Goal: Task Accomplishment & Management: Manage account settings

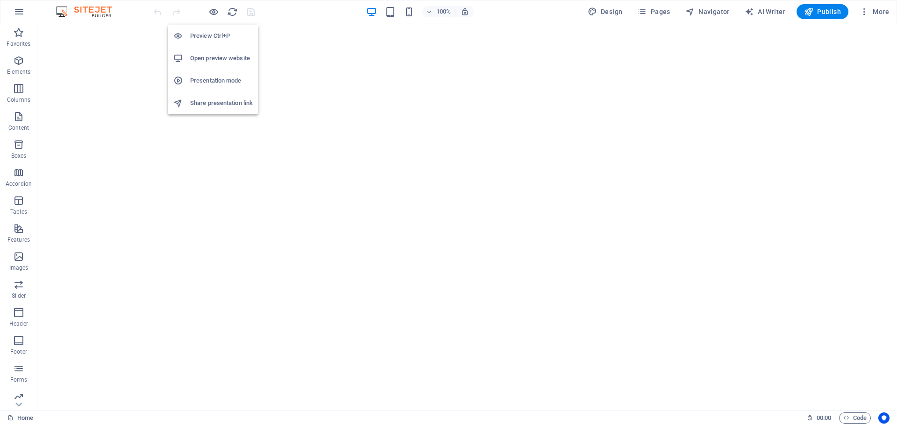
click at [210, 57] on h6 "Open preview website" at bounding box center [221, 58] width 63 height 11
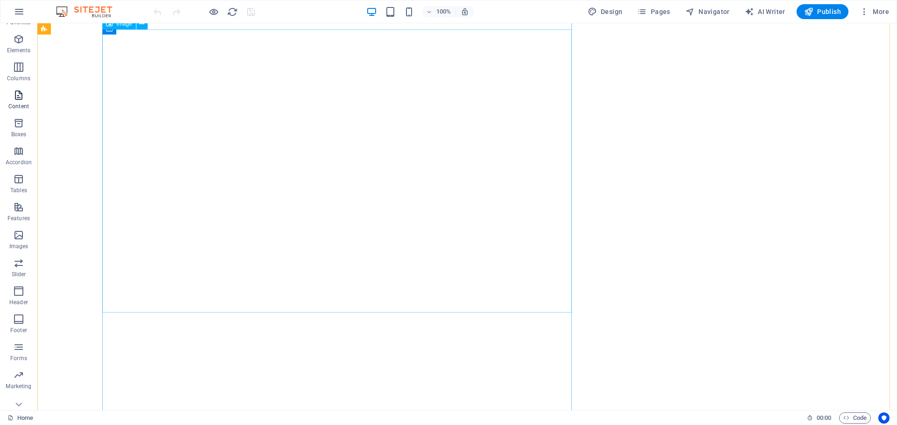
scroll to position [33, 0]
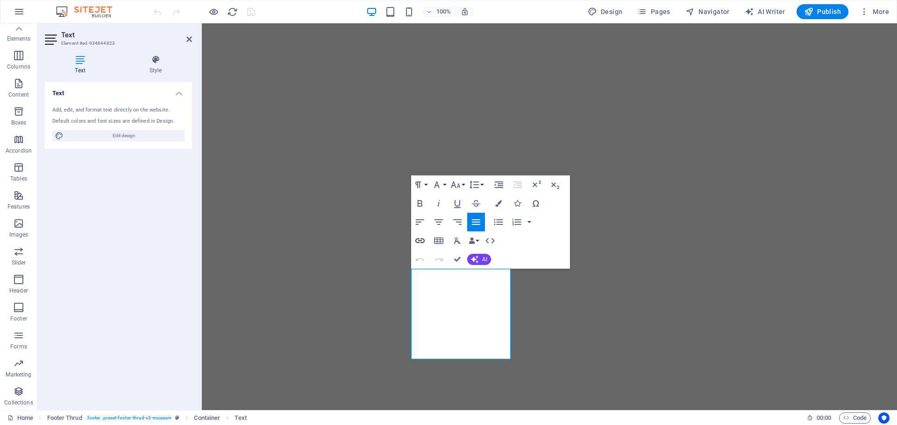
click at [419, 240] on icon "button" at bounding box center [419, 241] width 9 height 5
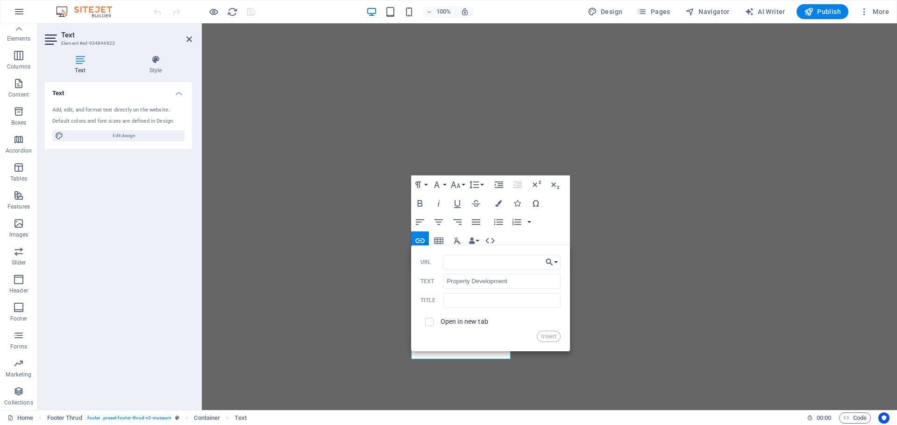
click at [556, 262] on button "Choose Link" at bounding box center [552, 262] width 18 height 15
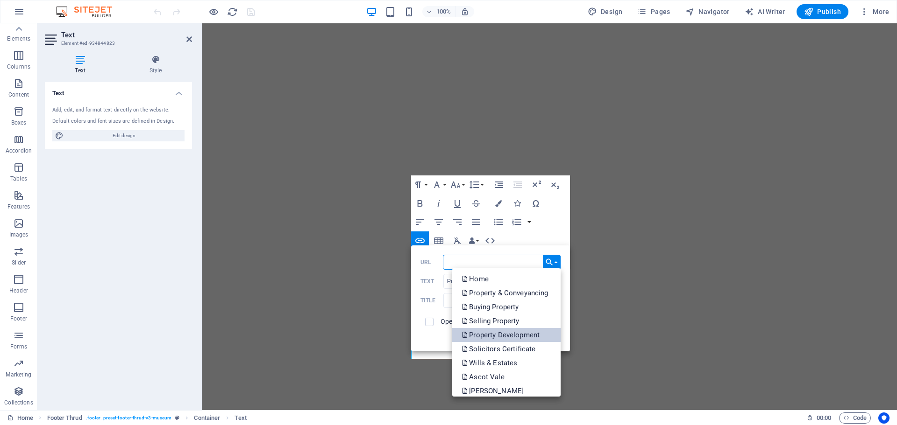
click at [521, 337] on p "Property Development" at bounding box center [501, 335] width 80 height 14
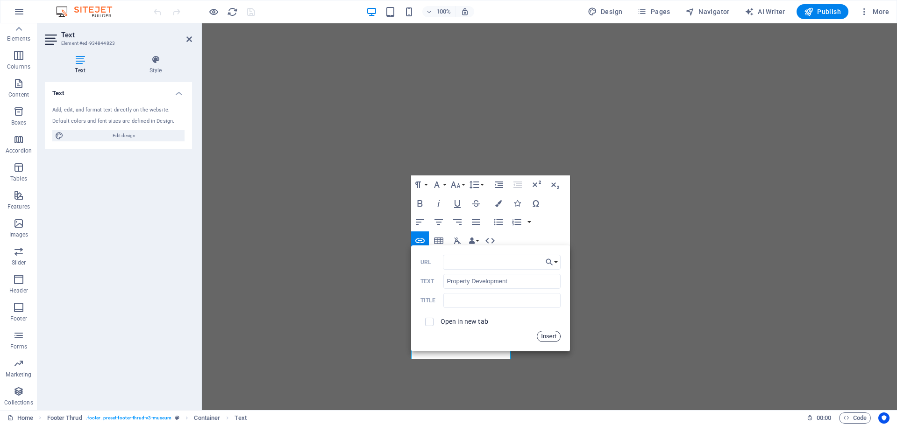
click at [544, 339] on button "Insert" at bounding box center [549, 336] width 24 height 11
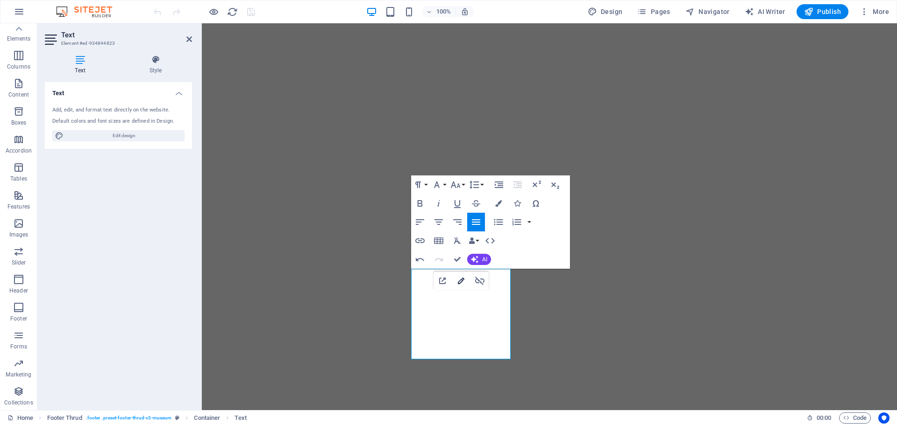
type input "/property-conveyancing"
type input "Property & Conveyancing"
checkbox input "true"
click at [459, 284] on icon "button" at bounding box center [461, 281] width 7 height 7
type input "/property-development"
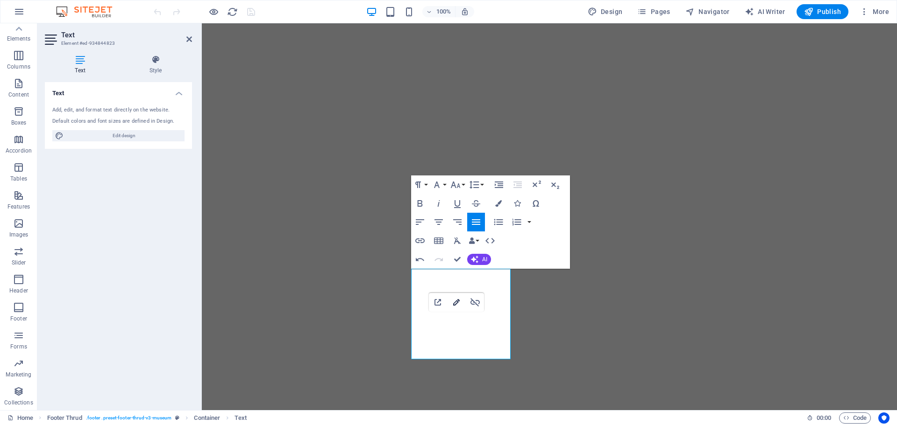
type input "Property Development"
click at [457, 300] on icon "button" at bounding box center [456, 302] width 11 height 11
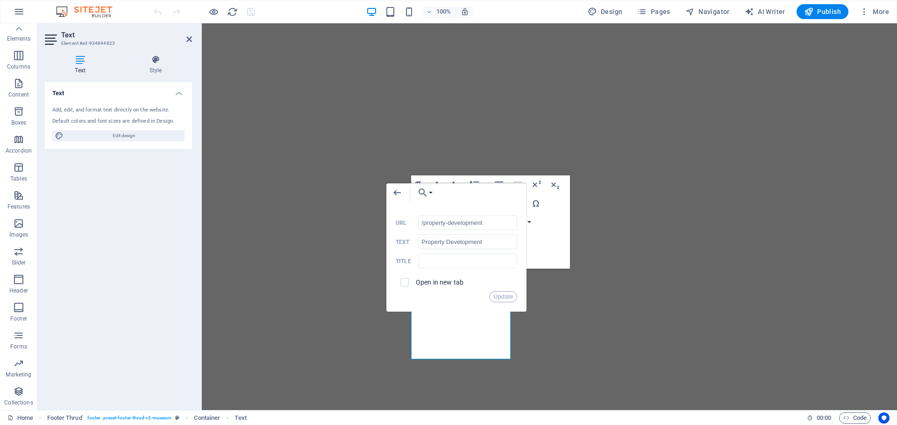
click at [416, 290] on div "Open in new tab" at bounding box center [455, 283] width 121 height 18
click at [406, 287] on span at bounding box center [404, 283] width 18 height 18
click at [405, 285] on input "checkbox" at bounding box center [403, 281] width 8 height 8
checkbox input "true"
click at [512, 296] on button "Update" at bounding box center [503, 296] width 28 height 11
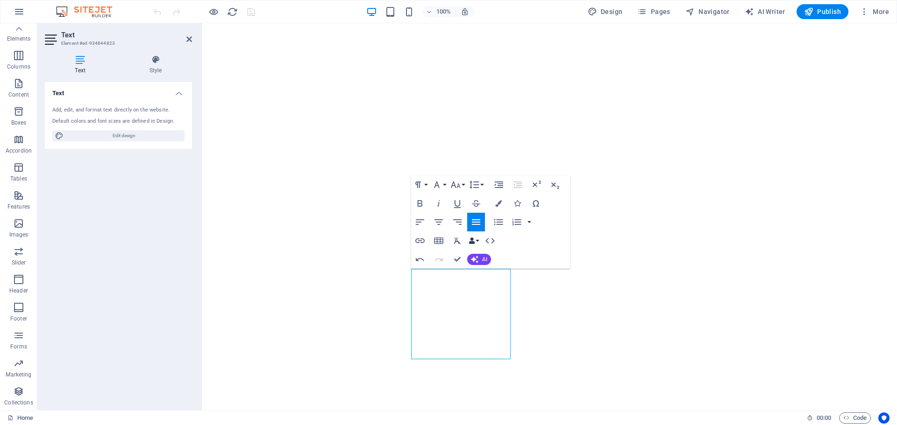
click at [478, 240] on button "Data Bindings" at bounding box center [473, 241] width 13 height 19
click at [502, 241] on div "Paragraph Format Normal Heading 1 Heading 2 Heading 3 Heading 4 Heading 5 Headi…" at bounding box center [490, 222] width 159 height 93
click at [507, 246] on div "Paragraph Format Normal Heading 1 Heading 2 Heading 3 Heading 4 Heading 5 Headi…" at bounding box center [490, 222] width 159 height 93
click at [474, 239] on icon "button" at bounding box center [471, 241] width 7 height 7
type input "Solicitors' Certificate"
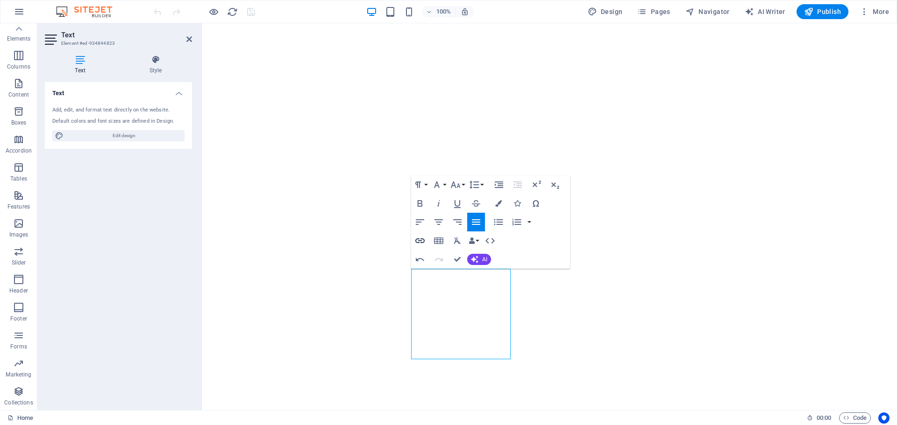
checkbox input "false"
click at [418, 240] on icon "button" at bounding box center [419, 241] width 9 height 5
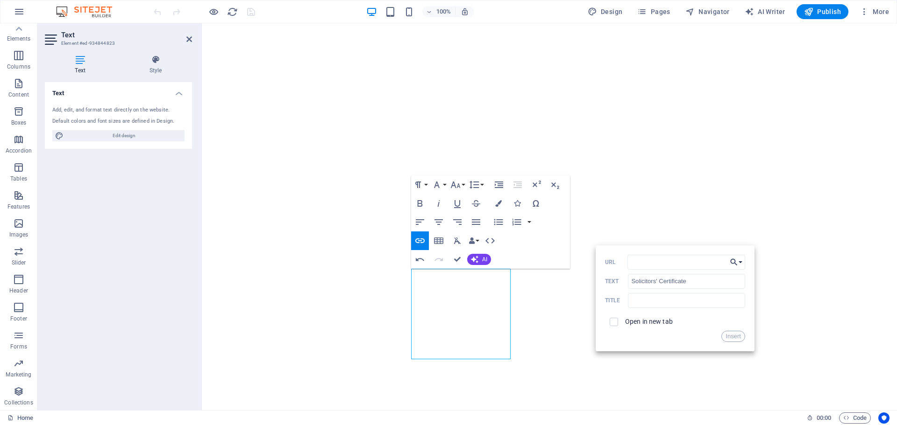
click at [741, 263] on button "Choose Link" at bounding box center [736, 262] width 18 height 15
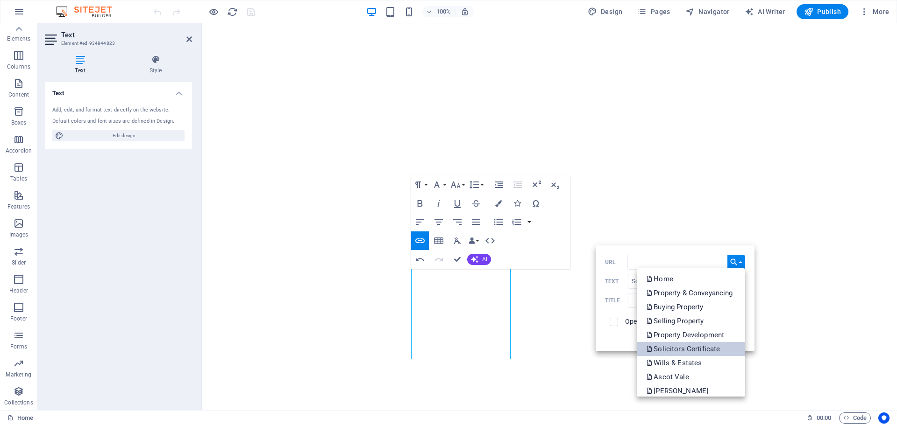
scroll to position [47, 0]
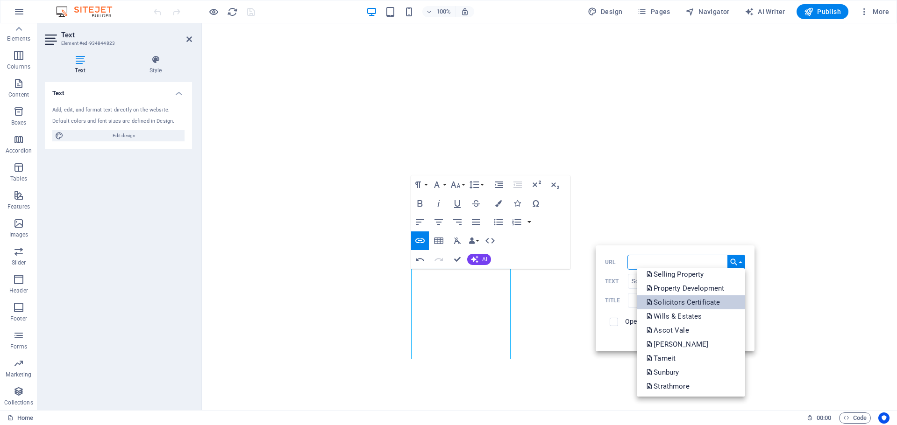
click at [688, 298] on p "Solicitors Certificate" at bounding box center [684, 303] width 76 height 14
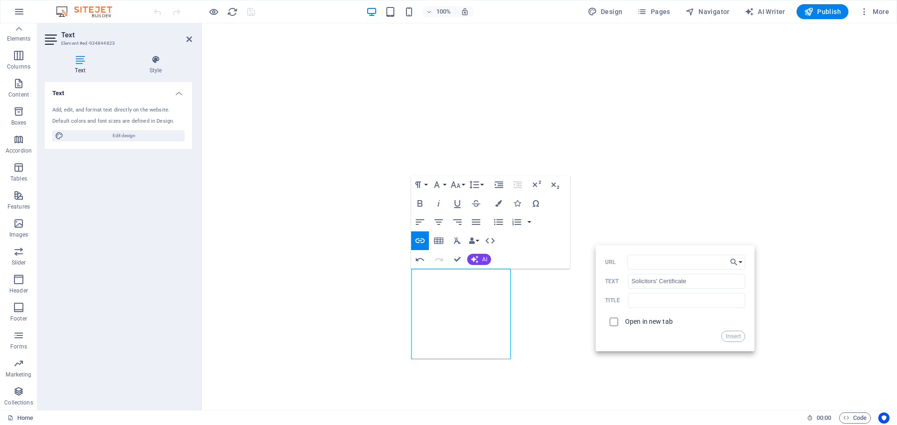
click at [614, 317] on input "checkbox" at bounding box center [612, 321] width 8 height 8
checkbox input "true"
click at [736, 337] on button "Insert" at bounding box center [733, 336] width 24 height 11
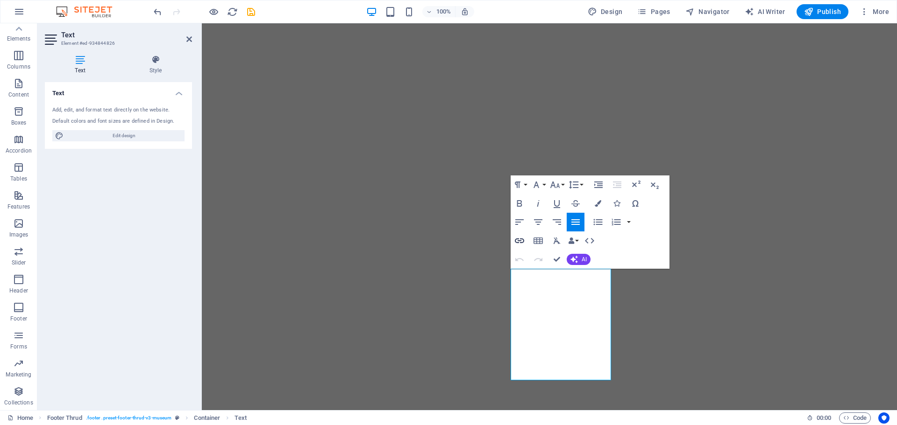
click at [527, 237] on button "Insert Link" at bounding box center [519, 241] width 18 height 19
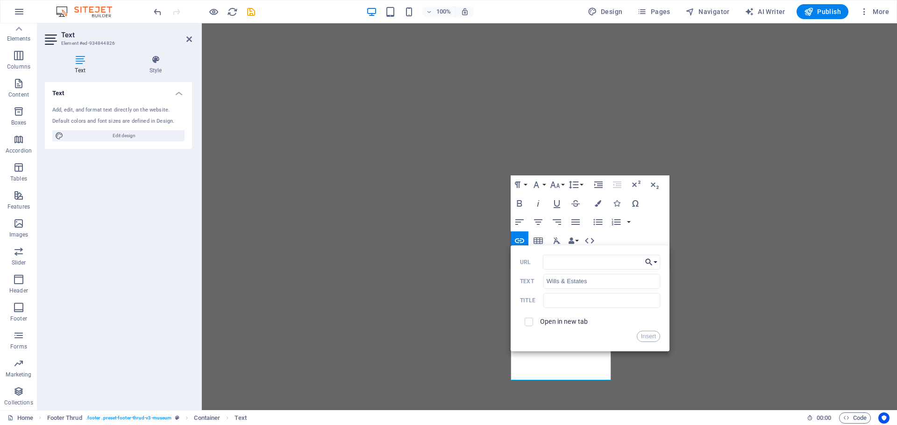
click at [657, 268] on button "Choose Link" at bounding box center [651, 262] width 18 height 15
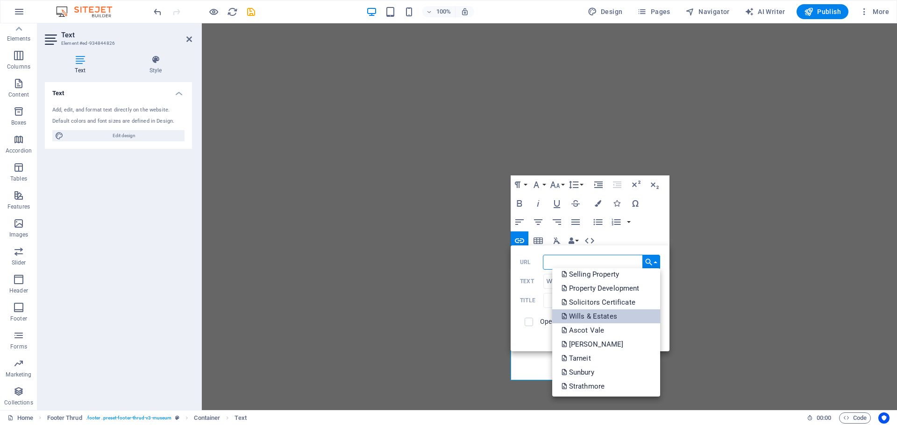
click at [598, 321] on p "Wills & Estates" at bounding box center [589, 317] width 57 height 14
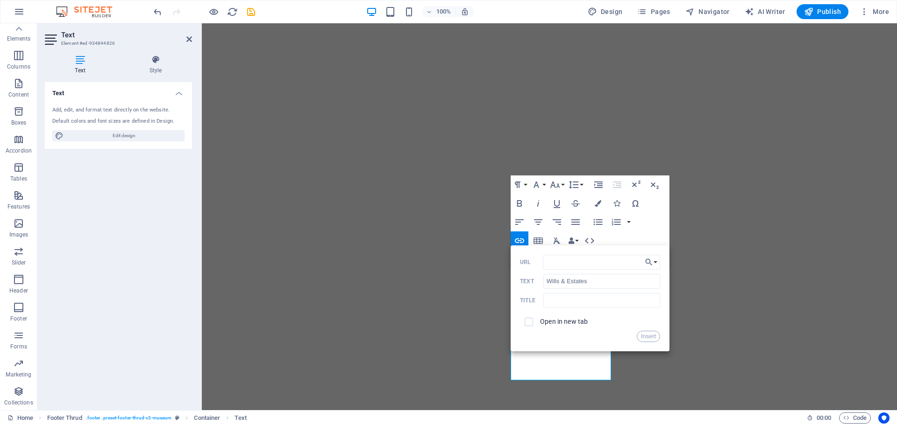
click at [535, 323] on span at bounding box center [529, 322] width 18 height 18
click at [532, 321] on span at bounding box center [528, 322] width 8 height 8
click at [528, 322] on input "checkbox" at bounding box center [527, 321] width 8 height 8
checkbox input "true"
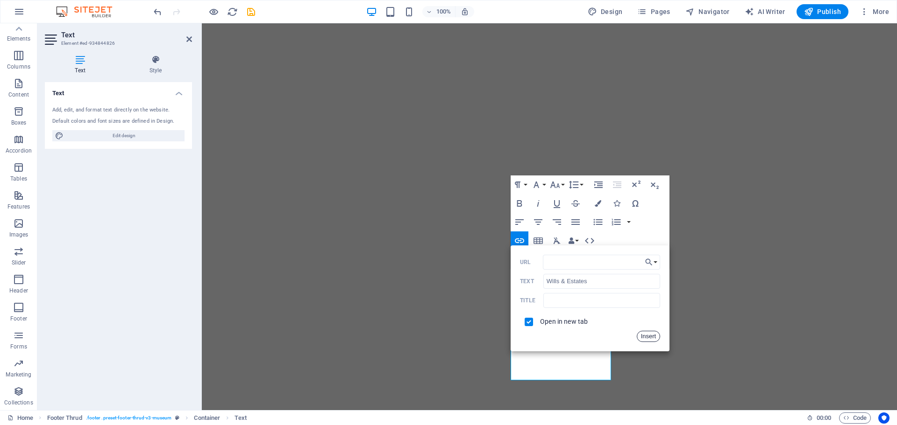
click at [648, 341] on button "Insert" at bounding box center [648, 336] width 24 height 11
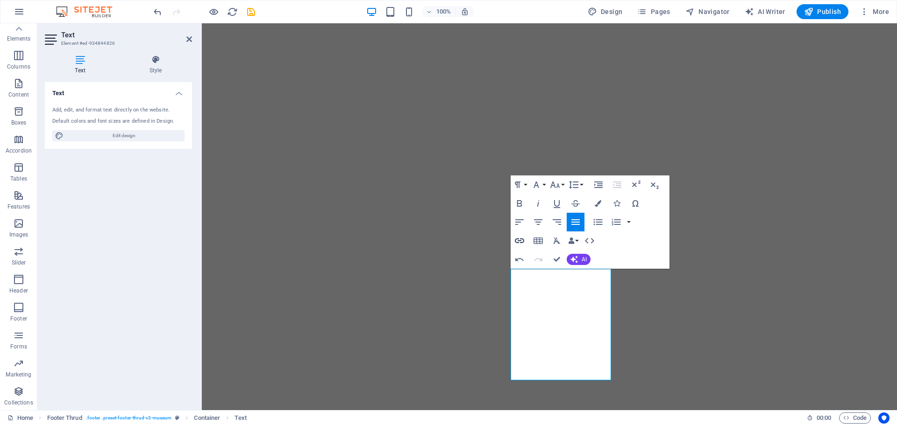
type input "Probate"
click at [520, 244] on icon "button" at bounding box center [519, 240] width 11 height 11
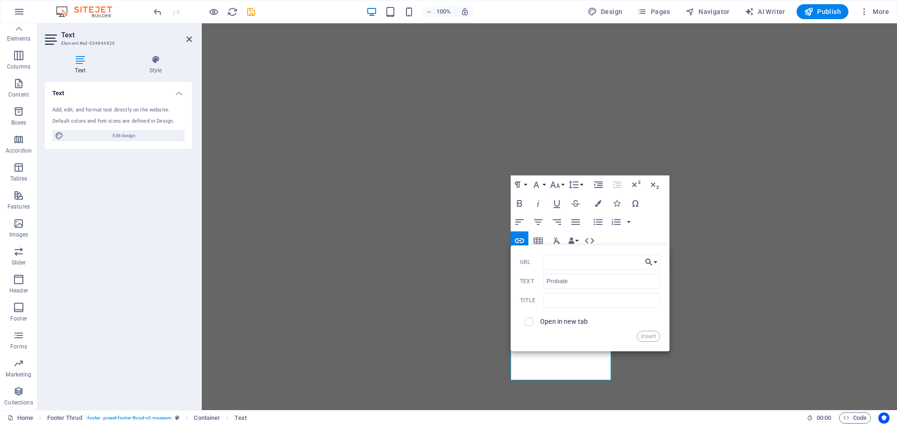
click at [657, 261] on button "Choose Link" at bounding box center [651, 262] width 18 height 15
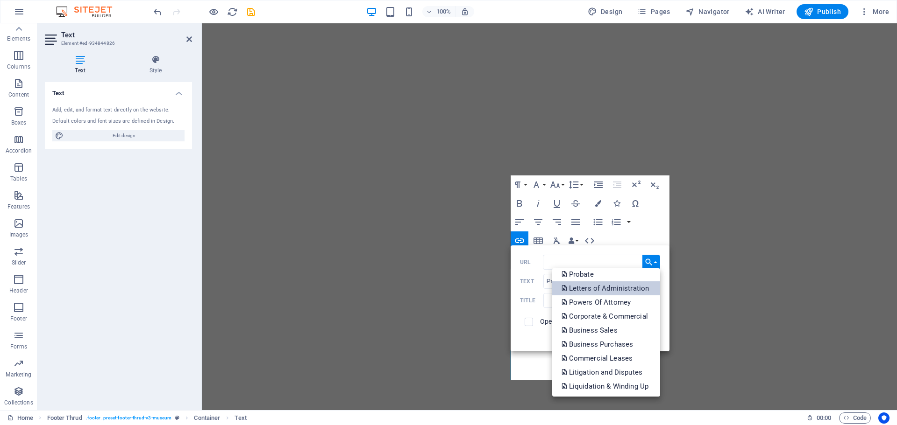
scroll to position [280, 0]
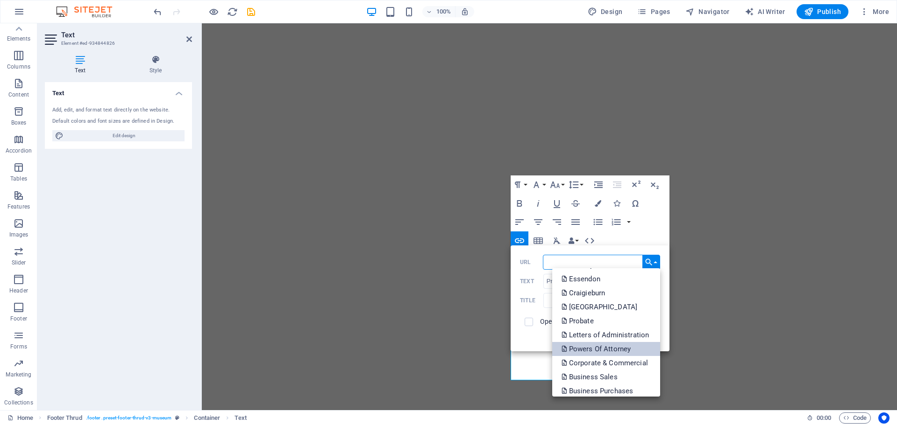
click at [605, 347] on p "Powers Of Attorney" at bounding box center [596, 349] width 71 height 14
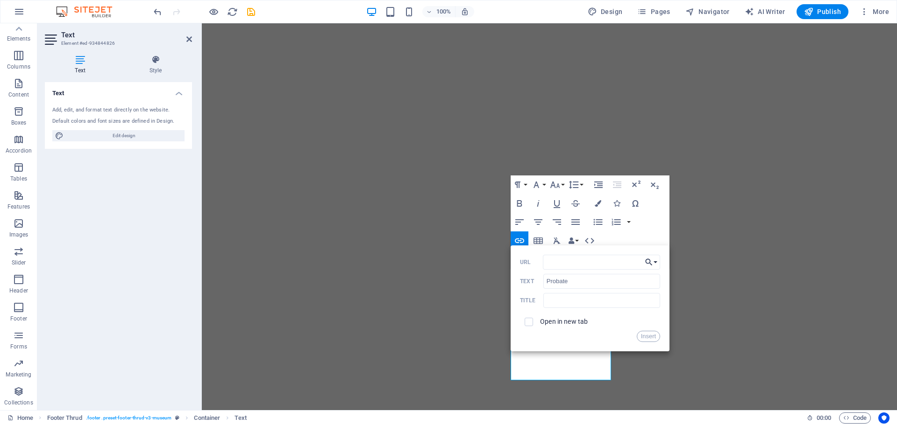
click at [654, 262] on button "Choose Link" at bounding box center [651, 262] width 18 height 15
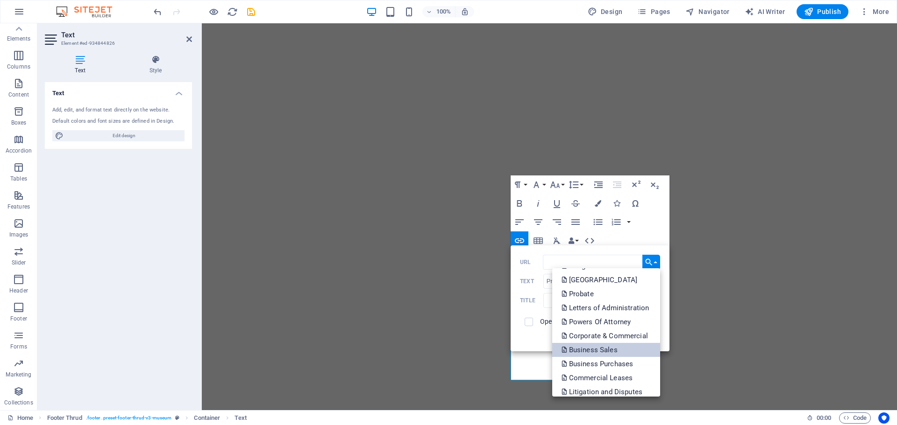
scroll to position [327, 0]
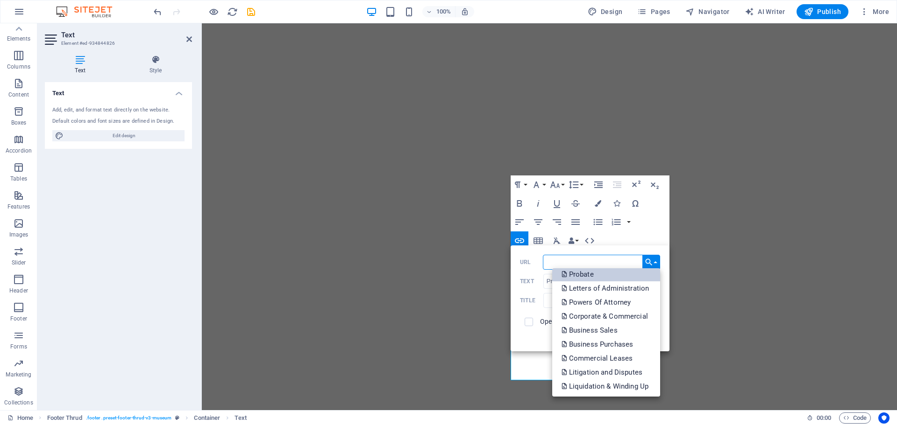
click at [606, 275] on link "Probate" at bounding box center [606, 275] width 108 height 14
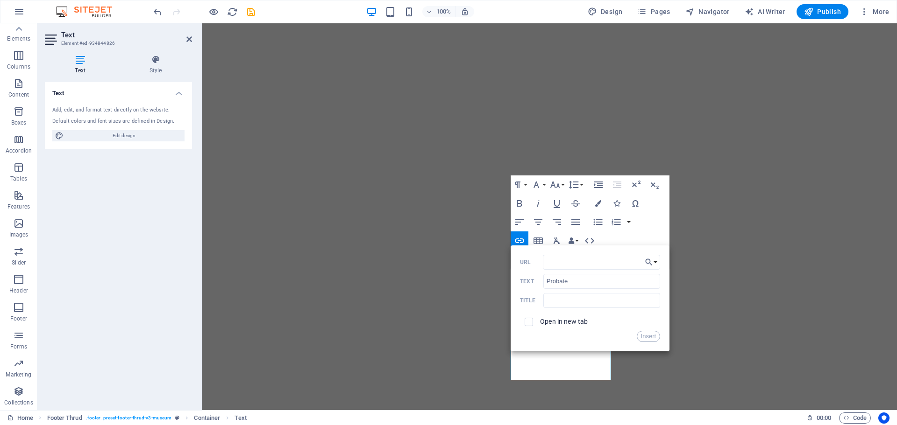
click at [532, 320] on span at bounding box center [528, 322] width 8 height 8
click at [527, 324] on input "checkbox" at bounding box center [527, 321] width 8 height 8
checkbox input "true"
click at [648, 333] on button "Insert" at bounding box center [648, 336] width 24 height 11
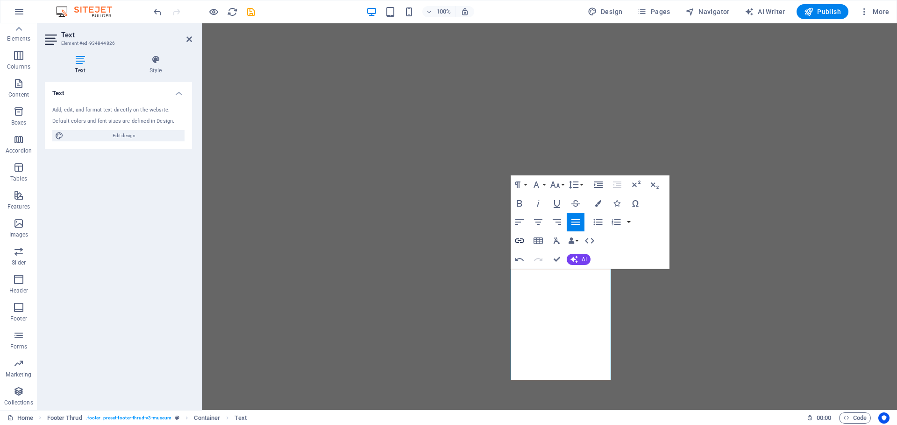
type input "Powers of Attorney"
click at [517, 239] on icon "button" at bounding box center [519, 241] width 9 height 5
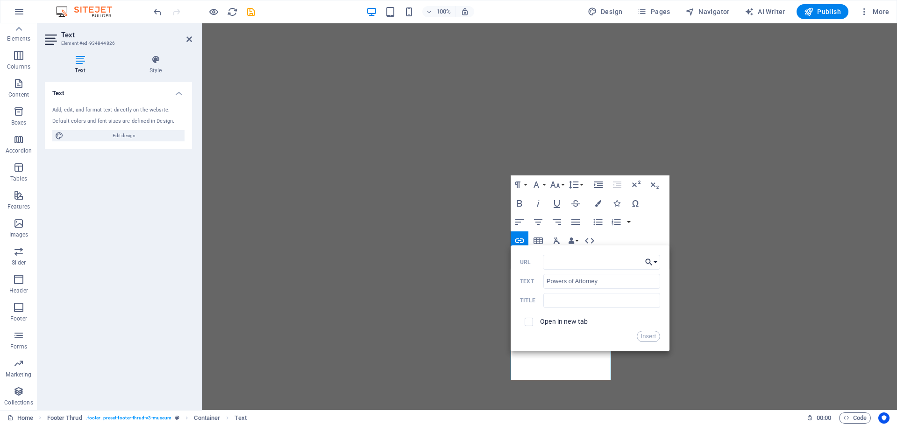
click at [656, 258] on button "Choose Link" at bounding box center [651, 262] width 18 height 15
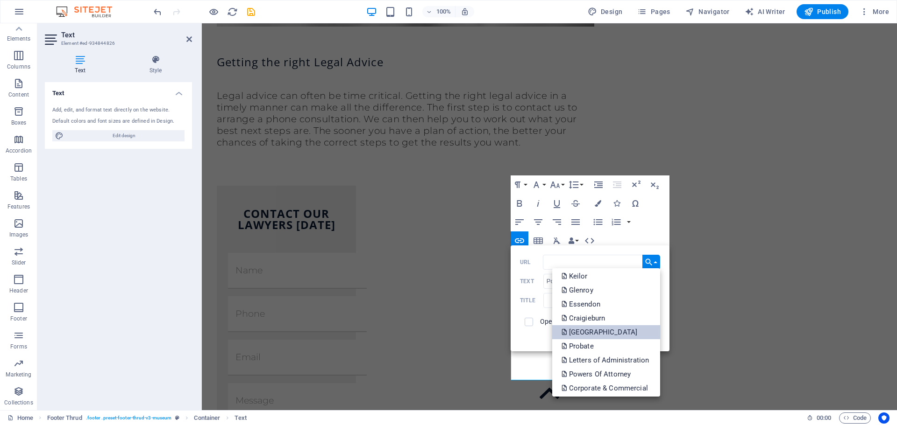
scroll to position [243, 0]
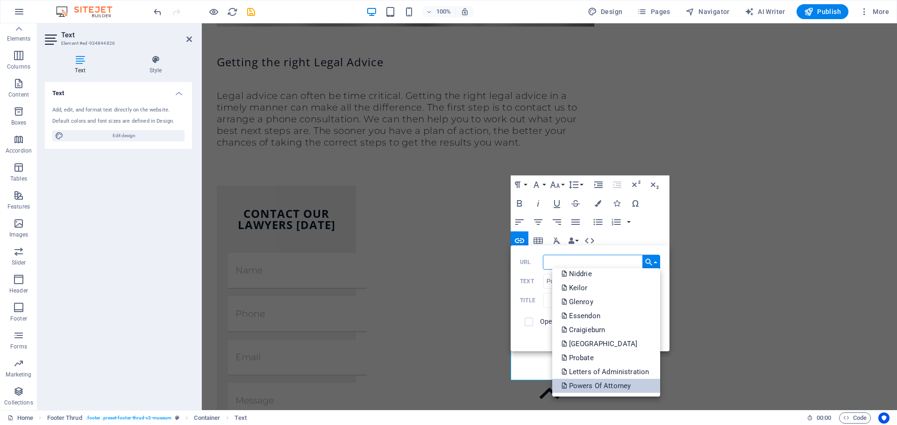
click at [595, 387] on p "Powers Of Attorney" at bounding box center [596, 386] width 71 height 14
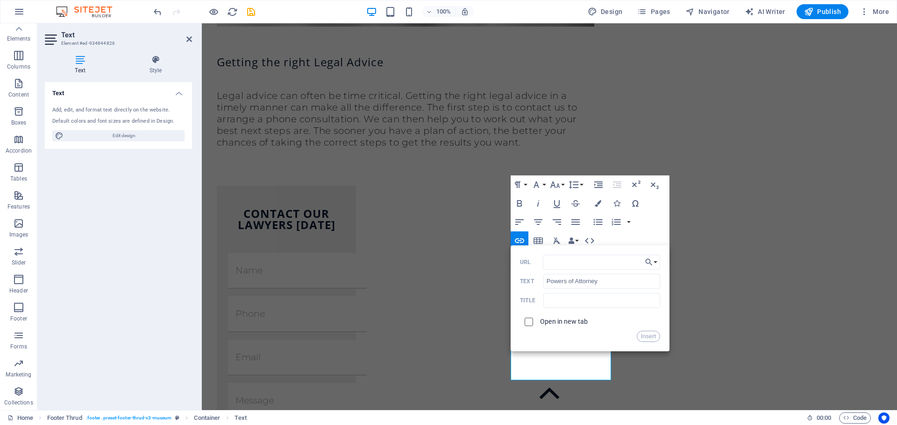
click at [528, 325] on input "checkbox" at bounding box center [527, 321] width 8 height 8
checkbox input "true"
click at [655, 335] on button "Insert" at bounding box center [648, 336] width 24 height 11
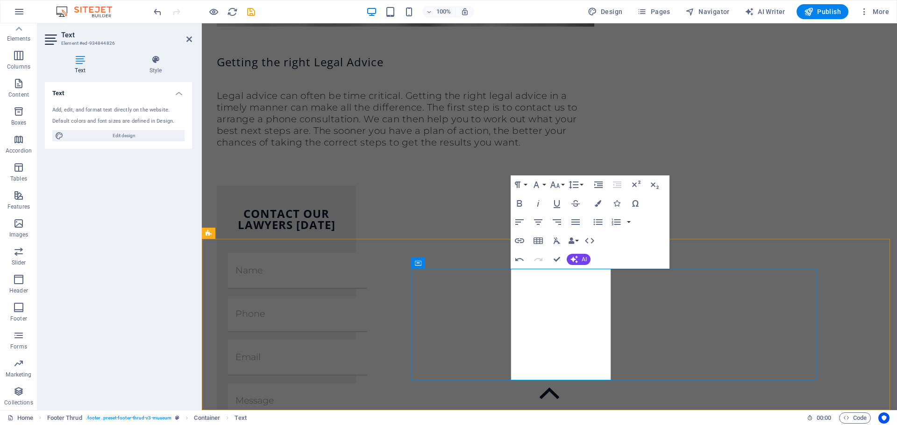
drag, startPoint x: 603, startPoint y: 369, endPoint x: 519, endPoint y: 368, distance: 84.5
type input "Letters Of Administration"
click at [517, 240] on icon "button" at bounding box center [519, 240] width 11 height 11
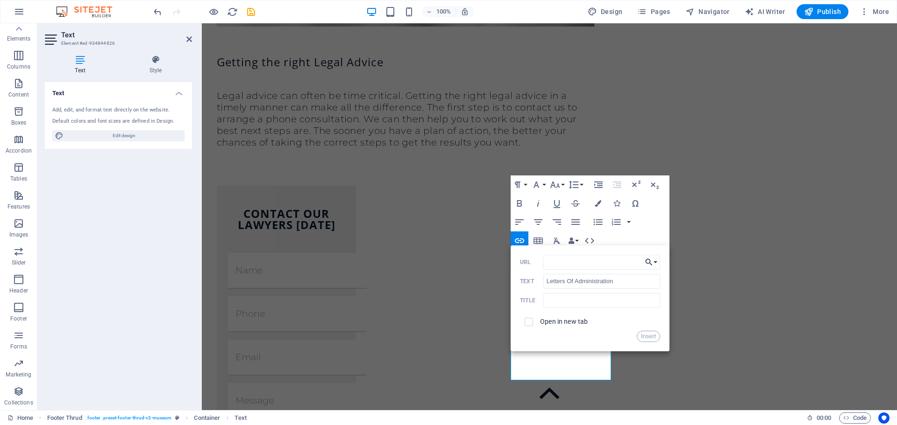
click at [656, 263] on button "Choose Link" at bounding box center [651, 262] width 18 height 15
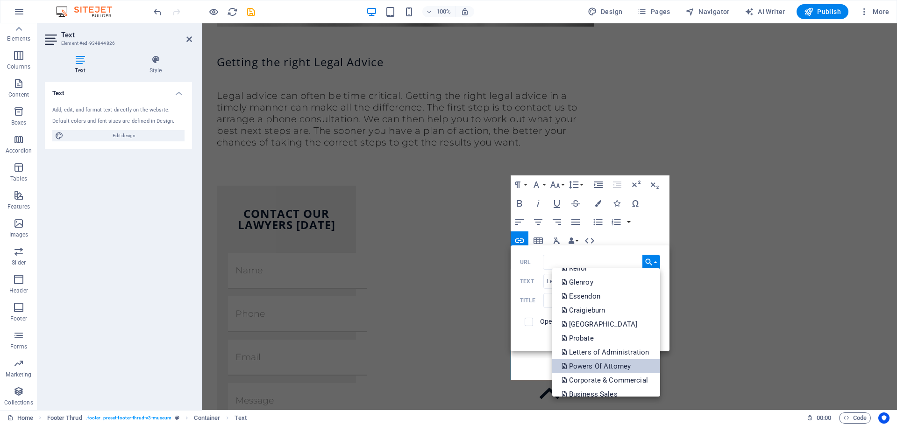
scroll to position [290, 0]
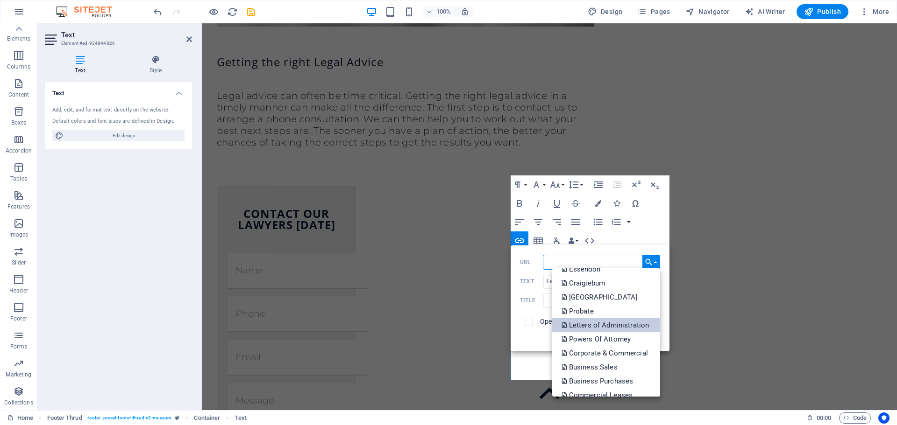
click at [612, 323] on p "Letters of Administration" at bounding box center [605, 325] width 89 height 14
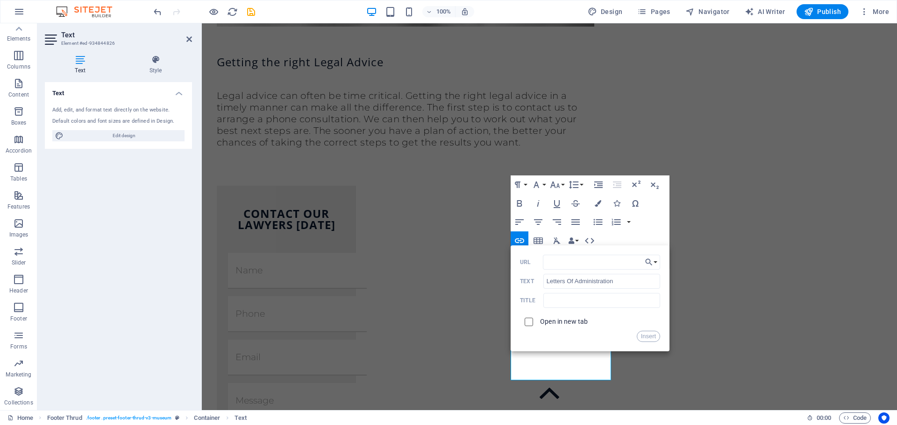
drag, startPoint x: 538, startPoint y: 321, endPoint x: 525, endPoint y: 321, distance: 12.6
click at [537, 321] on div "Open in new tab" at bounding box center [590, 322] width 140 height 18
click at [525, 321] on input "checkbox" at bounding box center [527, 321] width 8 height 8
checkbox input "true"
click at [644, 336] on button "Insert" at bounding box center [648, 336] width 24 height 11
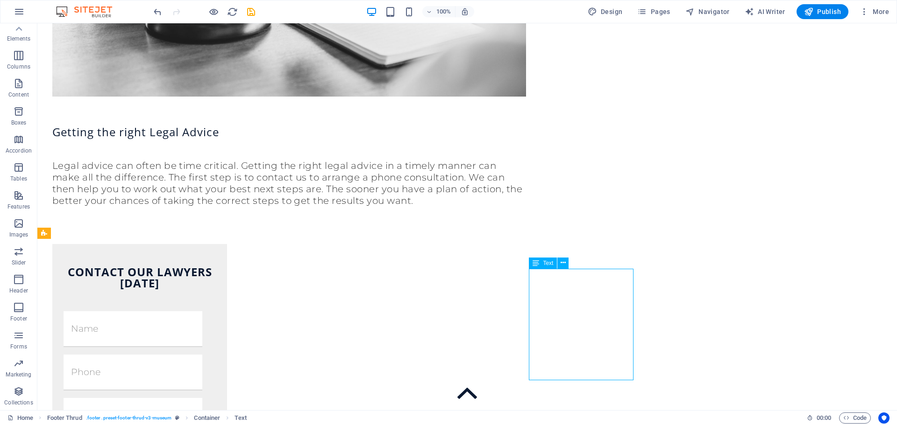
scroll to position [1899, 0]
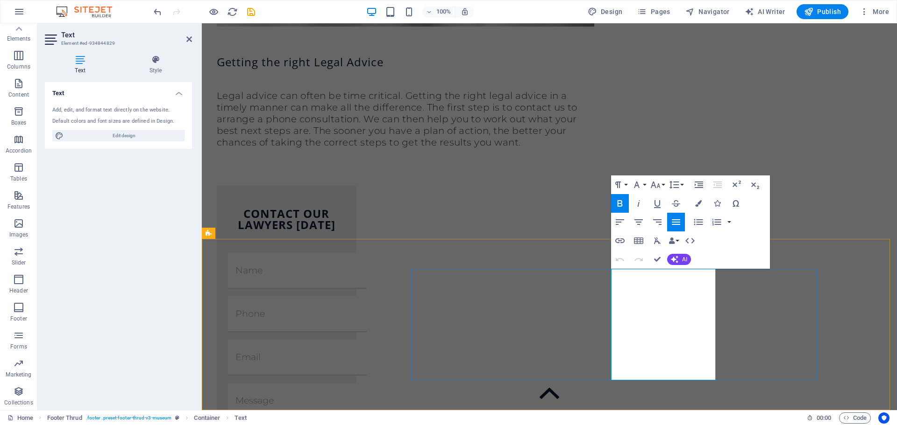
drag, startPoint x: 620, startPoint y: 307, endPoint x: 712, endPoint y: 307, distance: 92.0
click at [617, 236] on icon "button" at bounding box center [619, 240] width 11 height 11
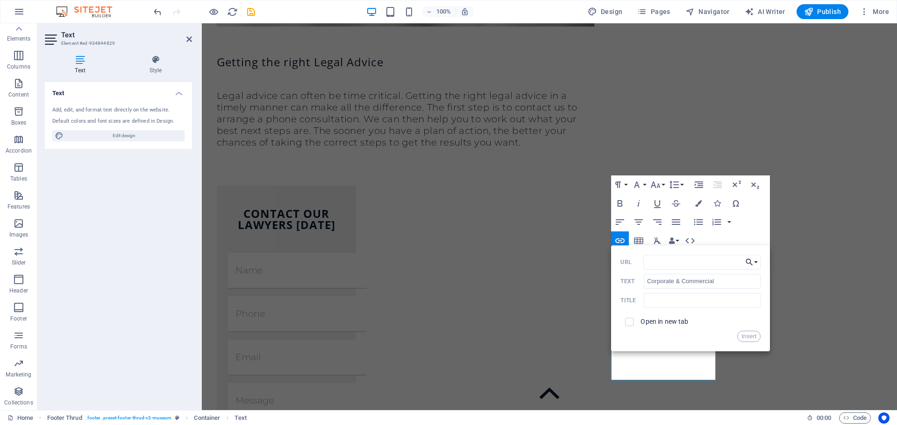
click at [758, 258] on button "Choose Link" at bounding box center [751, 262] width 18 height 15
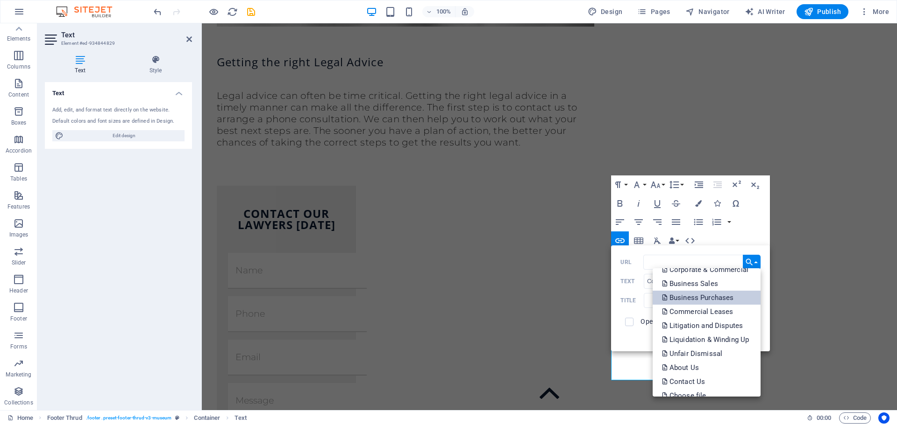
scroll to position [327, 0]
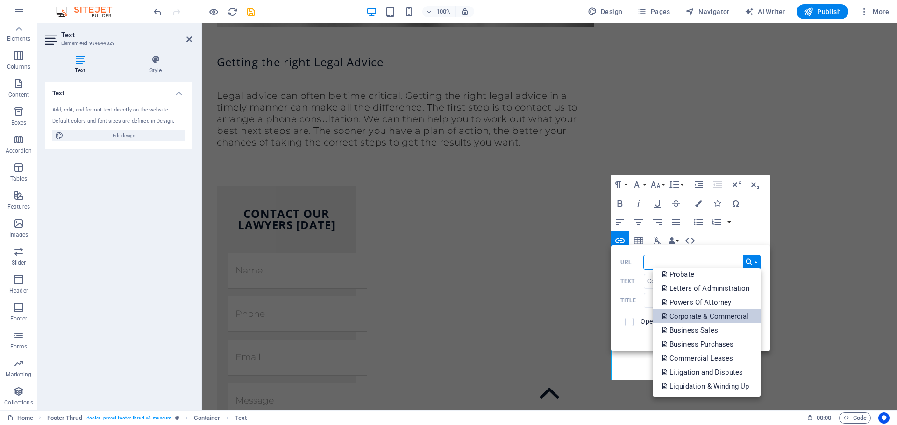
click at [718, 319] on p "Corporate & Commercial" at bounding box center [706, 317] width 88 height 14
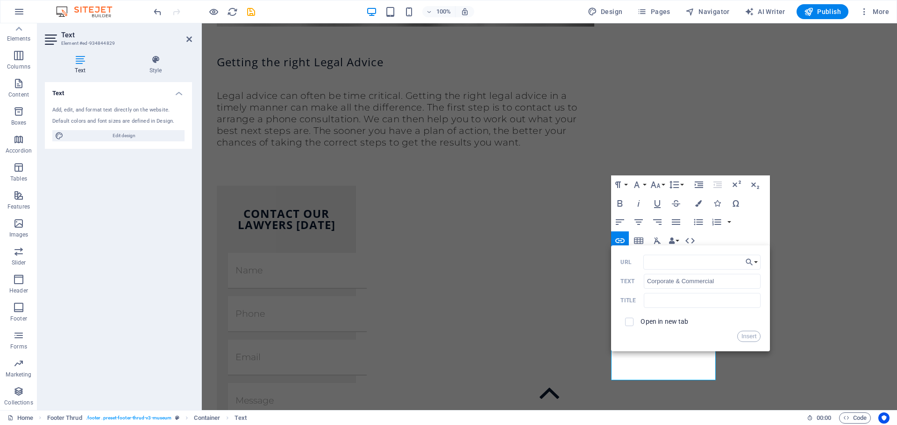
click at [635, 321] on span at bounding box center [629, 322] width 18 height 18
click at [632, 321] on span at bounding box center [629, 322] width 18 height 18
click at [632, 321] on span at bounding box center [629, 322] width 8 height 8
click at [629, 319] on input "checkbox" at bounding box center [627, 321] width 8 height 8
checkbox input "true"
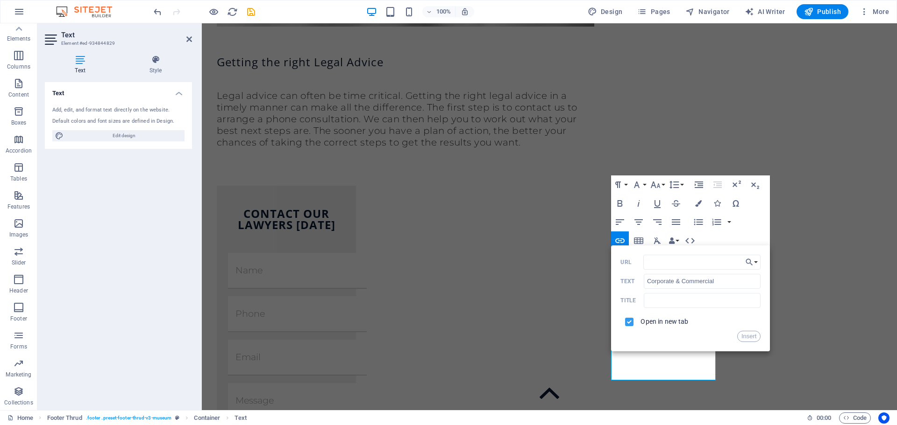
click at [764, 339] on div "Back Choose Link Home Property & Conveyancing Buying Property Selling Property …" at bounding box center [690, 299] width 159 height 106
click at [753, 339] on button "Insert" at bounding box center [749, 336] width 24 height 11
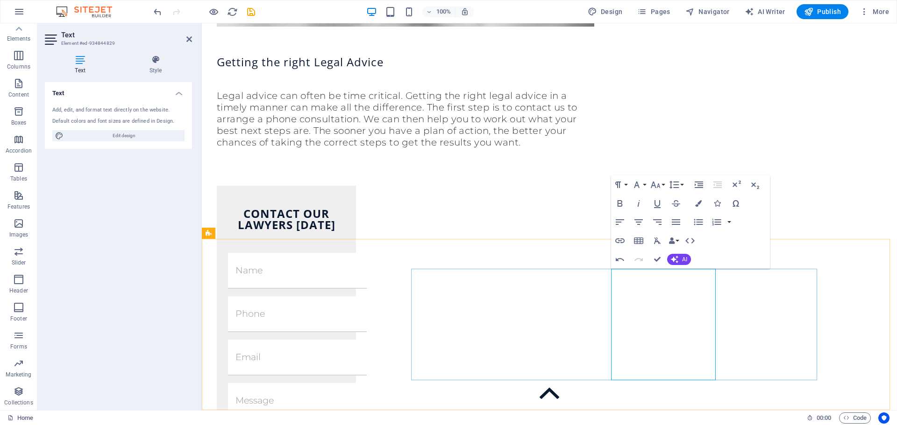
drag, startPoint x: 618, startPoint y: 325, endPoint x: 631, endPoint y: 329, distance: 14.2
drag, startPoint x: 618, startPoint y: 325, endPoint x: 685, endPoint y: 335, distance: 67.5
type input "Business Sales"
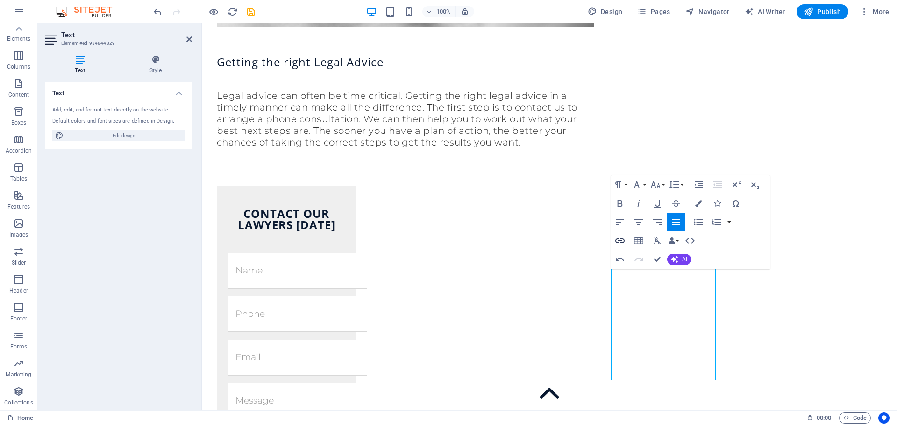
click at [622, 240] on icon "button" at bounding box center [619, 240] width 11 height 11
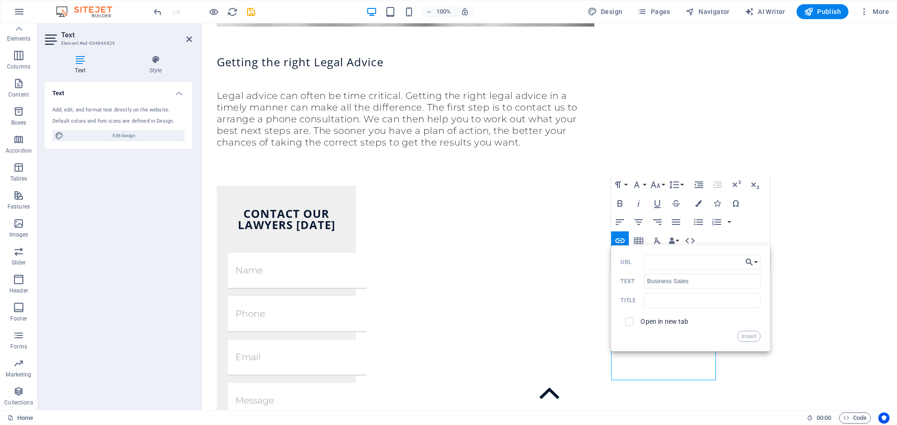
click at [755, 261] on button "Choose Link" at bounding box center [751, 262] width 18 height 15
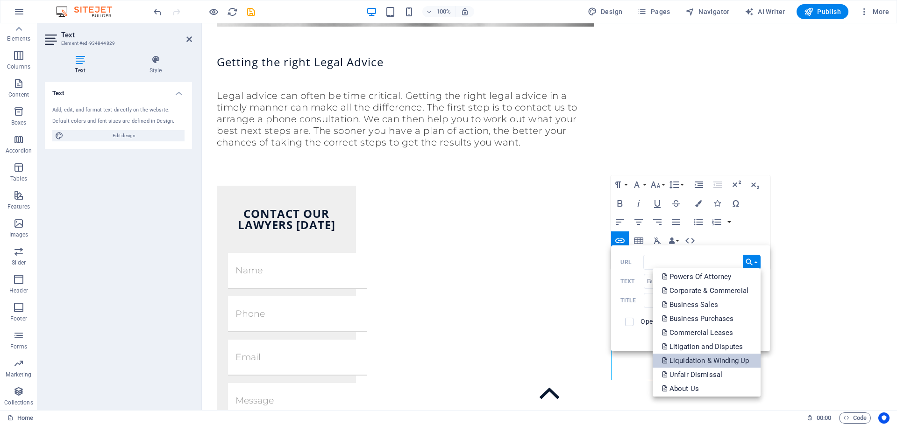
scroll to position [337, 0]
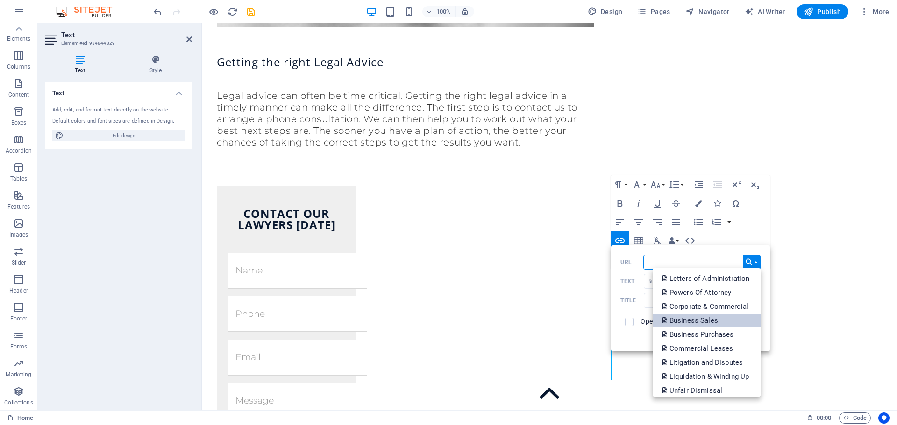
click at [706, 319] on p "Business Sales" at bounding box center [691, 321] width 58 height 14
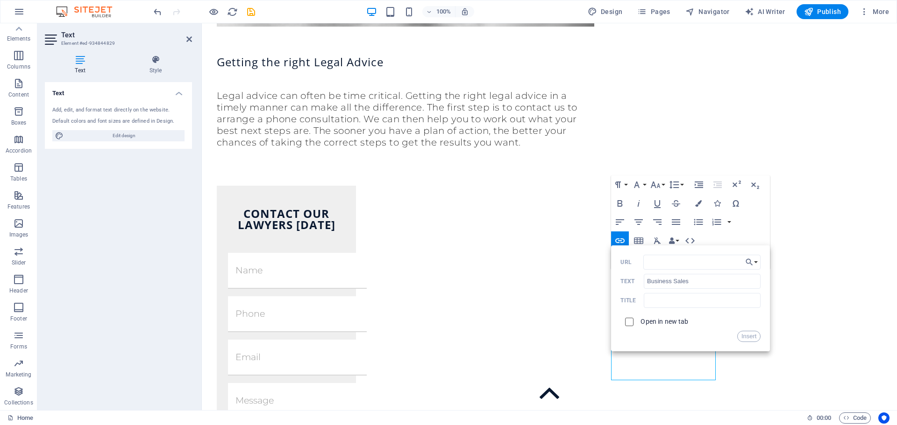
click at [630, 323] on input "checkbox" at bounding box center [627, 321] width 8 height 8
checkbox input "true"
drag, startPoint x: 751, startPoint y: 338, endPoint x: 457, endPoint y: 314, distance: 295.2
click at [751, 338] on button "Insert" at bounding box center [749, 336] width 24 height 11
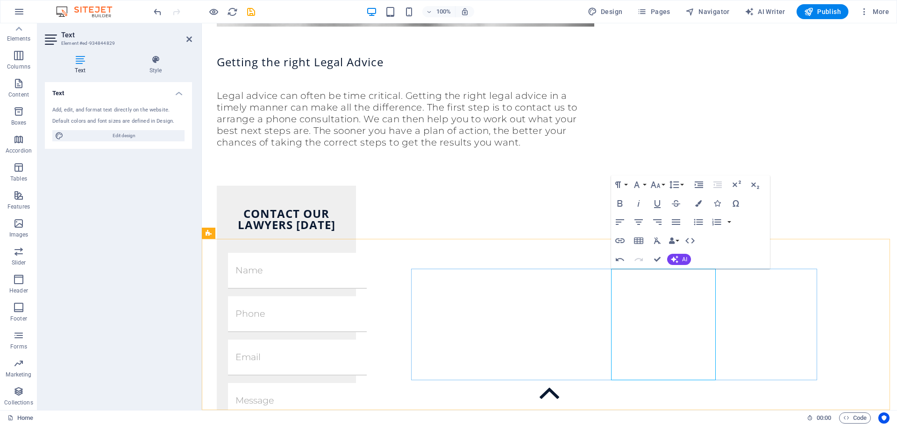
drag, startPoint x: 619, startPoint y: 348, endPoint x: 713, endPoint y: 350, distance: 94.3
type input "Business Purchases"
click at [621, 241] on icon "button" at bounding box center [619, 241] width 9 height 5
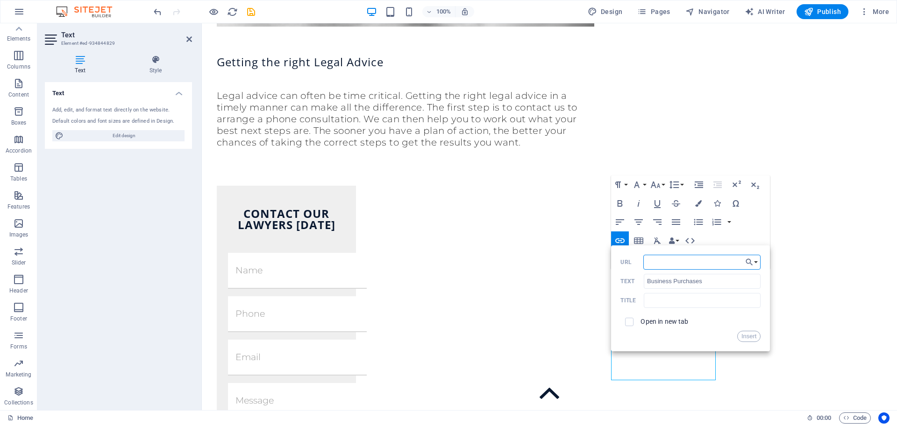
click at [761, 263] on div "Back Choose Link Home Property & Conveyancing Buying Property Selling Property …" at bounding box center [690, 299] width 159 height 106
click at [760, 262] on button "Choose Link" at bounding box center [751, 262] width 18 height 15
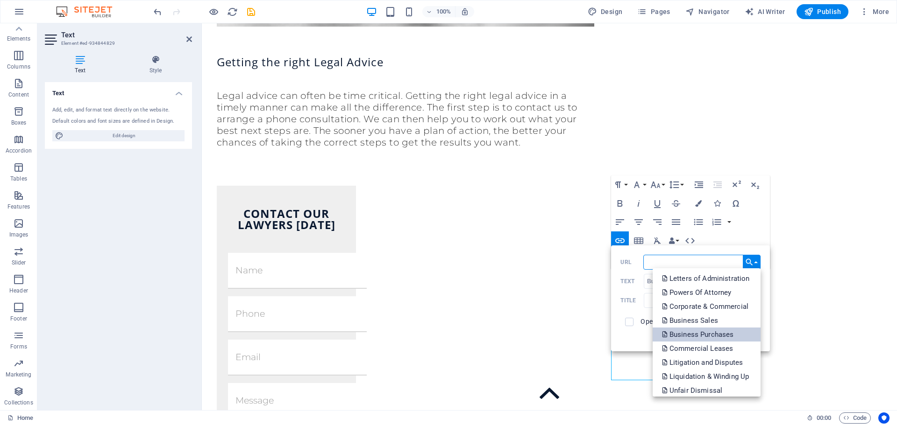
click at [704, 335] on p "Business Purchases" at bounding box center [699, 335] width 74 height 14
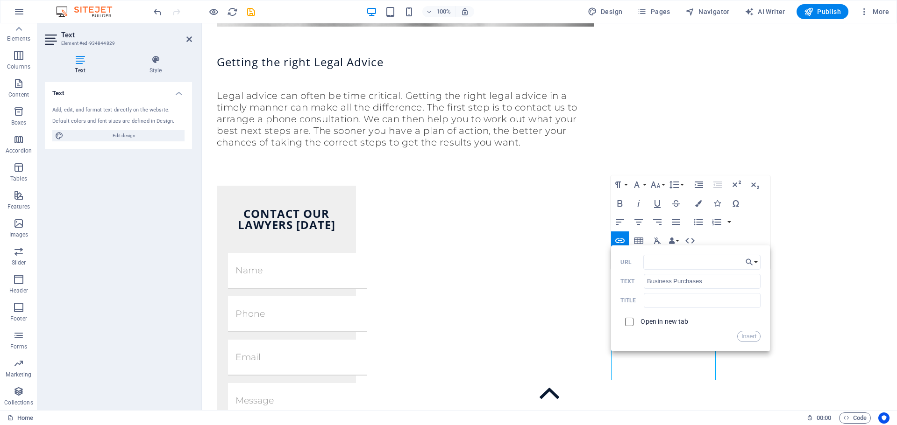
click at [631, 320] on input "checkbox" at bounding box center [627, 321] width 8 height 8
checkbox input "true"
click at [749, 336] on button "Insert" at bounding box center [749, 336] width 24 height 11
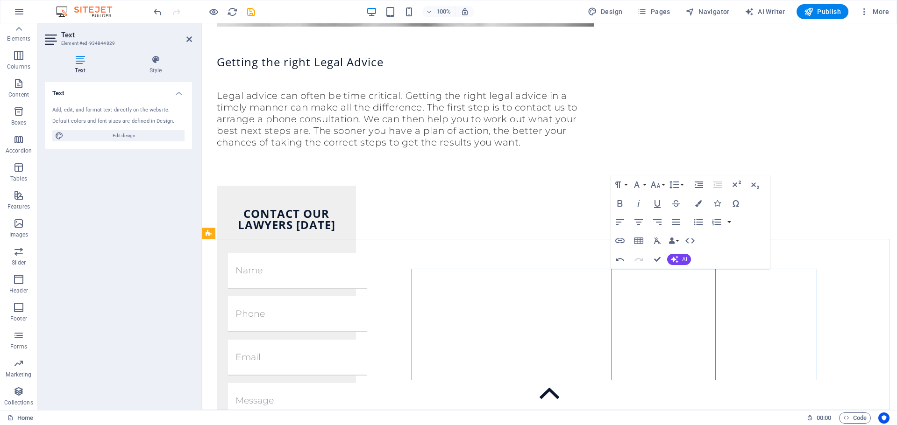
drag, startPoint x: 619, startPoint y: 367, endPoint x: 686, endPoint y: 372, distance: 67.9
drag, startPoint x: 619, startPoint y: 366, endPoint x: 687, endPoint y: 363, distance: 67.8
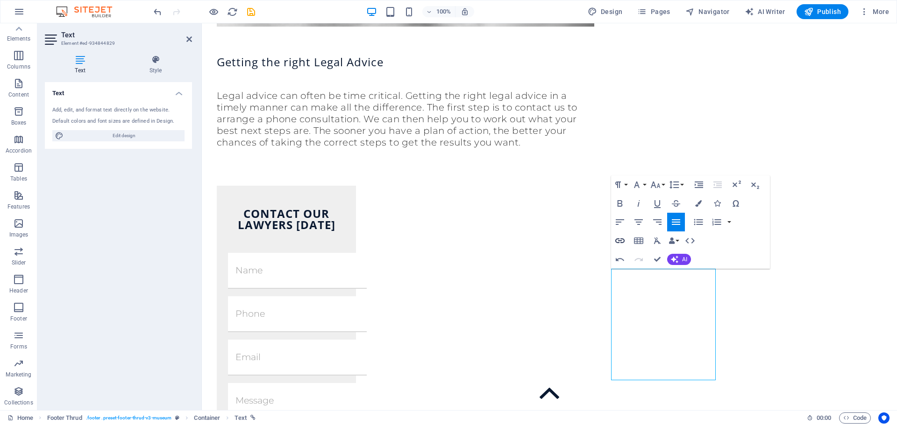
type input "Commercial Leases"
checkbox input "false"
click at [618, 242] on icon "button" at bounding box center [619, 241] width 9 height 5
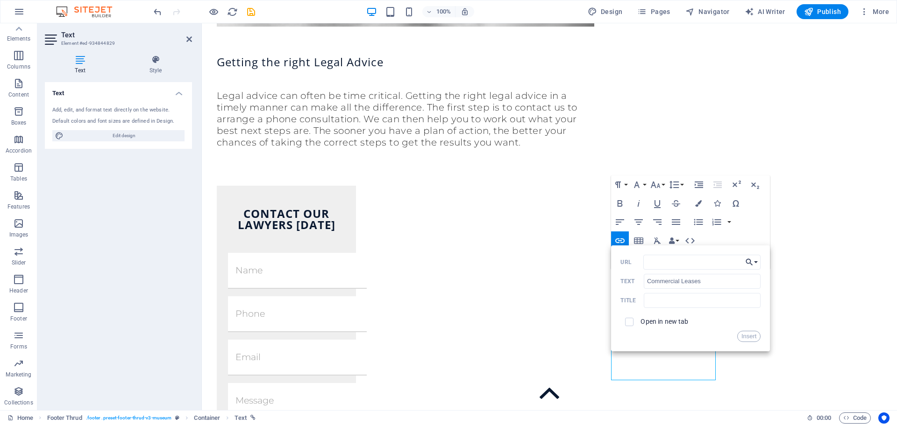
click at [754, 260] on button "Choose Link" at bounding box center [751, 262] width 18 height 15
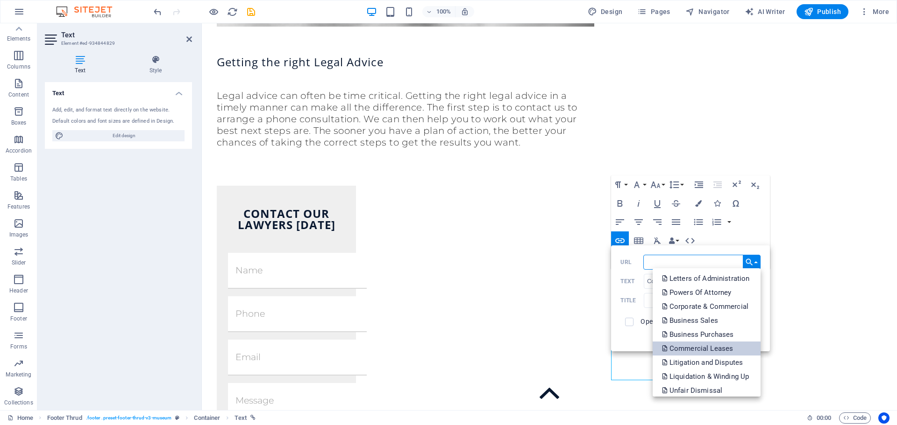
click at [703, 351] on p "Commercial Leases" at bounding box center [698, 349] width 73 height 14
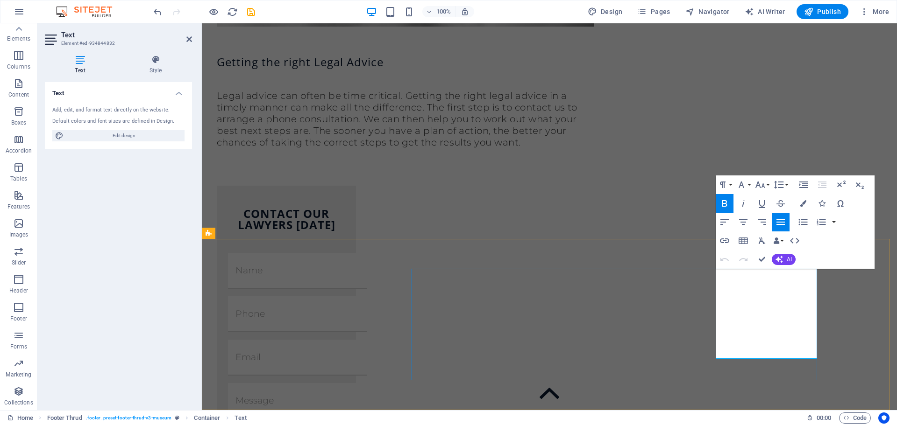
drag, startPoint x: 723, startPoint y: 307, endPoint x: 810, endPoint y: 306, distance: 86.9
click at [725, 241] on icon "button" at bounding box center [724, 240] width 11 height 11
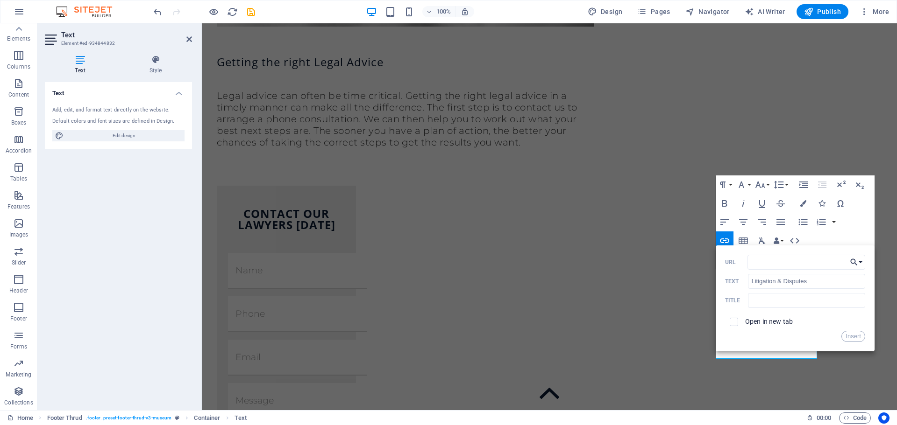
click at [861, 263] on button "Choose Link" at bounding box center [856, 262] width 18 height 15
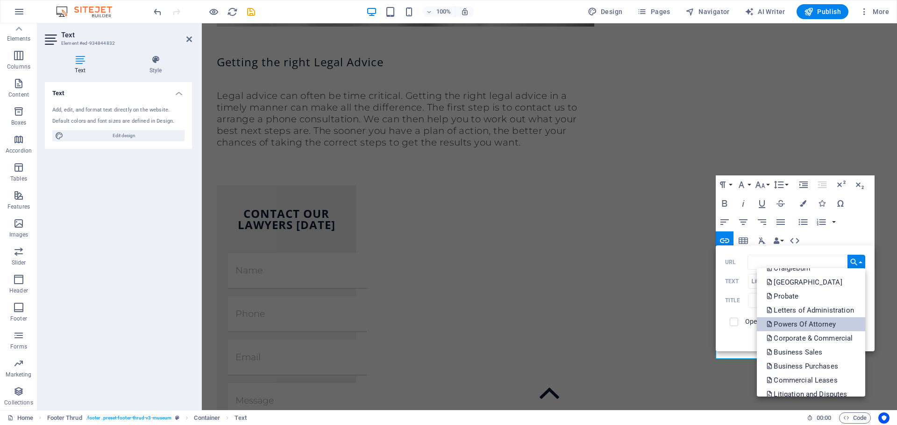
scroll to position [327, 0]
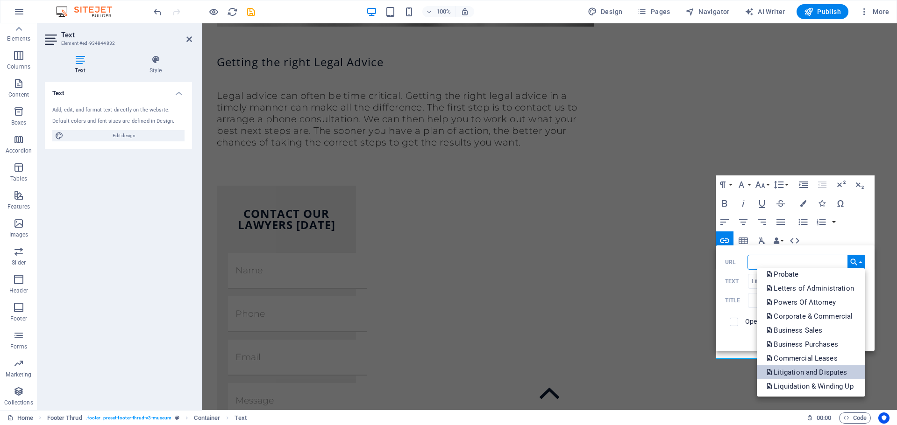
click at [801, 372] on p "Litigation and Disputes" at bounding box center [807, 373] width 83 height 14
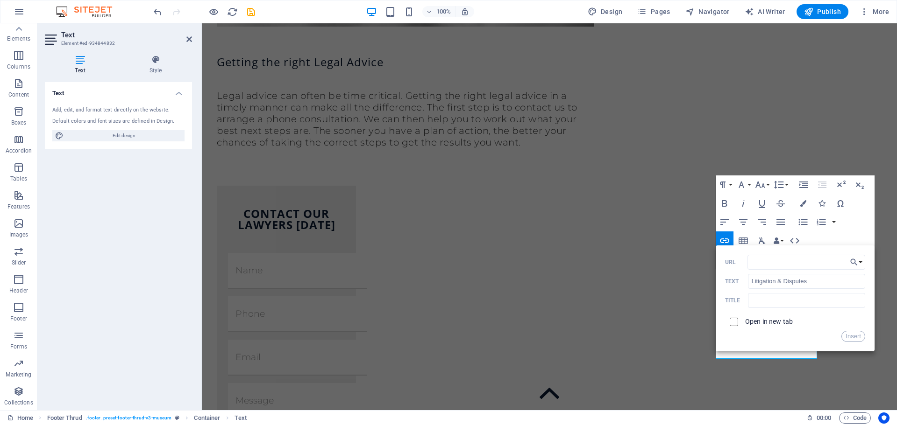
click at [735, 320] on input "checkbox" at bounding box center [732, 321] width 8 height 8
checkbox input "true"
click at [847, 336] on button "Insert" at bounding box center [853, 336] width 24 height 11
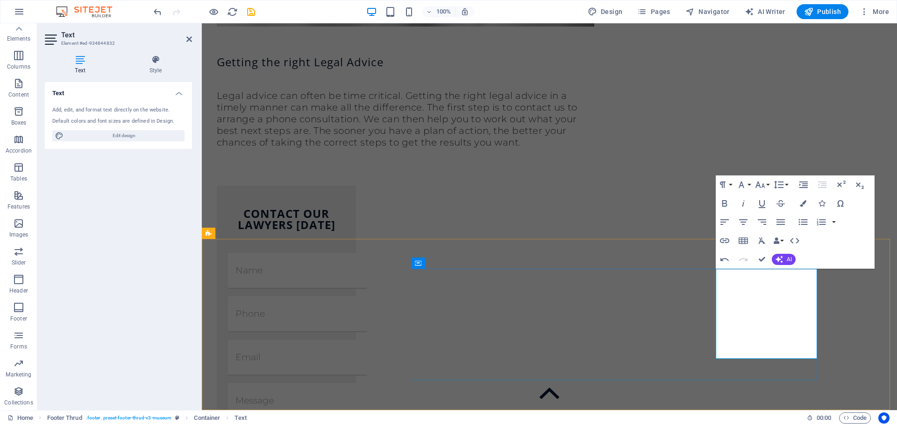
drag, startPoint x: 723, startPoint y: 326, endPoint x: 811, endPoint y: 330, distance: 88.3
drag, startPoint x: 511, startPoint y: 220, endPoint x: 725, endPoint y: 244, distance: 215.1
type input "Liquidation & Winding-Up"
click at [725, 244] on icon "button" at bounding box center [724, 240] width 11 height 11
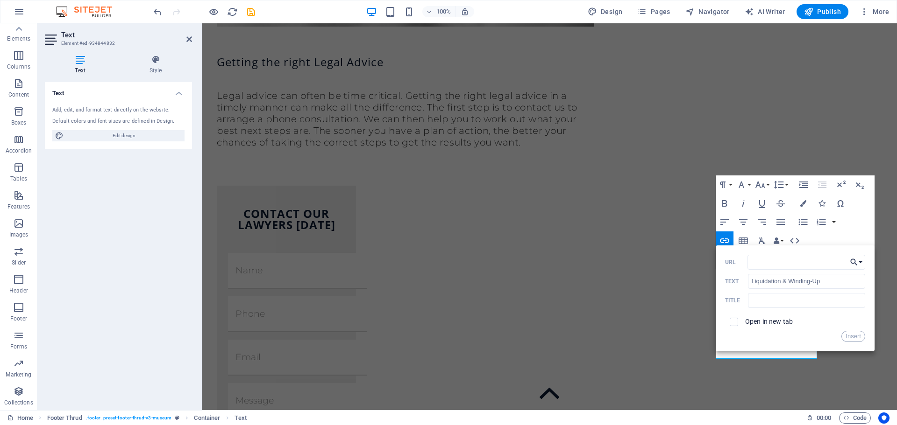
click at [857, 266] on icon "button" at bounding box center [853, 262] width 9 height 11
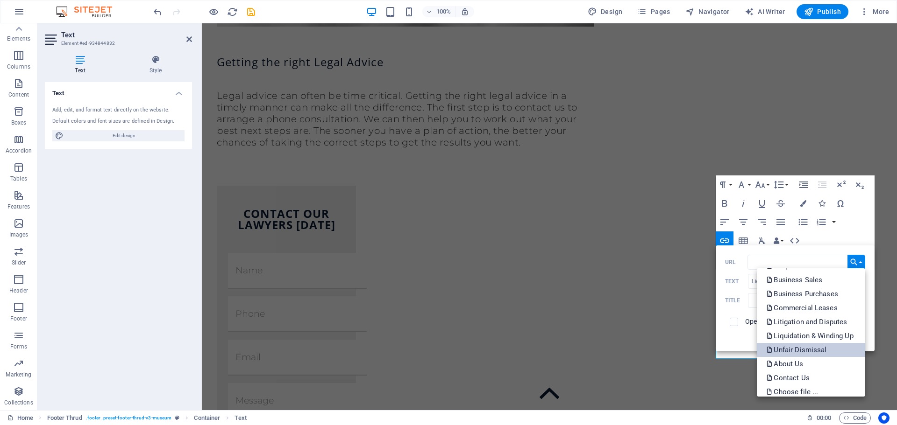
scroll to position [383, 0]
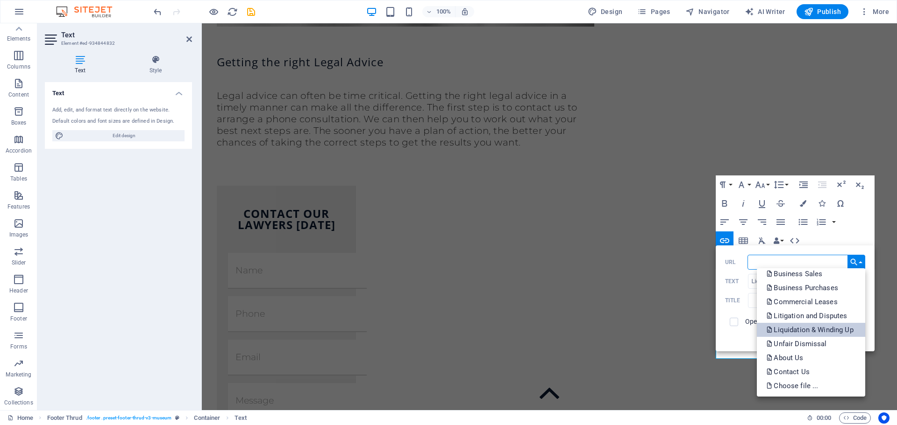
click at [802, 328] on p "Liquidation & Winding Up" at bounding box center [810, 330] width 89 height 14
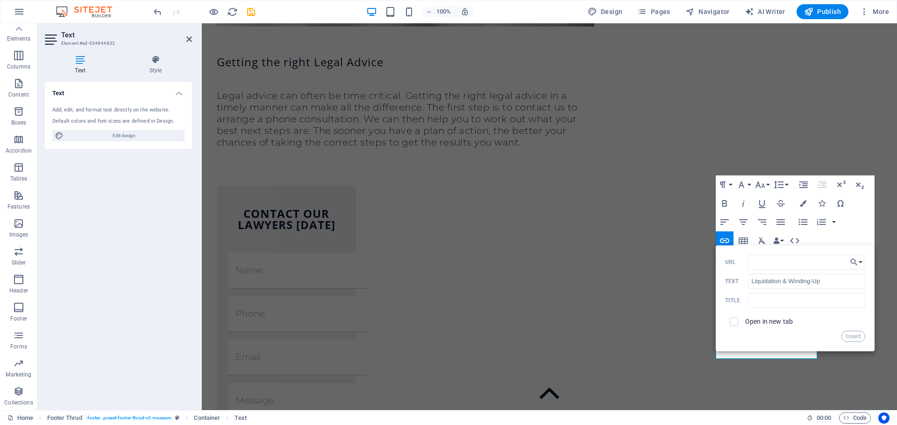
click at [738, 322] on span at bounding box center [734, 322] width 18 height 18
click at [730, 321] on input "checkbox" at bounding box center [732, 321] width 8 height 8
checkbox input "true"
click at [854, 335] on button "Insert" at bounding box center [853, 336] width 24 height 11
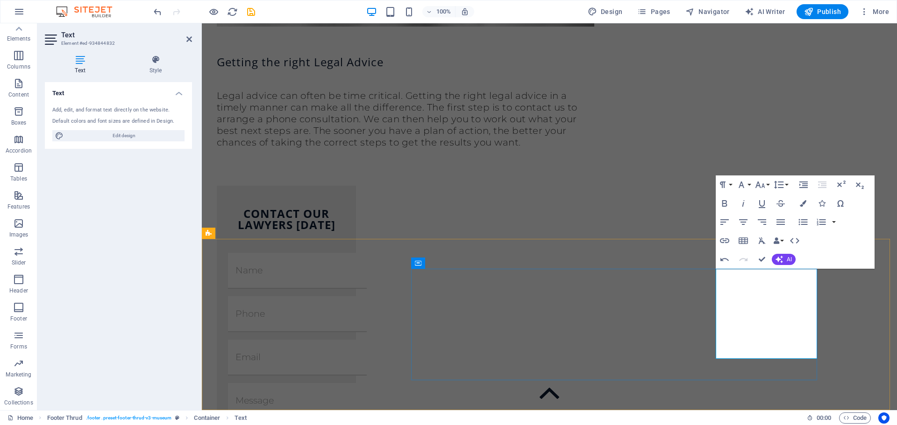
drag, startPoint x: 722, startPoint y: 348, endPoint x: 788, endPoint y: 351, distance: 65.4
type input "Unfair Dismissals"
click at [728, 238] on icon "button" at bounding box center [724, 240] width 11 height 11
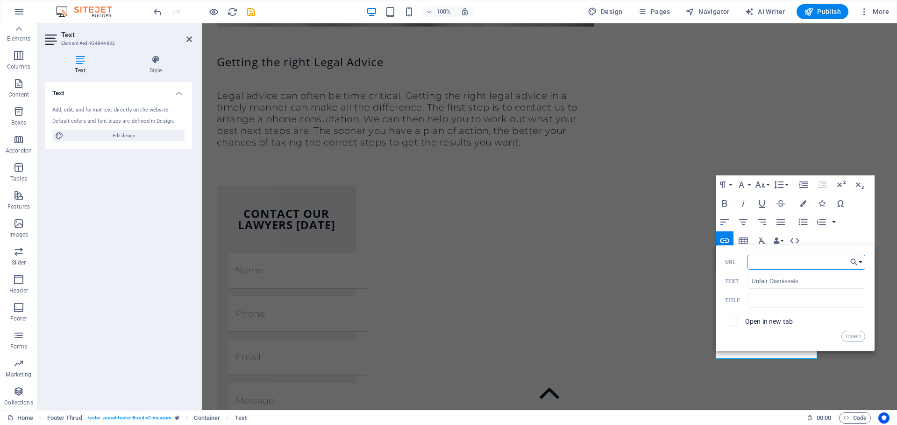
click at [865, 259] on div "Back Choose Link Home Property & Conveyancing Buying Property Selling Property …" at bounding box center [794, 299] width 159 height 106
click at [861, 260] on button "Choose Link" at bounding box center [856, 262] width 18 height 15
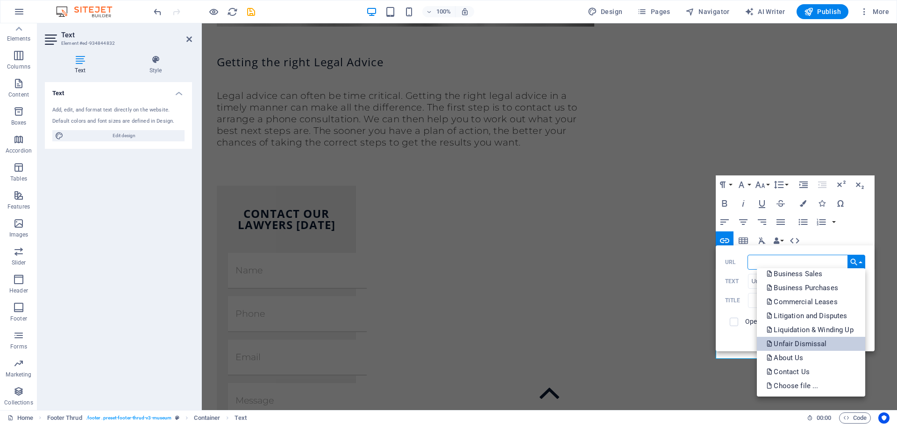
click at [798, 341] on p "Unfair Dismissal" at bounding box center [797, 344] width 62 height 14
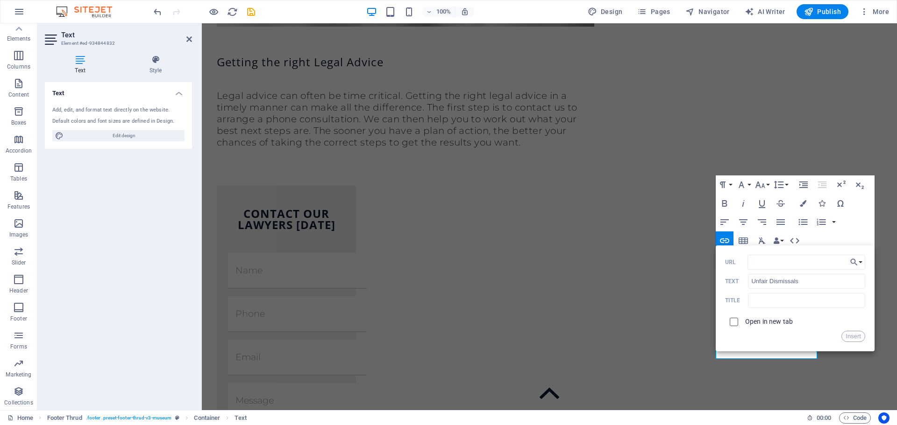
click at [731, 321] on input "checkbox" at bounding box center [732, 321] width 8 height 8
checkbox input "true"
click at [855, 335] on button "Insert" at bounding box center [853, 336] width 24 height 11
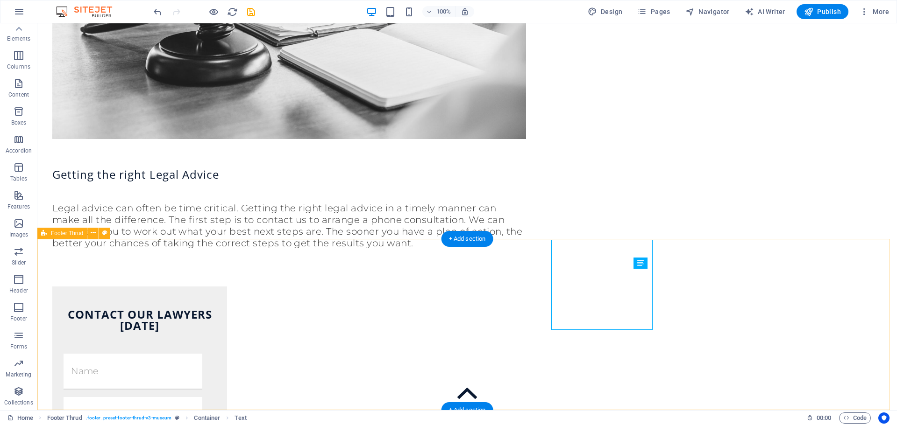
scroll to position [1928, 0]
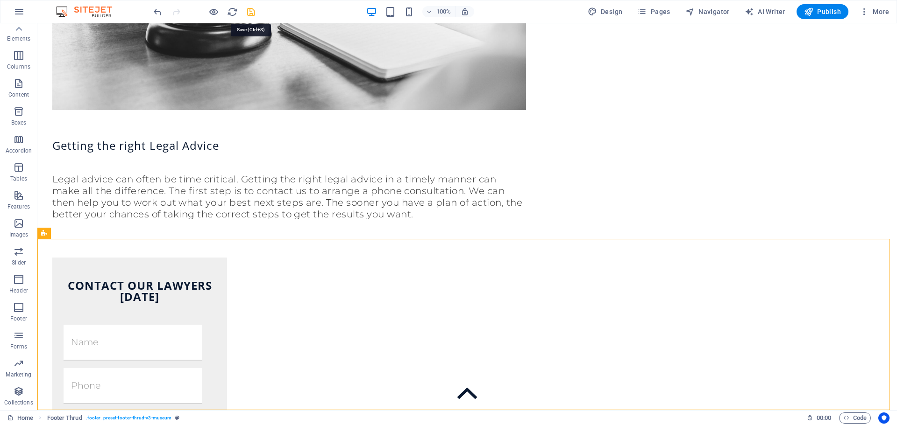
click at [255, 15] on icon "save" at bounding box center [251, 12] width 11 height 11
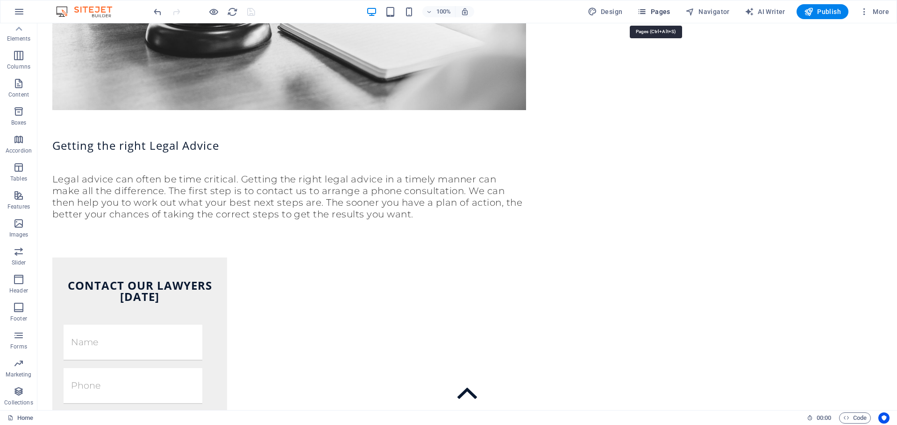
click at [650, 15] on span "Pages" at bounding box center [653, 11] width 33 height 9
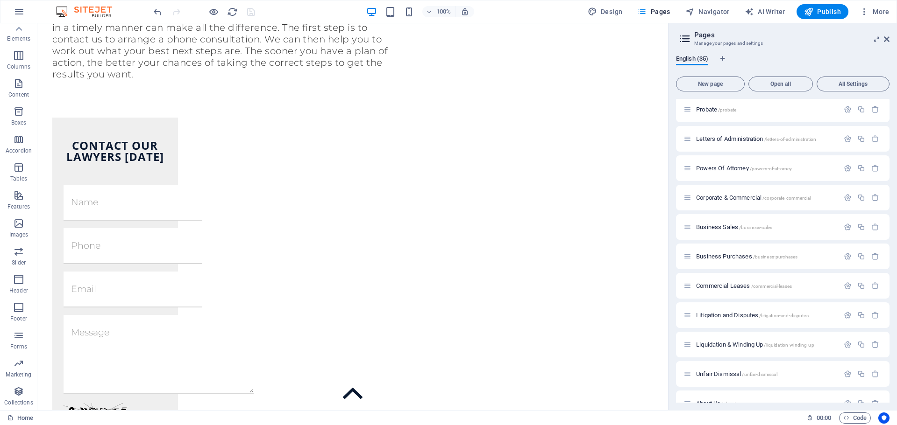
scroll to position [524, 0]
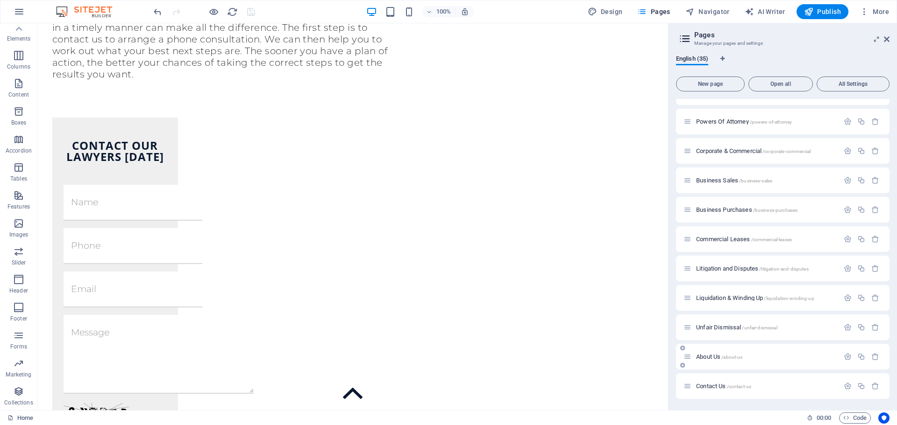
click at [709, 355] on span "About Us /about-us" at bounding box center [719, 356] width 46 height 7
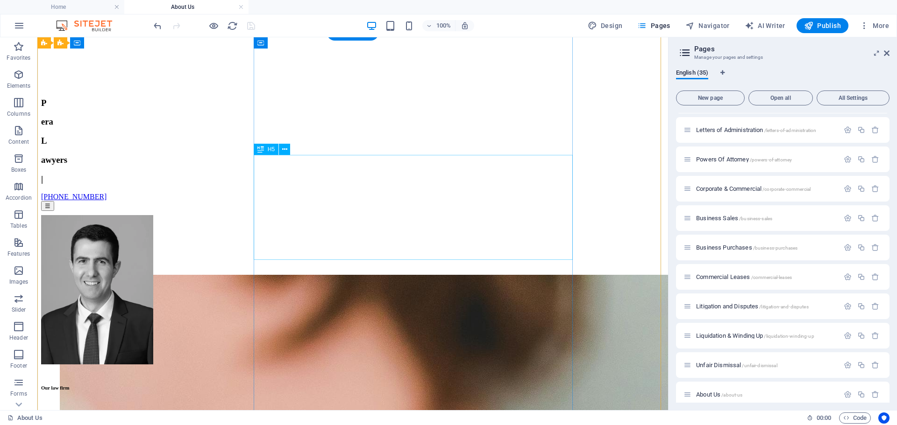
scroll to position [280, 0]
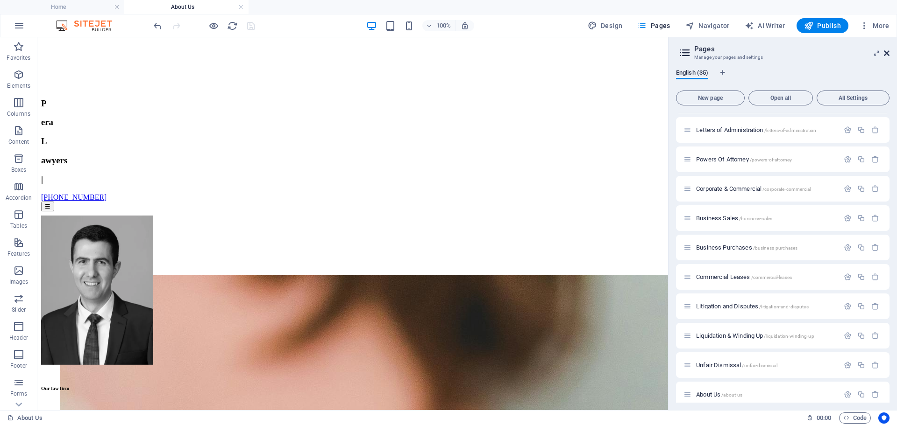
click at [884, 56] on icon at bounding box center [886, 52] width 6 height 7
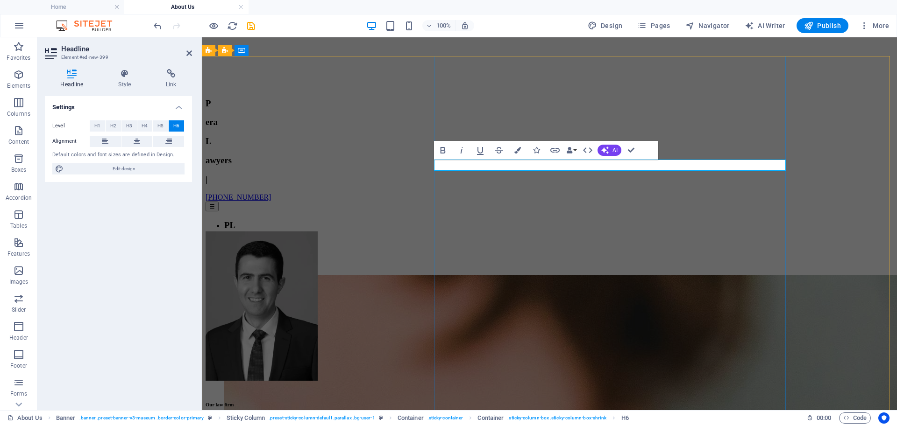
drag, startPoint x: 505, startPoint y: 165, endPoint x: 497, endPoint y: 164, distance: 7.6
drag, startPoint x: 510, startPoint y: 167, endPoint x: 495, endPoint y: 168, distance: 15.4
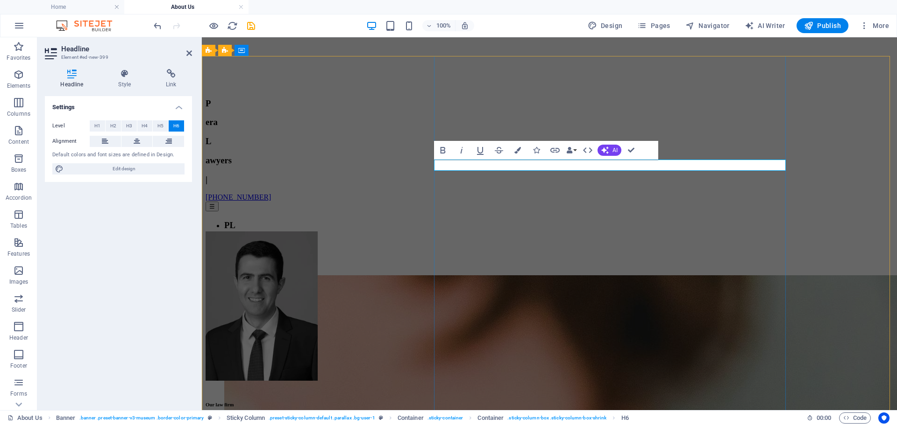
drag, startPoint x: 465, startPoint y: 166, endPoint x: 459, endPoint y: 168, distance: 5.9
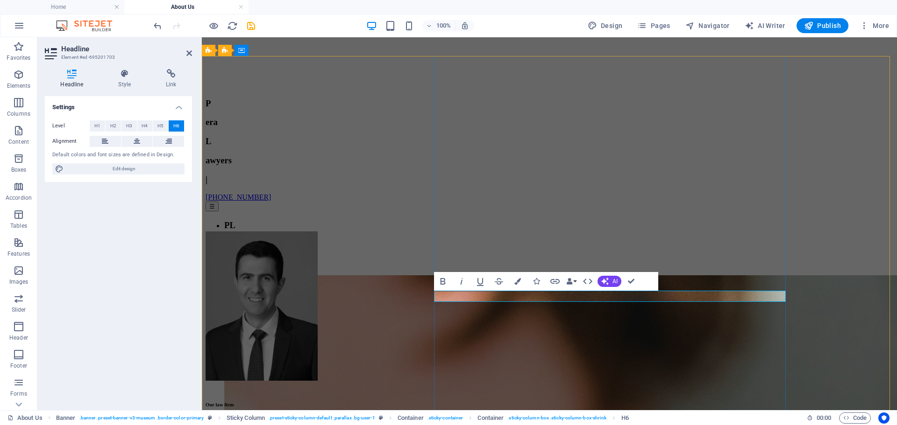
drag, startPoint x: 695, startPoint y: 292, endPoint x: 515, endPoint y: 293, distance: 180.2
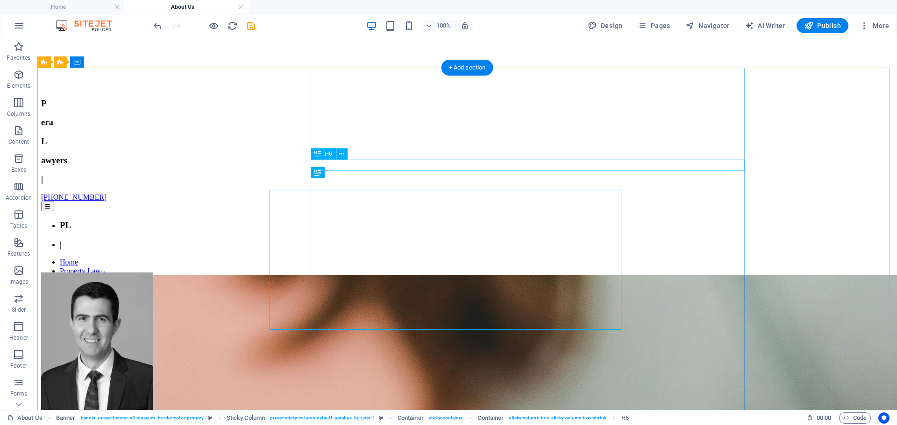
scroll to position [268, 0]
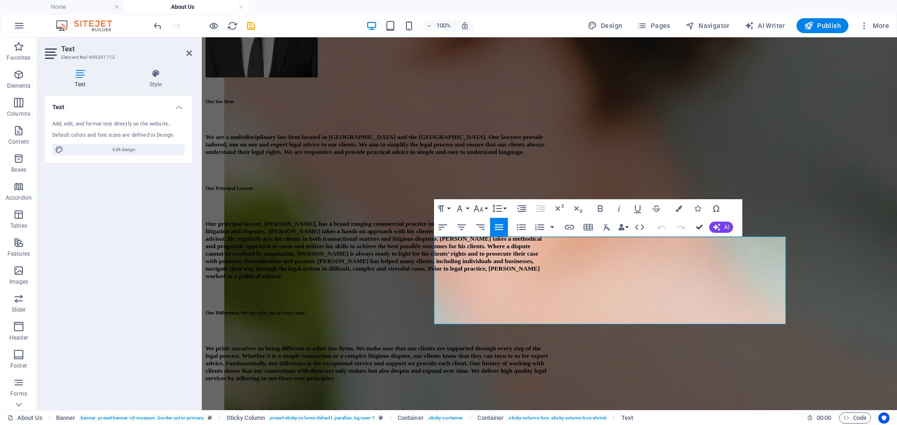
drag, startPoint x: 698, startPoint y: 226, endPoint x: 660, endPoint y: 189, distance: 52.2
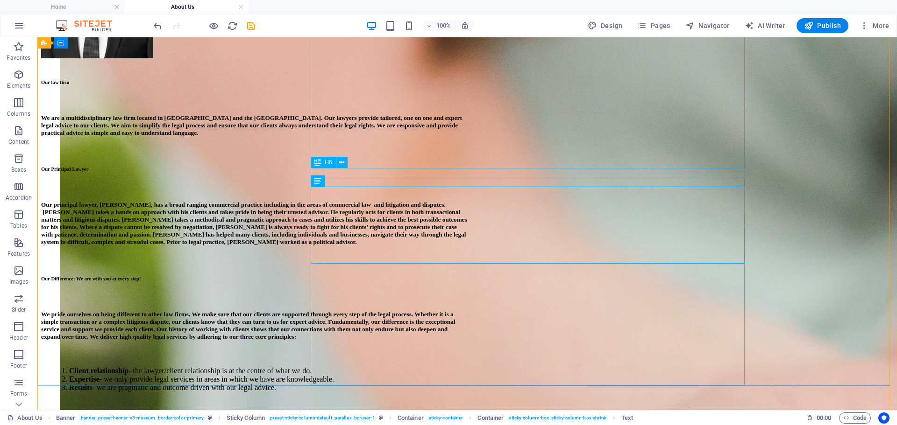
scroll to position [410, 0]
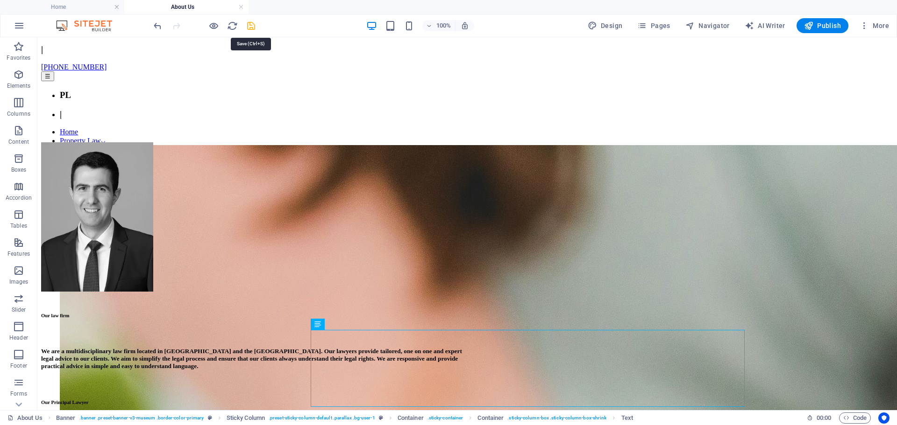
click at [251, 28] on icon "save" at bounding box center [251, 26] width 11 height 11
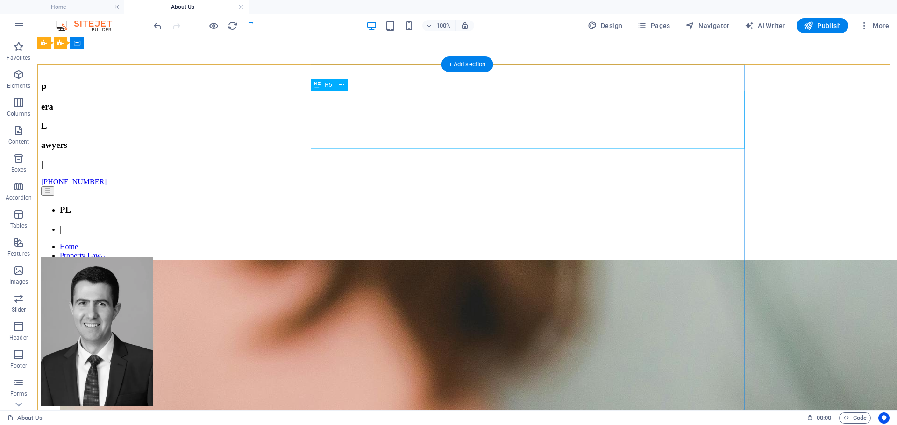
scroll to position [270, 0]
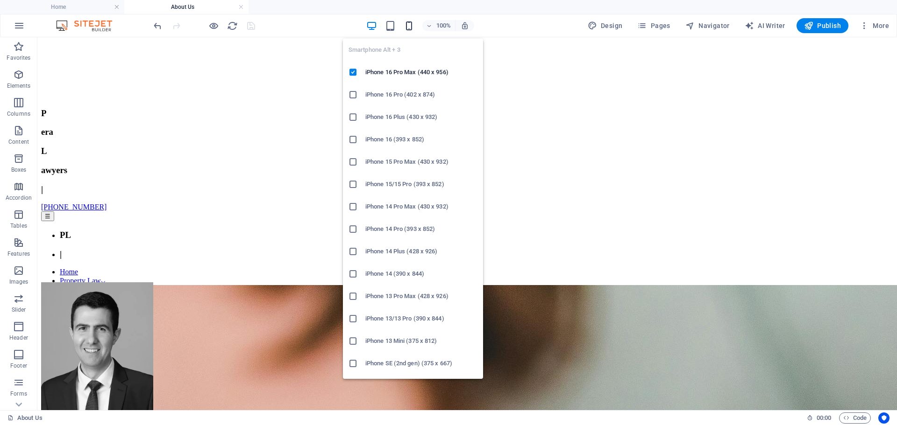
click at [413, 30] on icon "button" at bounding box center [408, 26] width 11 height 11
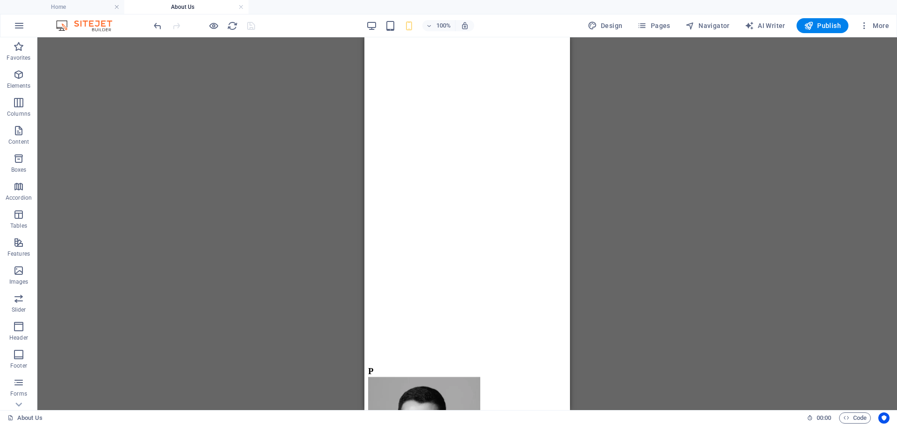
scroll to position [0, 0]
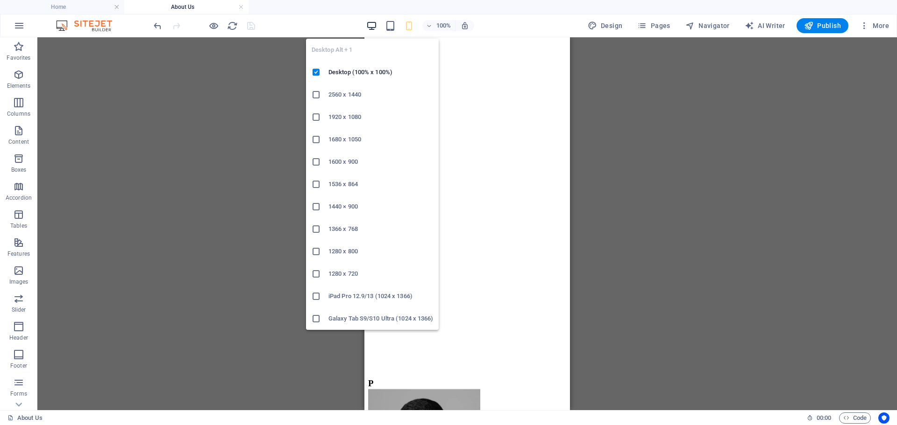
click at [377, 28] on icon "button" at bounding box center [371, 26] width 11 height 11
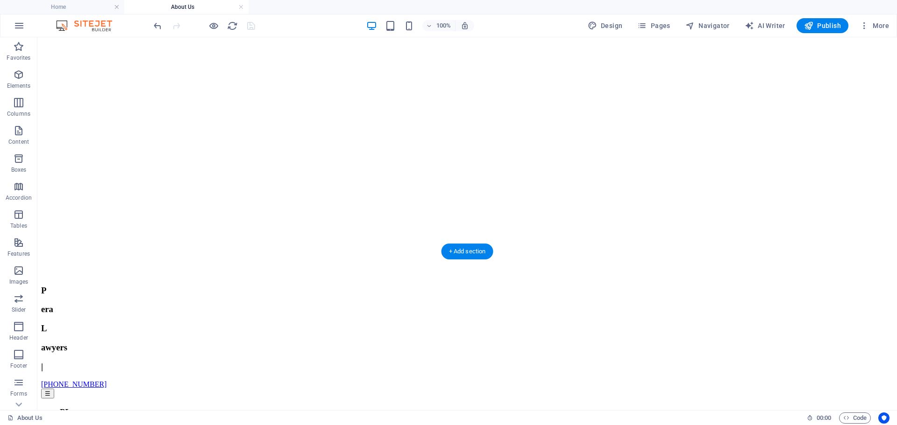
scroll to position [93, 0]
click at [69, 11] on h4 "Home" at bounding box center [62, 7] width 124 height 10
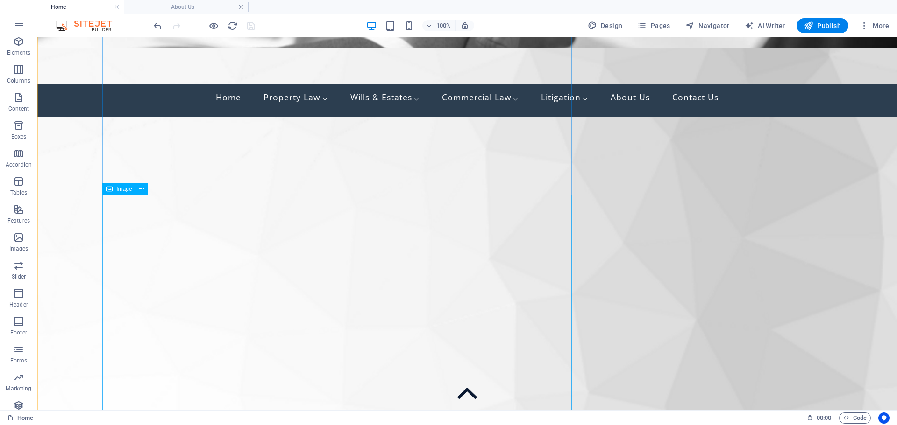
scroll to position [374, 0]
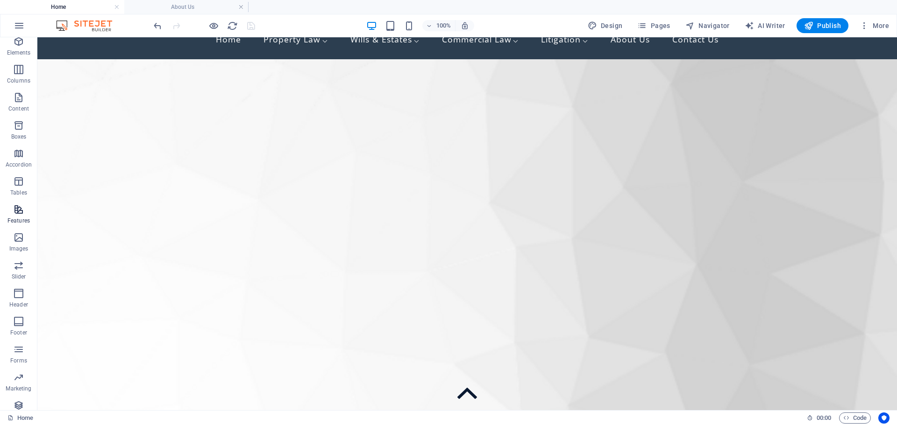
click at [3, 226] on span "Features" at bounding box center [18, 215] width 37 height 22
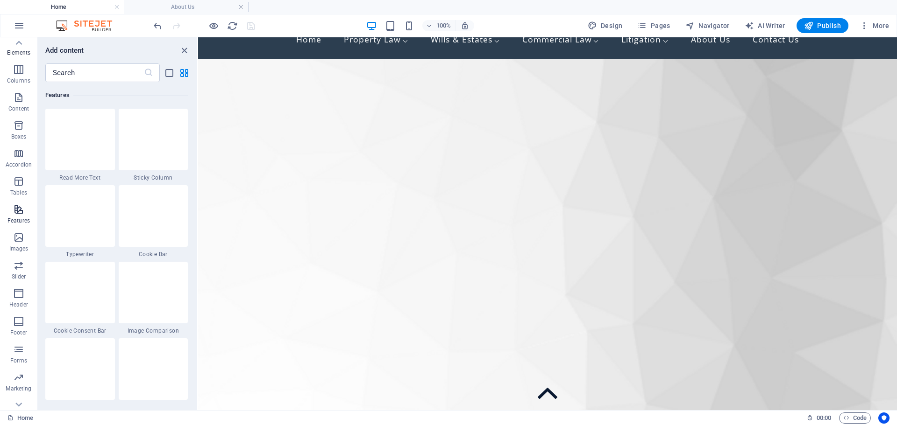
scroll to position [3640, 0]
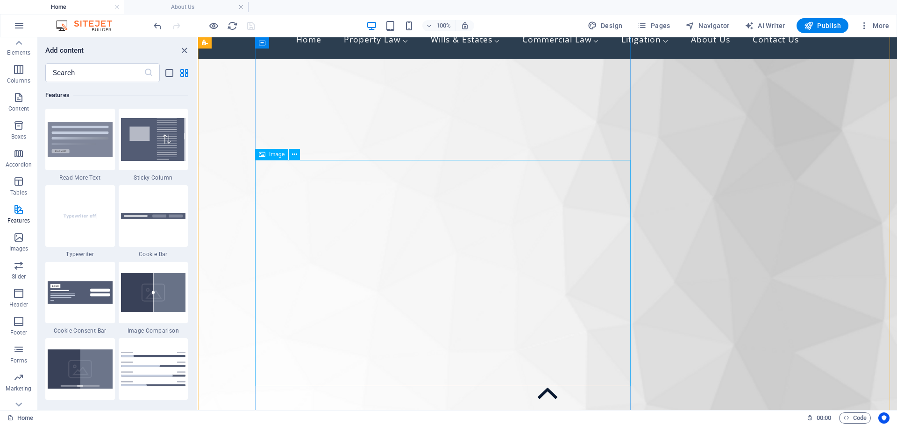
select select "%"
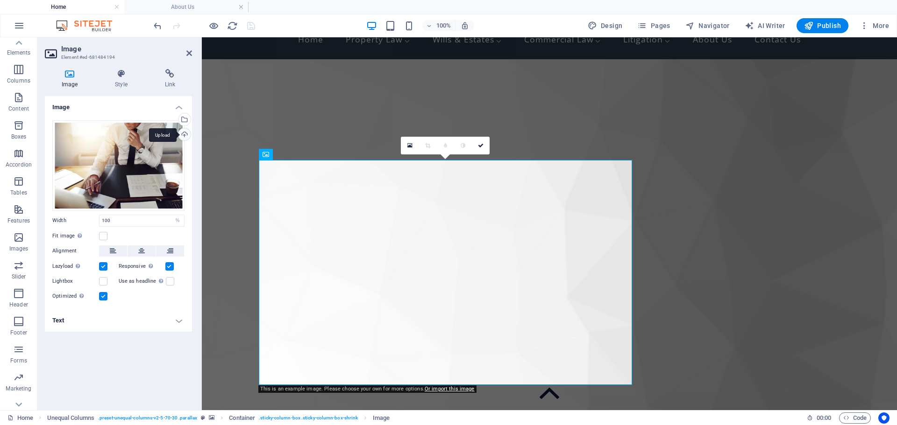
click at [184, 131] on div "Upload" at bounding box center [184, 135] width 14 height 14
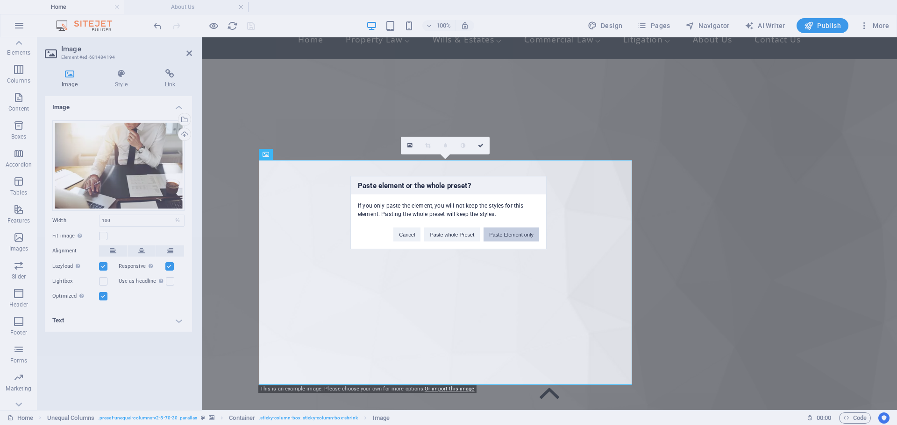
click at [504, 236] on button "Paste Element only" at bounding box center [511, 234] width 56 height 14
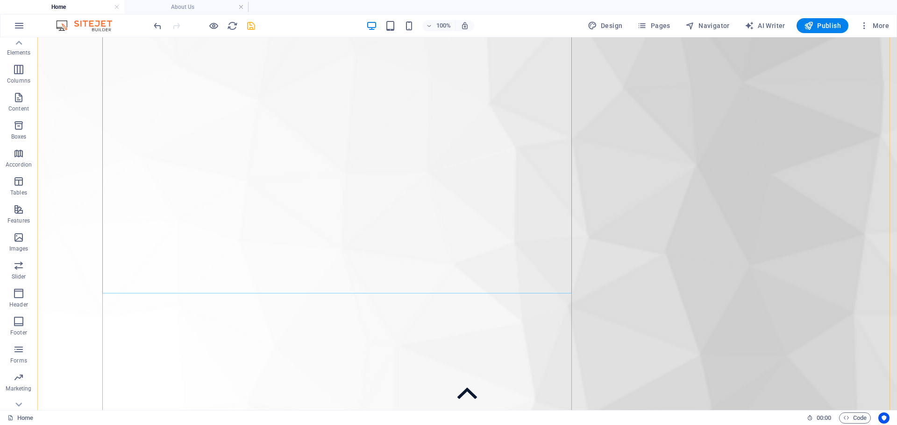
scroll to position [520, 0]
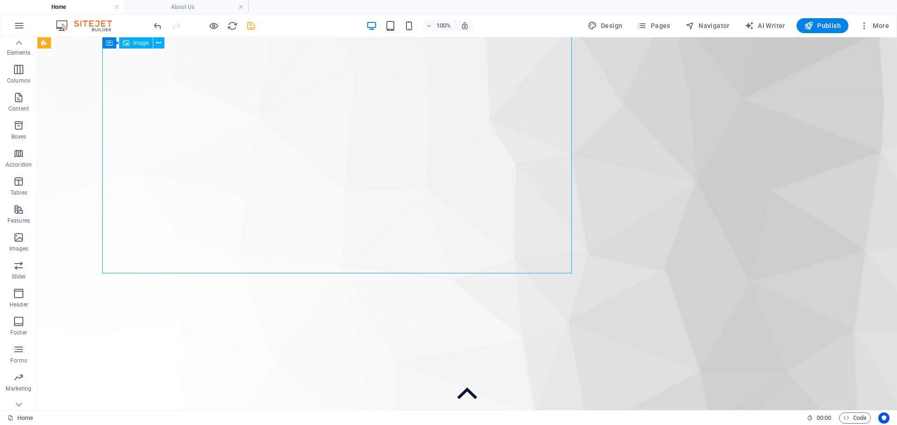
select select "%"
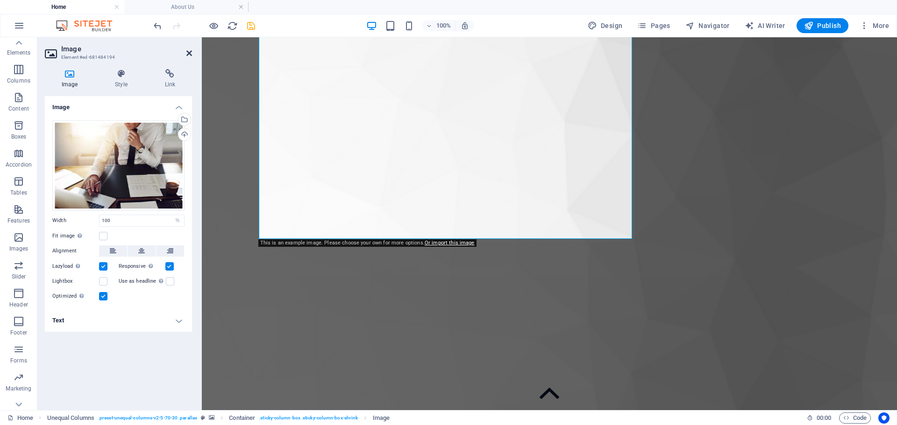
click at [189, 51] on icon at bounding box center [189, 52] width 6 height 7
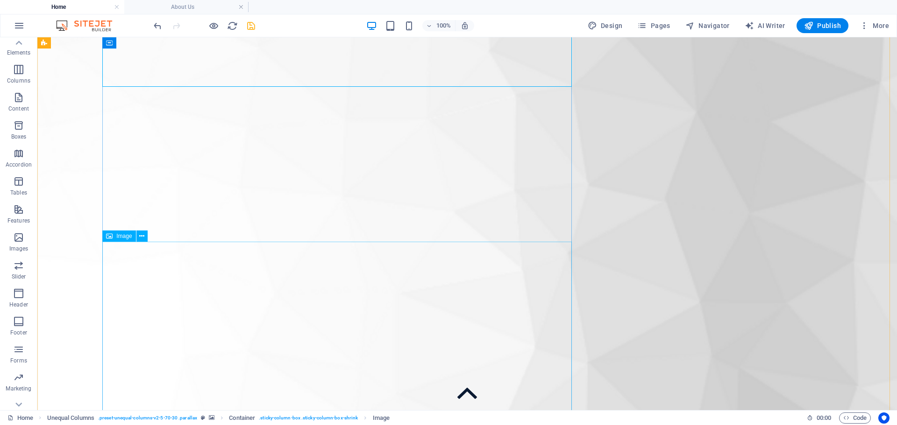
scroll to position [987, 0]
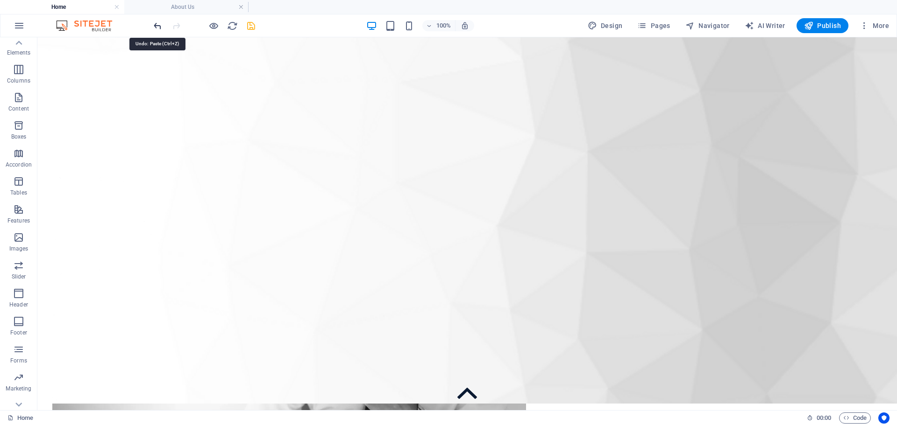
click at [155, 21] on icon "undo" at bounding box center [157, 26] width 11 height 11
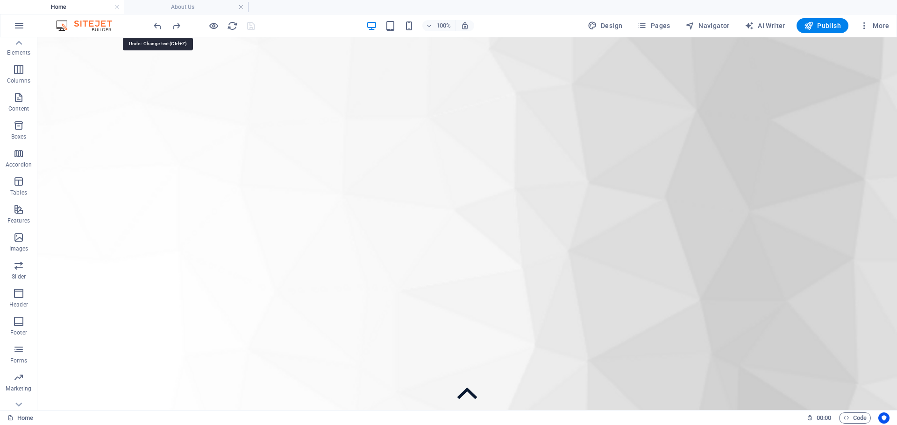
scroll to position [573, 0]
click at [171, 24] on icon "redo" at bounding box center [176, 26] width 11 height 11
click at [161, 26] on icon "undo" at bounding box center [157, 26] width 11 height 11
click at [865, 25] on icon "button" at bounding box center [863, 25] width 9 height 9
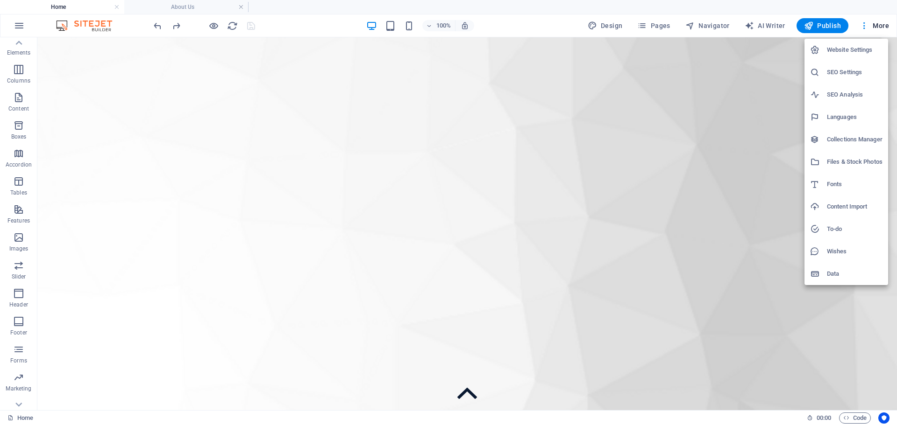
click at [282, 106] on div at bounding box center [448, 212] width 897 height 425
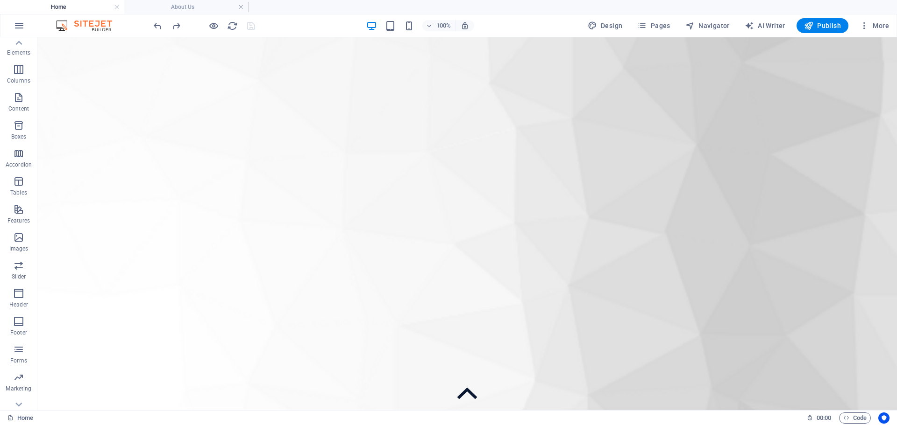
click at [282, 106] on div "Website Settings SEO Settings SEO Analysis Languages Collections Manager Files …" at bounding box center [448, 216] width 897 height 420
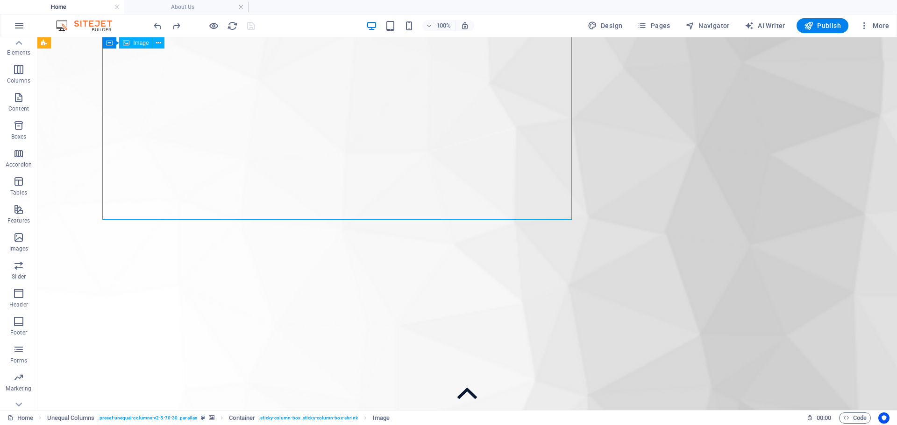
select select "%"
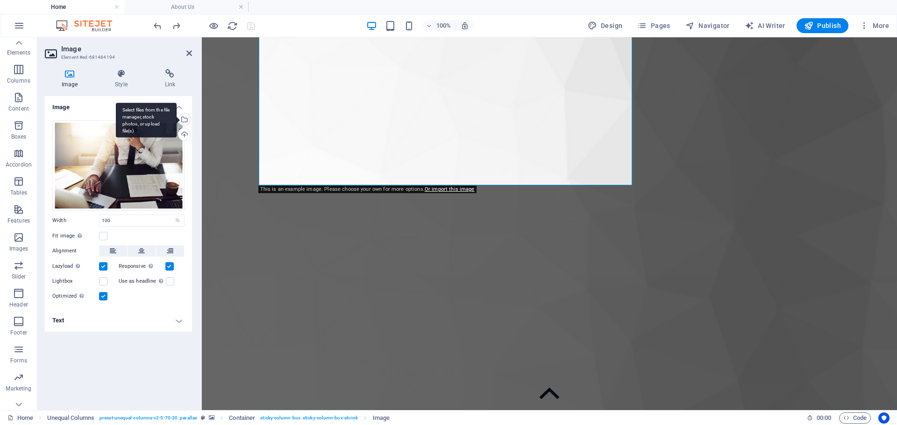
click at [177, 123] on div "Select files from the file manager, stock photos, or upload file(s)" at bounding box center [146, 120] width 61 height 35
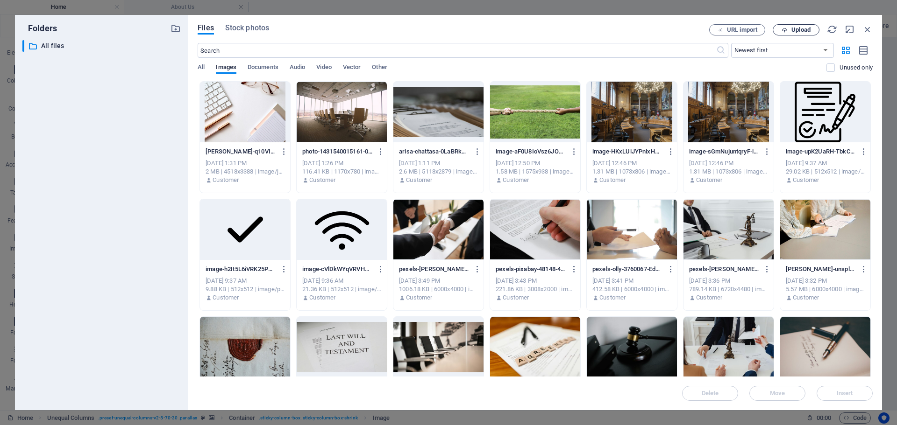
click at [798, 28] on span "Upload" at bounding box center [800, 30] width 19 height 6
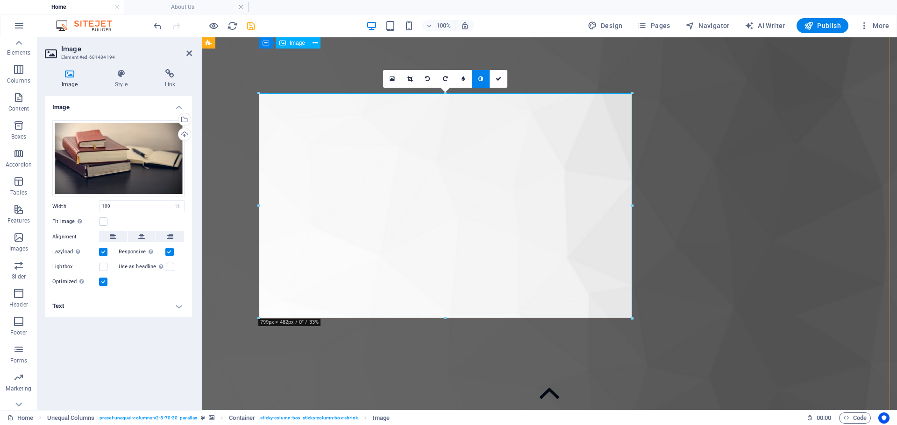
scroll to position [433, 0]
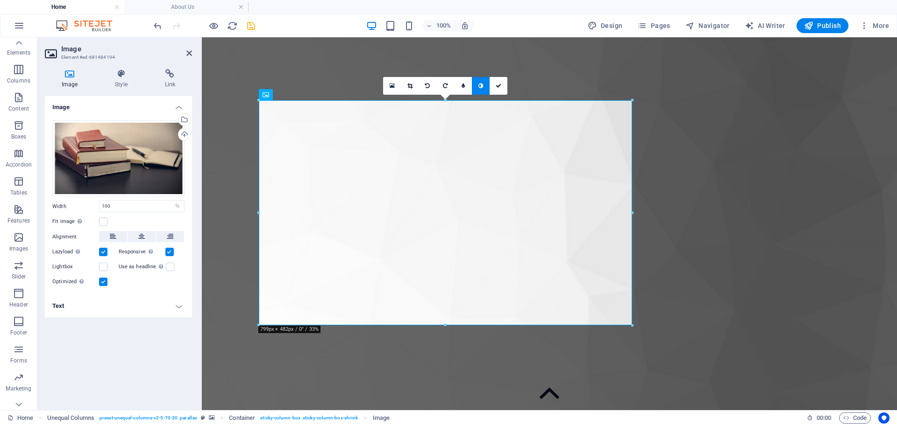
click at [192, 54] on aside "Image Element #ed-681484194 Image Style Link Image Drag files here, click to ch…" at bounding box center [119, 223] width 164 height 373
click at [188, 54] on icon at bounding box center [189, 52] width 6 height 7
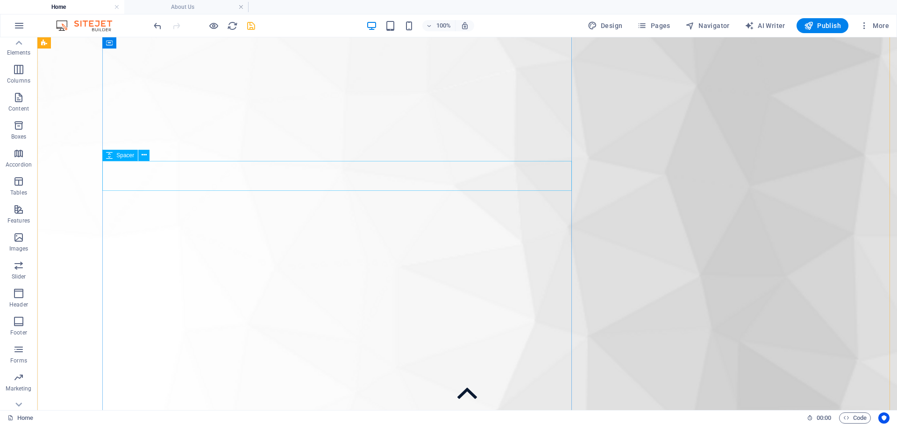
scroll to position [573, 0]
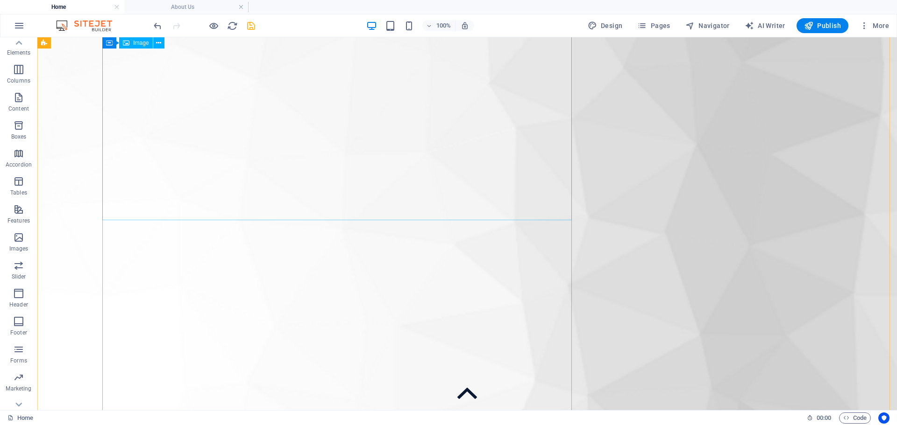
select select "%"
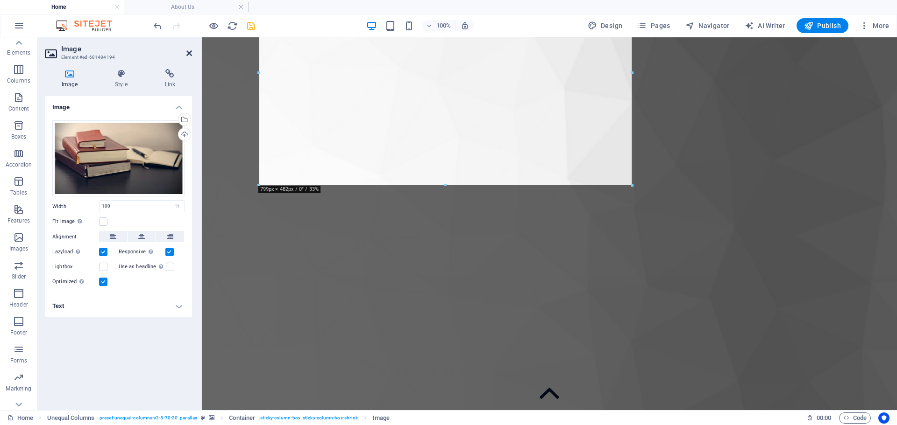
click at [188, 53] on icon at bounding box center [189, 52] width 6 height 7
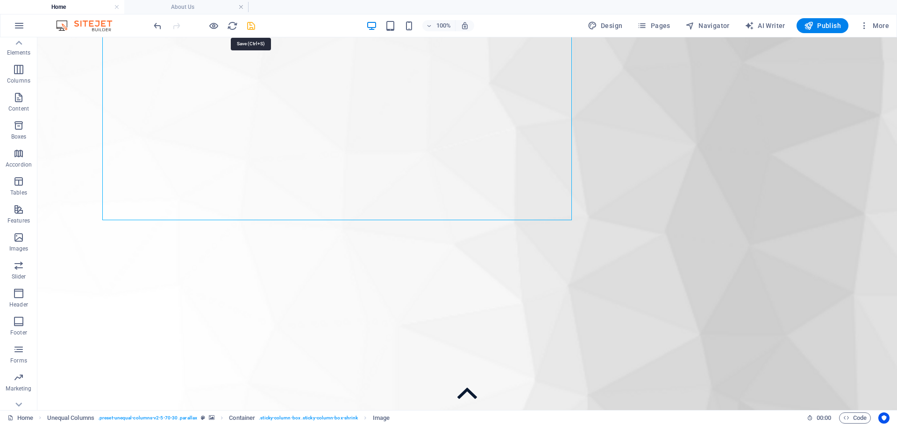
click at [248, 25] on icon "save" at bounding box center [251, 26] width 11 height 11
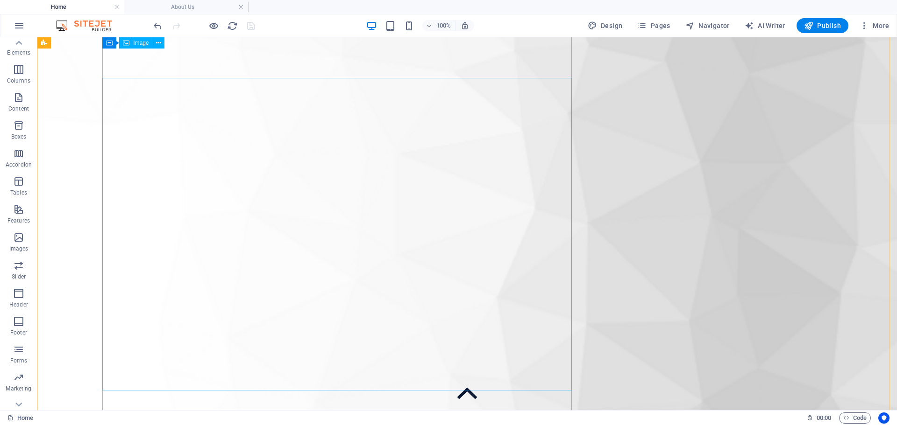
scroll to position [854, 0]
select select "%"
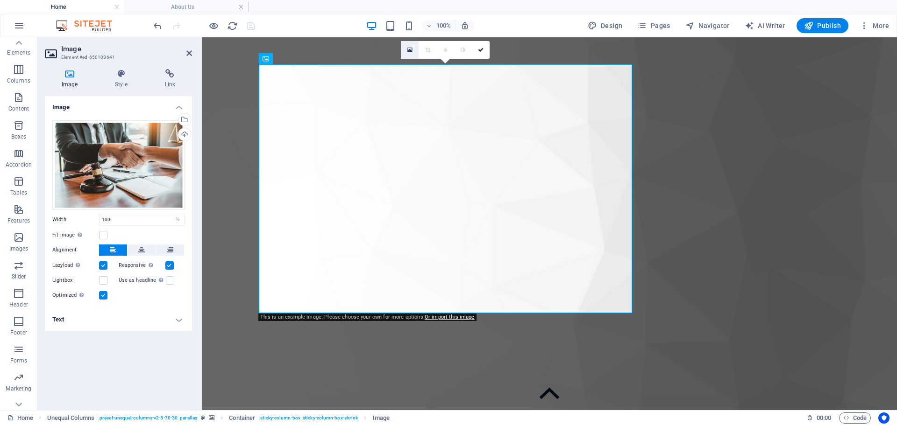
click at [411, 48] on icon at bounding box center [409, 50] width 5 height 7
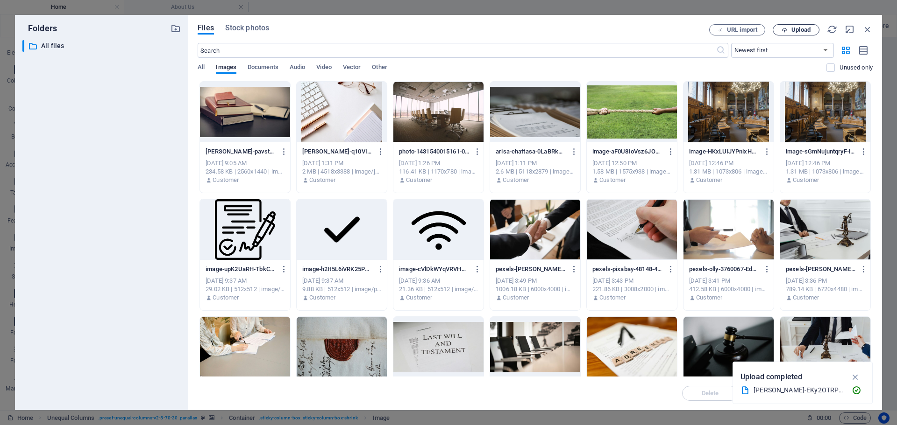
click at [794, 32] on span "Upload" at bounding box center [800, 30] width 19 height 6
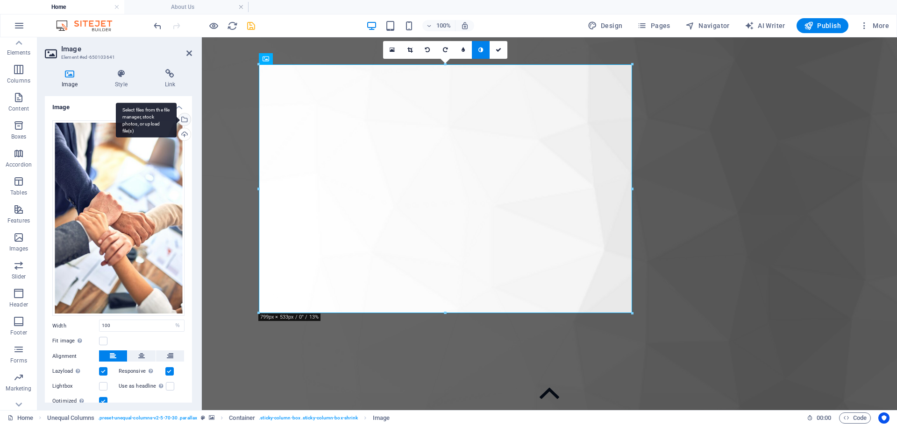
click at [185, 118] on div "Select files from the file manager, stock photos, or upload file(s)" at bounding box center [184, 120] width 14 height 14
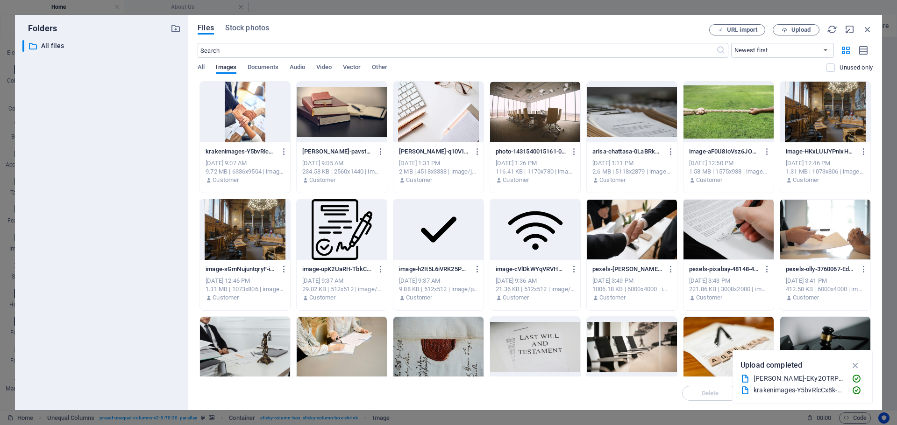
click at [261, 115] on div at bounding box center [245, 112] width 90 height 61
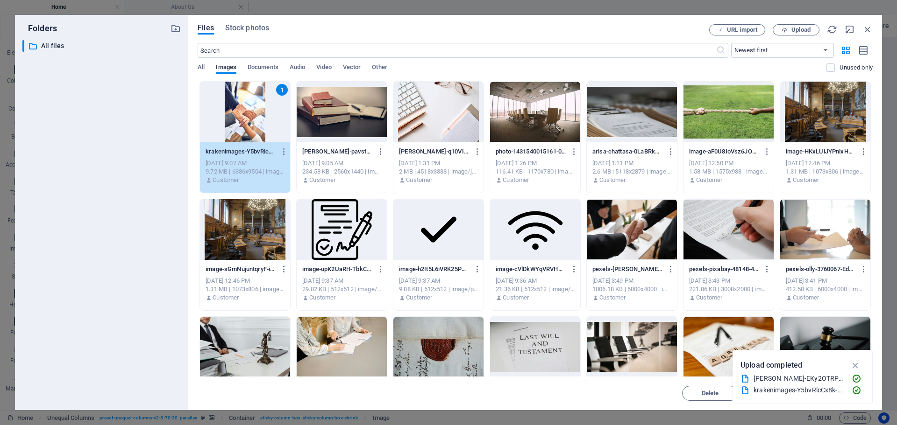
click at [261, 115] on div "1" at bounding box center [245, 112] width 90 height 61
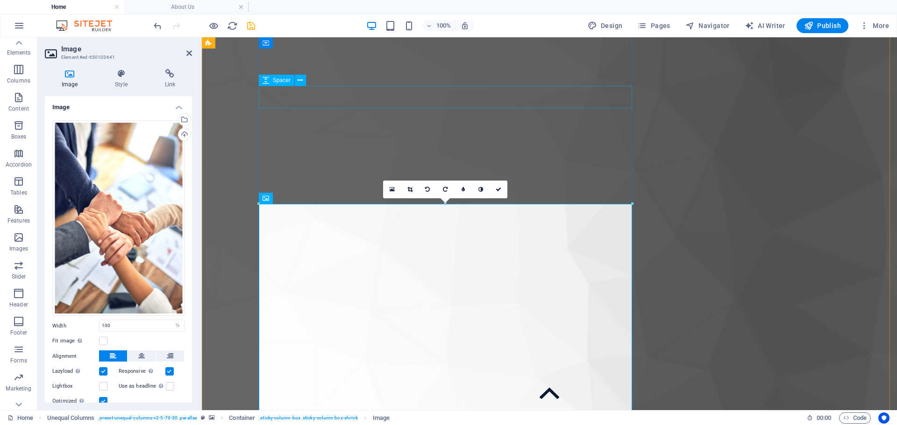
scroll to position [713, 0]
click at [426, 187] on icon at bounding box center [427, 190] width 5 height 6
click at [470, 189] on link at bounding box center [463, 190] width 18 height 18
click at [457, 190] on icon at bounding box center [455, 190] width 3 height 6
click at [483, 193] on icon at bounding box center [480, 190] width 5 height 6
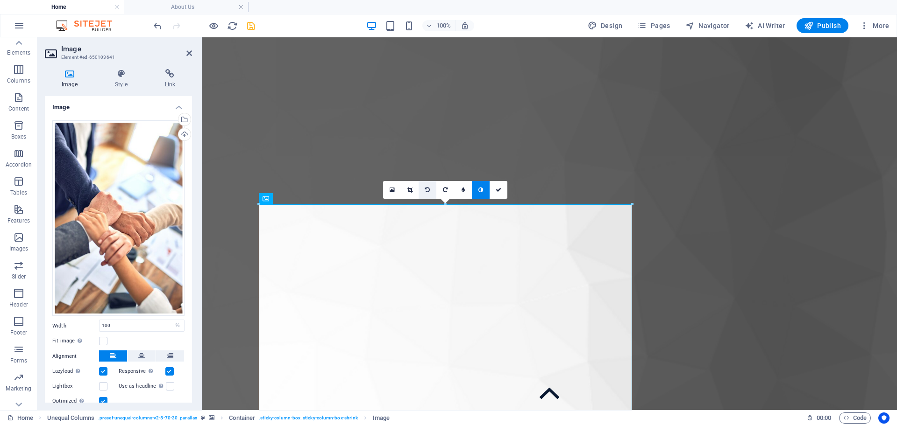
click at [429, 189] on icon at bounding box center [427, 190] width 5 height 6
click at [495, 191] on link at bounding box center [498, 190] width 18 height 18
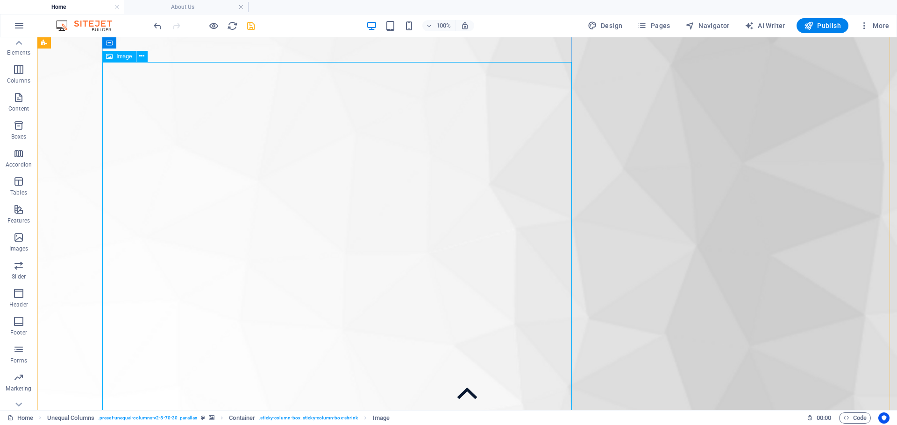
scroll to position [807, 0]
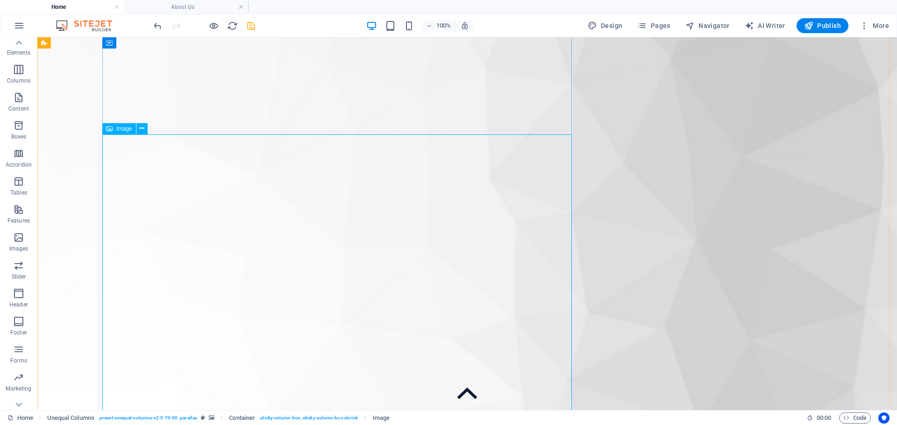
select select "%"
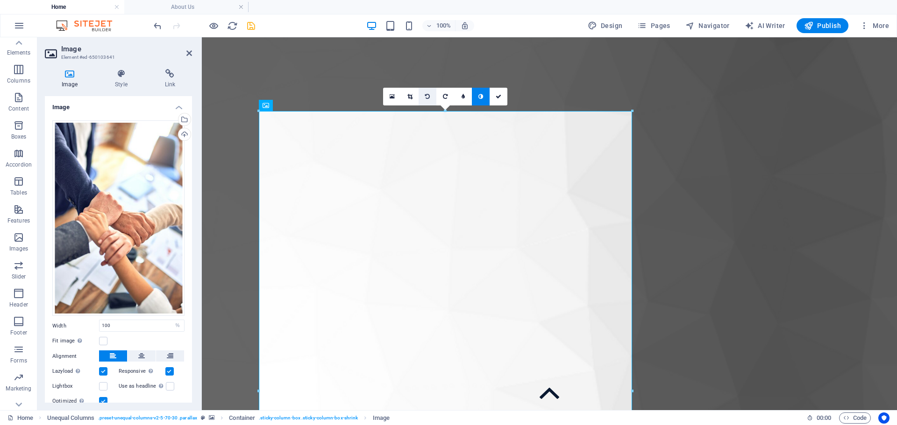
click at [428, 96] on icon at bounding box center [427, 97] width 5 height 6
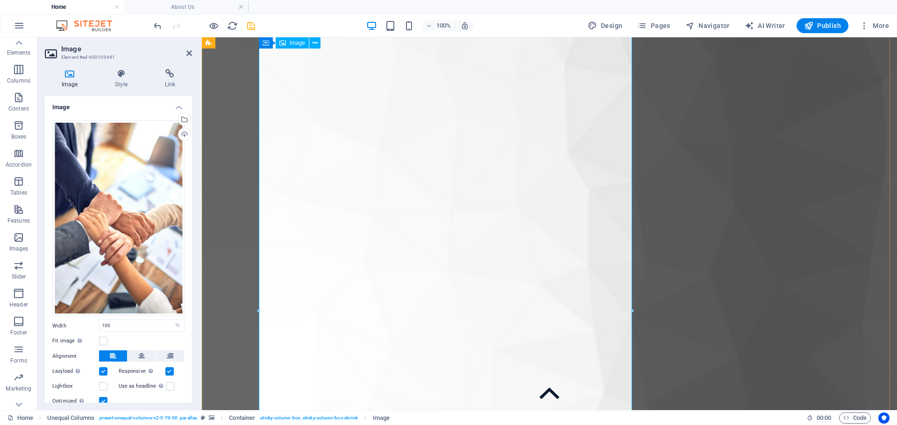
scroll to position [854, 0]
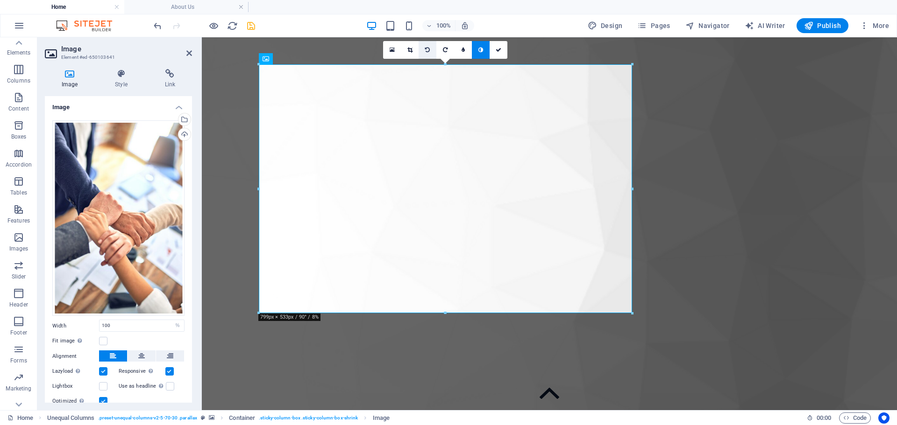
click at [431, 52] on link at bounding box center [427, 50] width 18 height 18
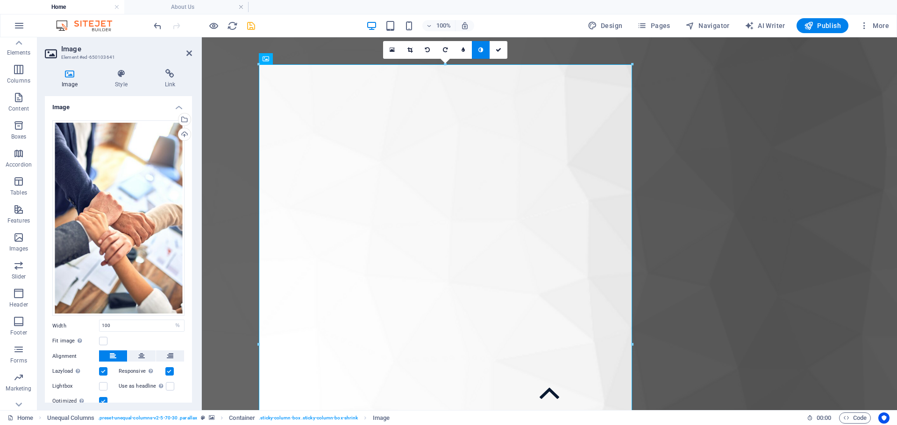
click at [431, 52] on link at bounding box center [427, 50] width 18 height 18
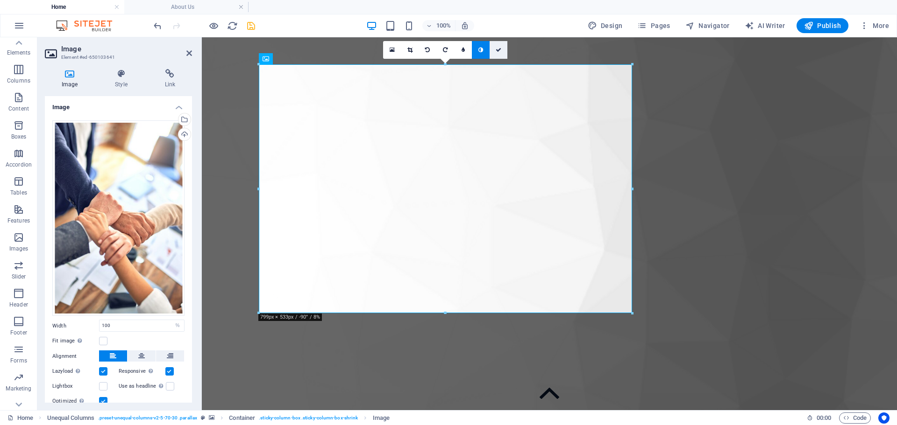
click at [502, 48] on link at bounding box center [498, 50] width 18 height 18
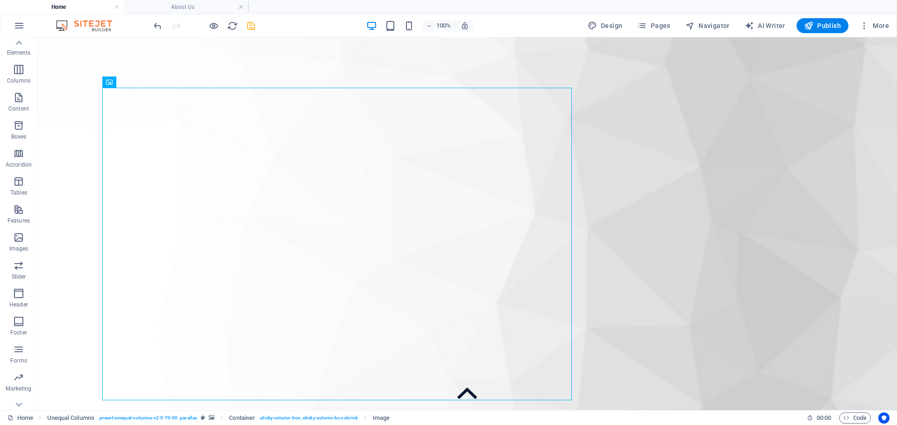
click at [79, 166] on figure at bounding box center [466, 91] width 859 height 775
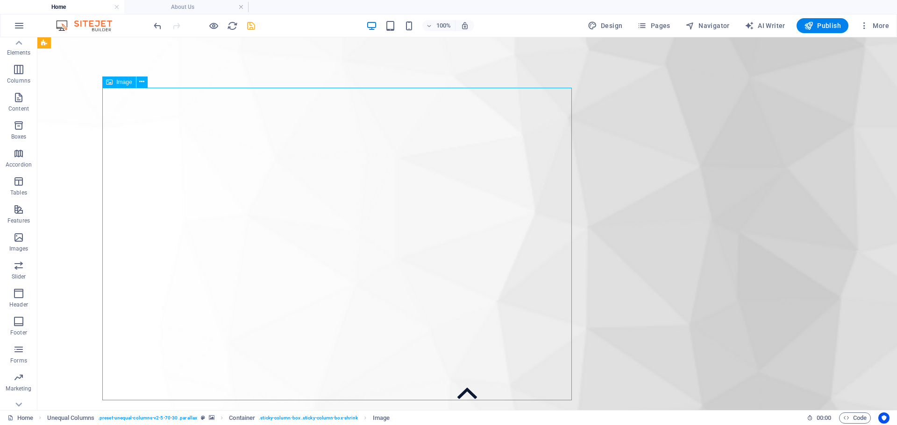
select select "%"
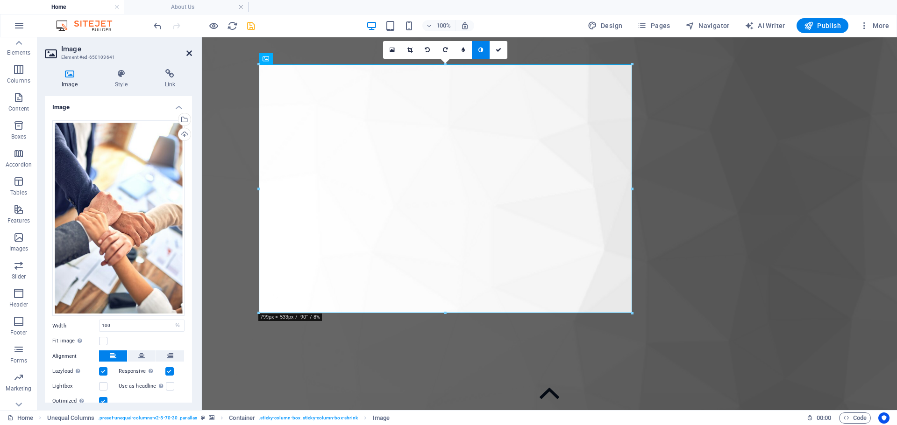
click at [190, 53] on icon at bounding box center [189, 52] width 6 height 7
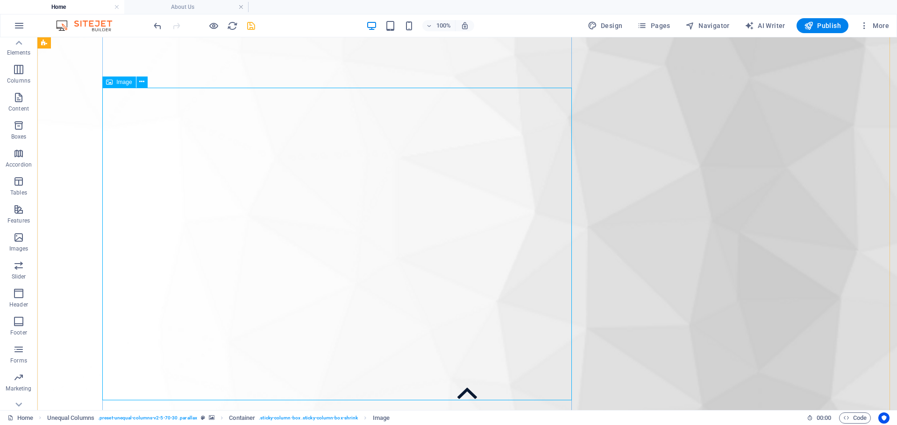
select select "%"
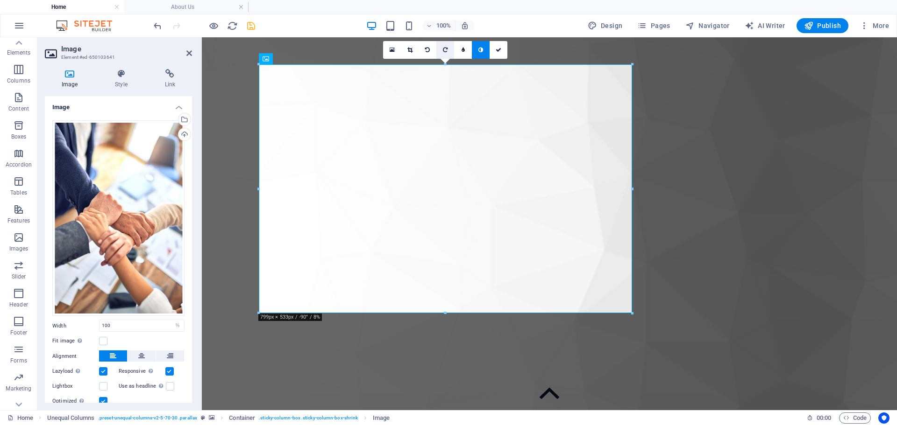
click at [440, 51] on link at bounding box center [445, 50] width 18 height 18
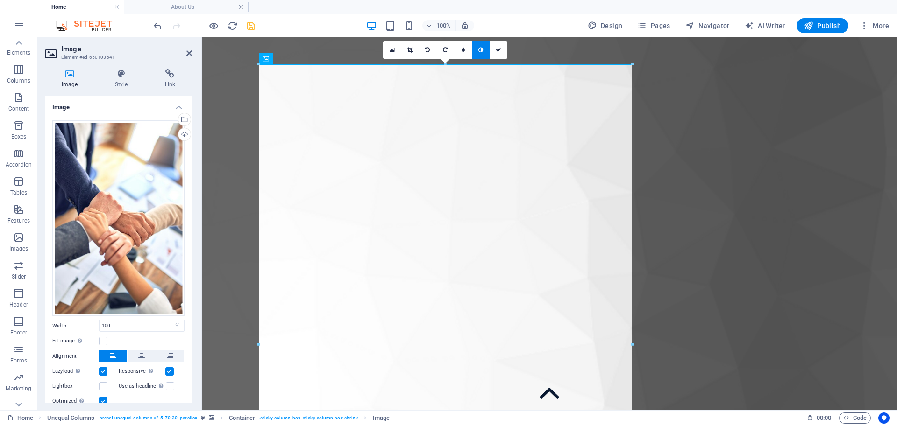
click at [444, 59] on div "16:10 16:9 4:3 1:1 1:2 0" at bounding box center [445, 50] width 124 height 18
click at [446, 59] on div "16:10 16:9 4:3 1:1 1:2 0" at bounding box center [445, 50] width 124 height 18
click at [411, 50] on icon at bounding box center [409, 50] width 5 height 6
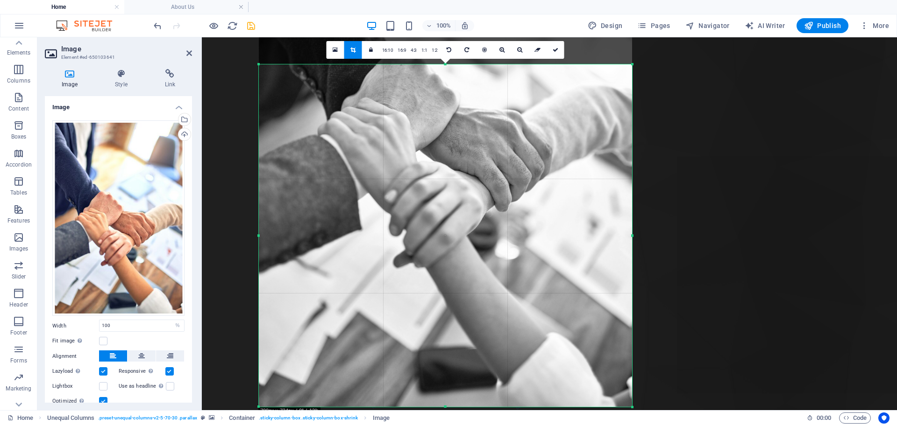
drag, startPoint x: 444, startPoint y: 64, endPoint x: 448, endPoint y: 281, distance: 216.7
click at [448, 281] on div "180 170 160 150 140 130 120 110 100 90 80 70 60 50 40 30 20 10 0 -10 -20 -30 -4…" at bounding box center [445, 235] width 373 height 343
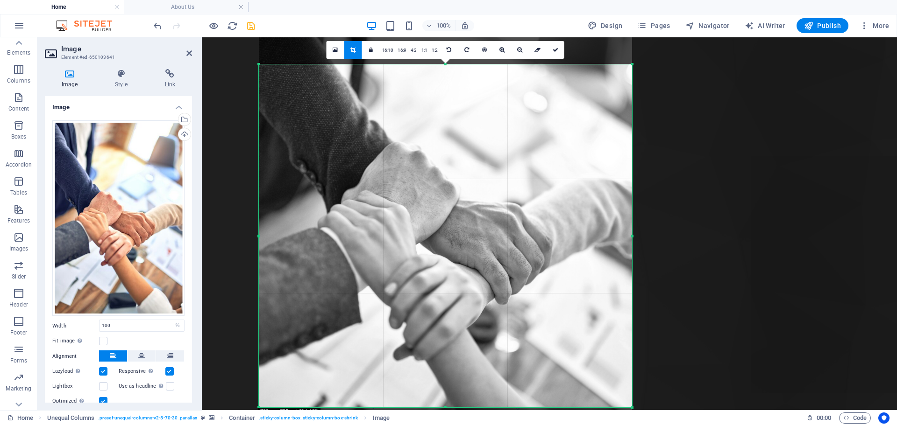
drag, startPoint x: 459, startPoint y: 218, endPoint x: 461, endPoint y: 311, distance: 92.9
click at [461, 311] on div at bounding box center [445, 221] width 373 height 560
click at [550, 56] on link at bounding box center [555, 50] width 18 height 18
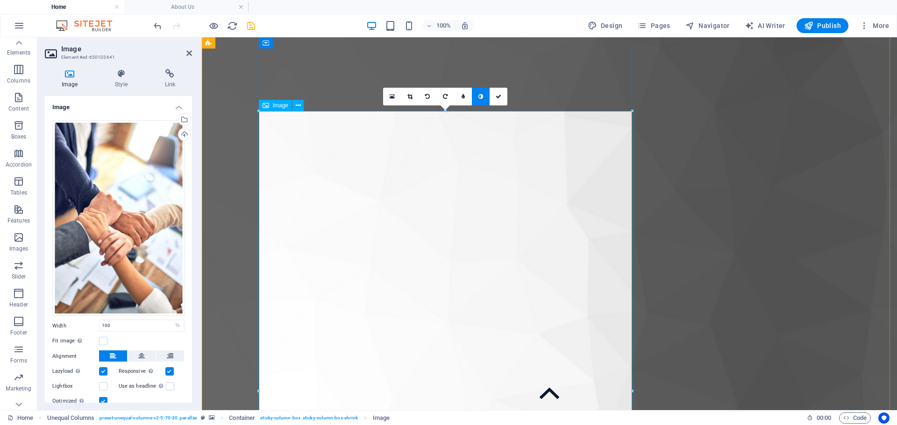
scroll to position [807, 0]
click at [413, 99] on link at bounding box center [410, 97] width 18 height 18
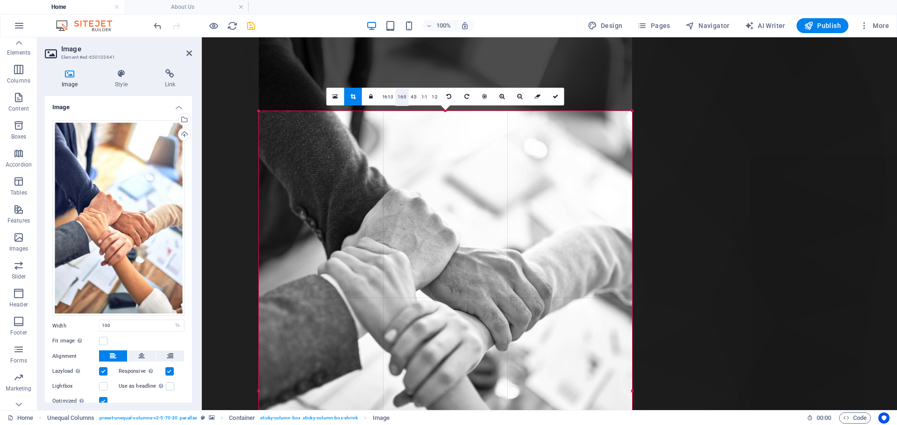
click at [406, 100] on link "16:9" at bounding box center [401, 97] width 13 height 18
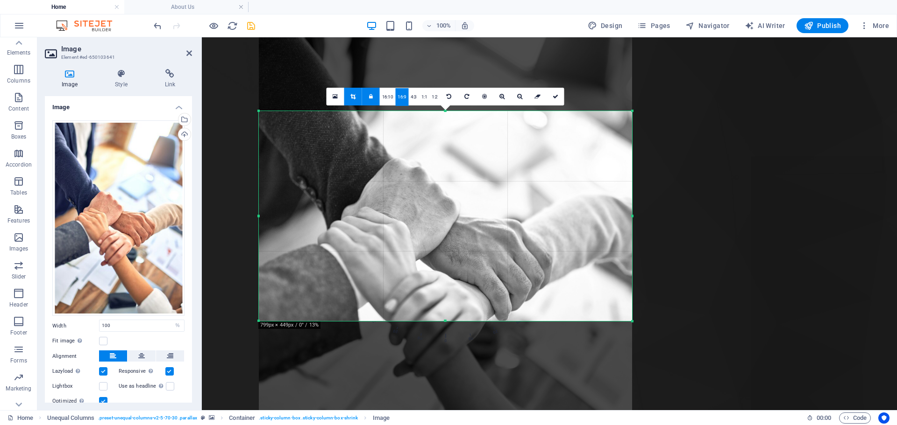
drag, startPoint x: 432, startPoint y: 237, endPoint x: 438, endPoint y: 195, distance: 42.5
click at [436, 199] on div at bounding box center [445, 237] width 373 height 560
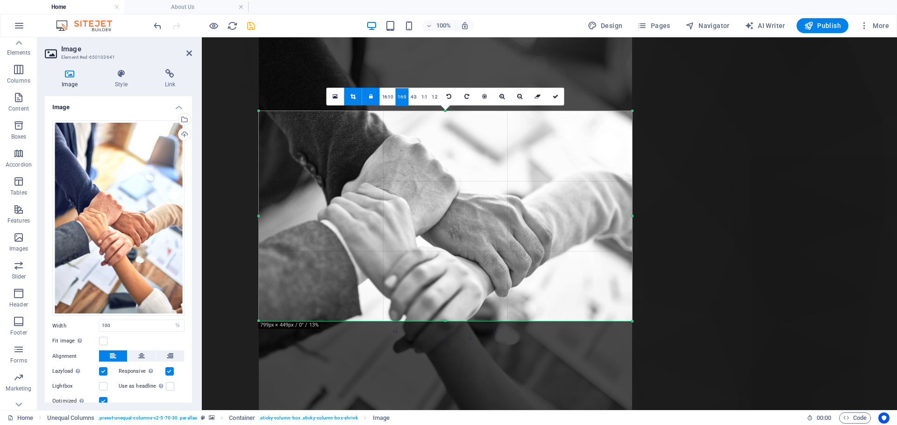
drag, startPoint x: 442, startPoint y: 183, endPoint x: 445, endPoint y: 155, distance: 27.7
click at [445, 155] on div at bounding box center [445, 213] width 373 height 560
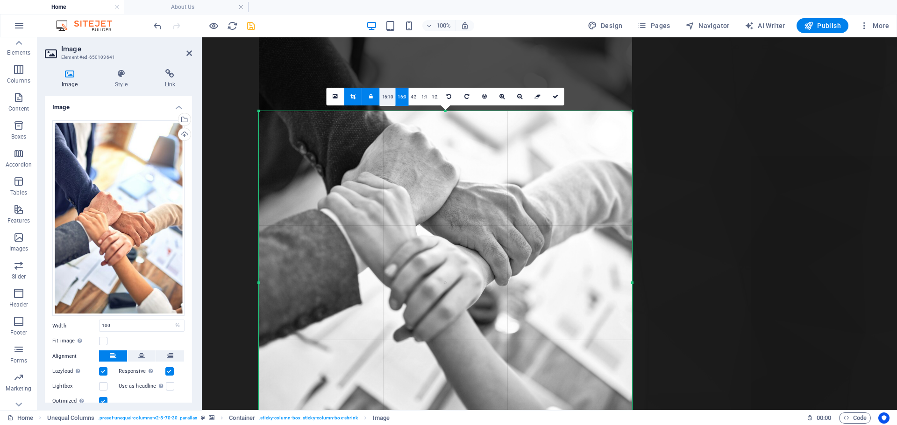
click at [388, 93] on link "16:10" at bounding box center [388, 97] width 16 height 18
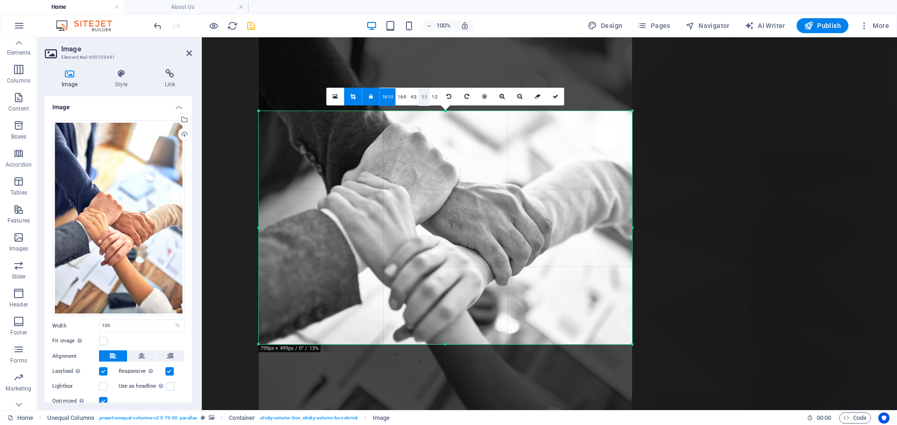
click at [421, 99] on link "1:1" at bounding box center [424, 97] width 11 height 18
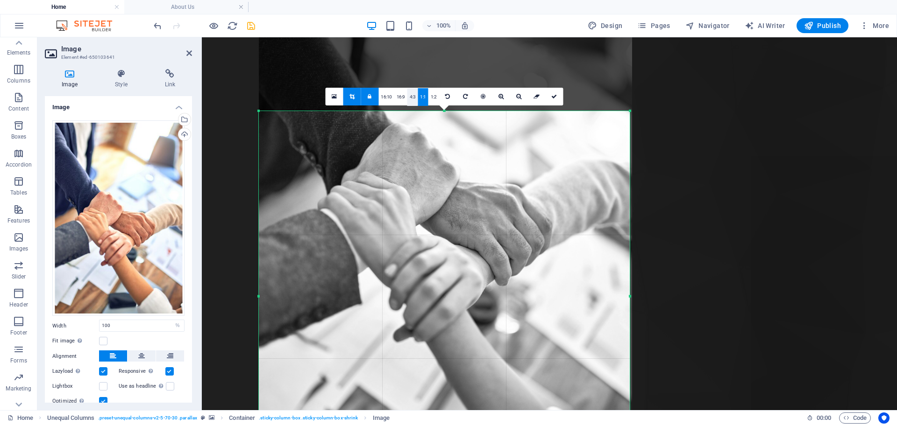
click at [407, 100] on link "4:3" at bounding box center [412, 97] width 11 height 18
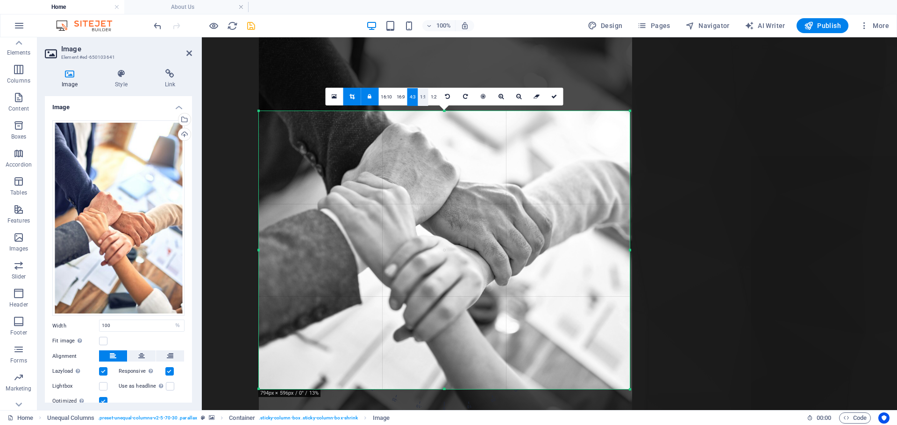
click at [419, 100] on link "1:1" at bounding box center [422, 97] width 11 height 18
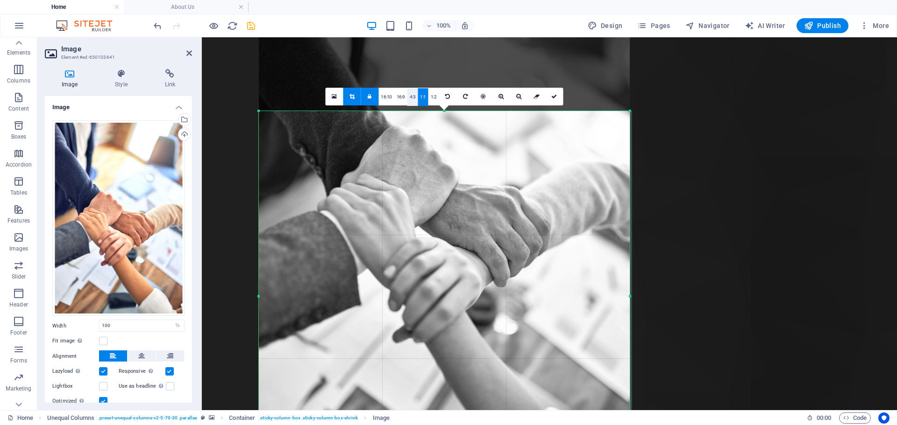
click at [415, 101] on link "4:3" at bounding box center [412, 97] width 11 height 18
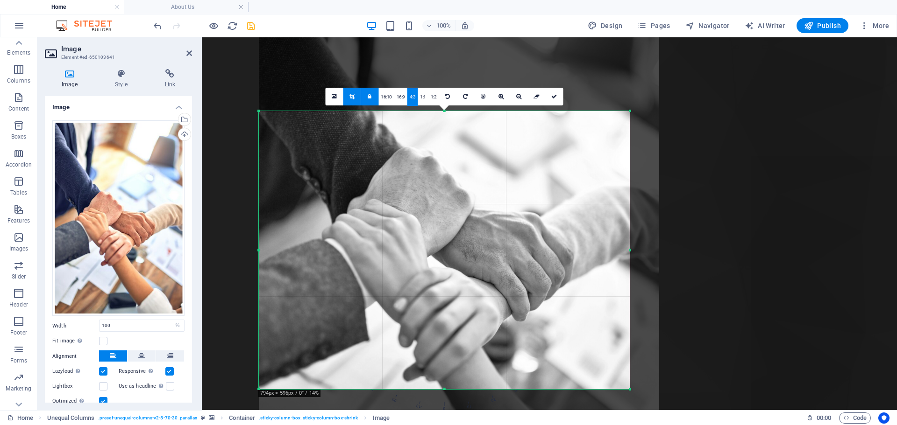
drag, startPoint x: 450, startPoint y: 206, endPoint x: 468, endPoint y: 219, distance: 22.7
click at [468, 219] on div at bounding box center [459, 231] width 400 height 600
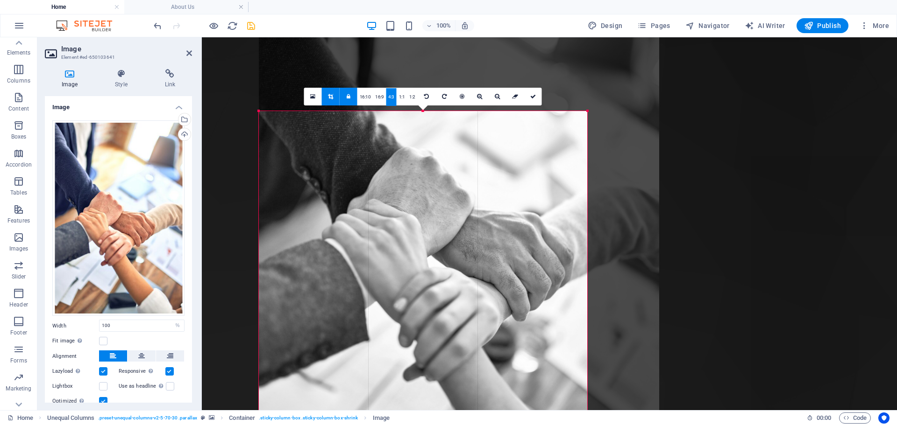
drag, startPoint x: 630, startPoint y: 388, endPoint x: 588, endPoint y: 254, distance: 141.0
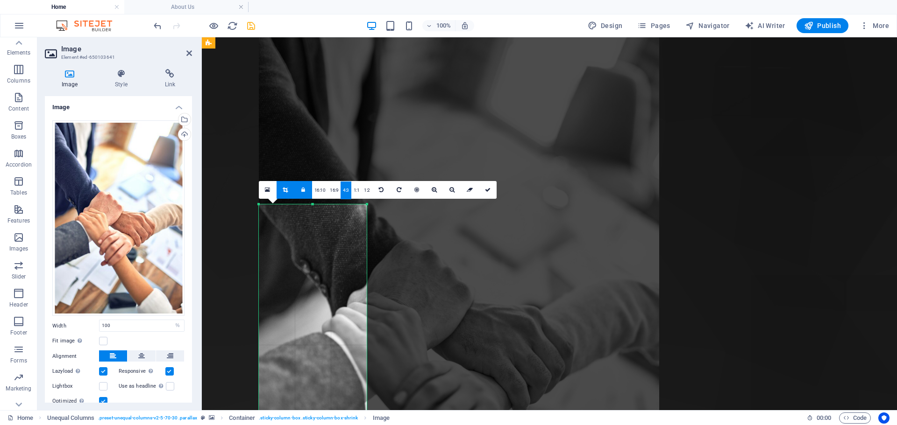
scroll to position [713, 0]
click at [341, 189] on link "4:3" at bounding box center [345, 191] width 11 height 18
click at [334, 190] on link "16:9" at bounding box center [333, 191] width 13 height 18
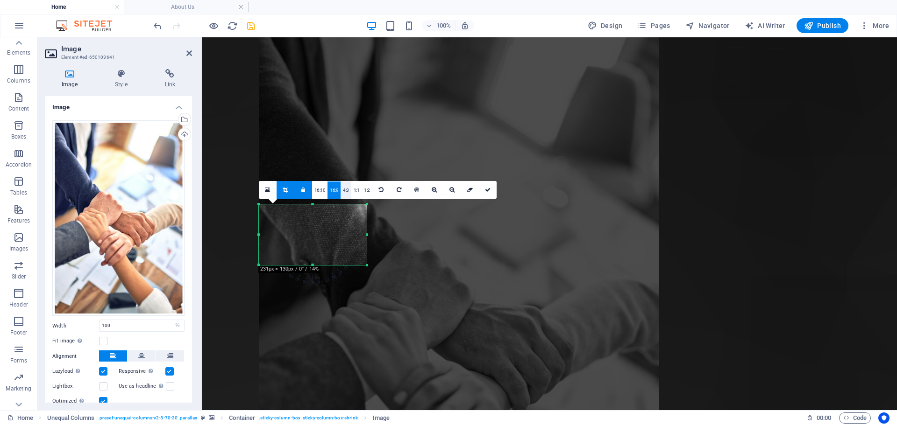
click at [349, 193] on link "4:3" at bounding box center [345, 191] width 11 height 18
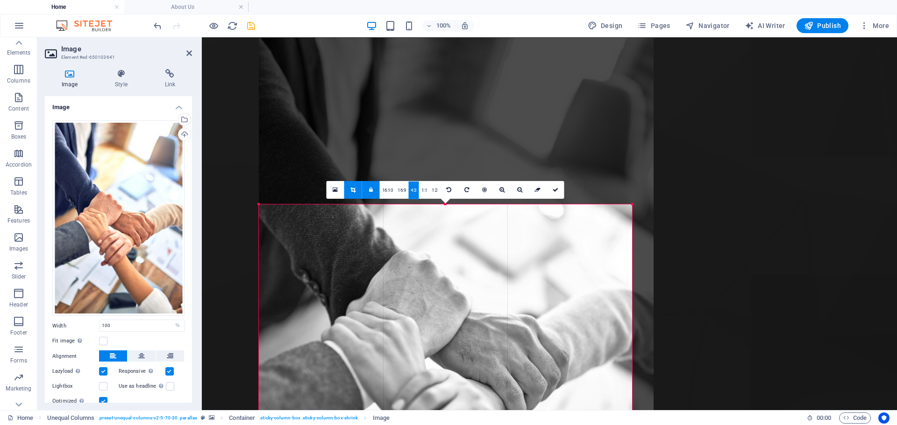
drag, startPoint x: 366, startPoint y: 205, endPoint x: 628, endPoint y: 192, distance: 262.7
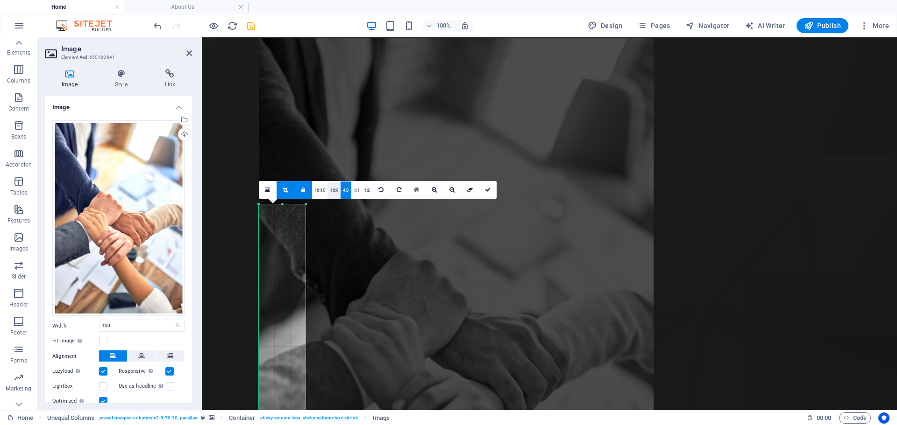
click at [334, 195] on link "16:9" at bounding box center [333, 191] width 13 height 18
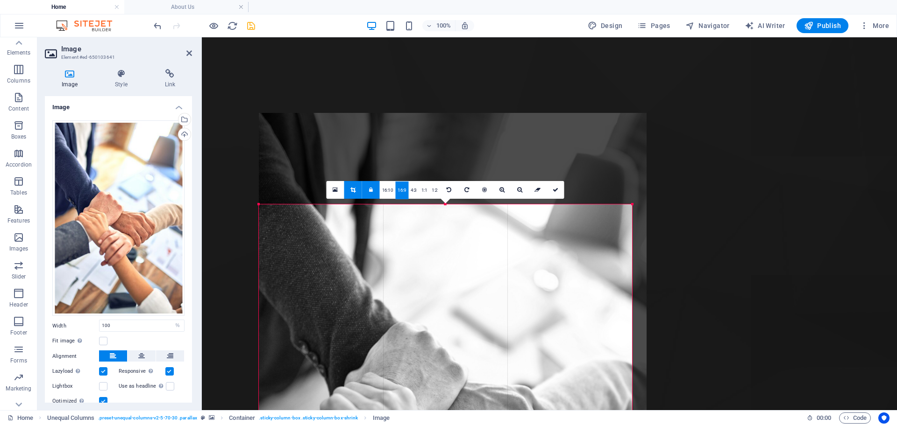
drag, startPoint x: 307, startPoint y: 204, endPoint x: 648, endPoint y: 108, distance: 354.0
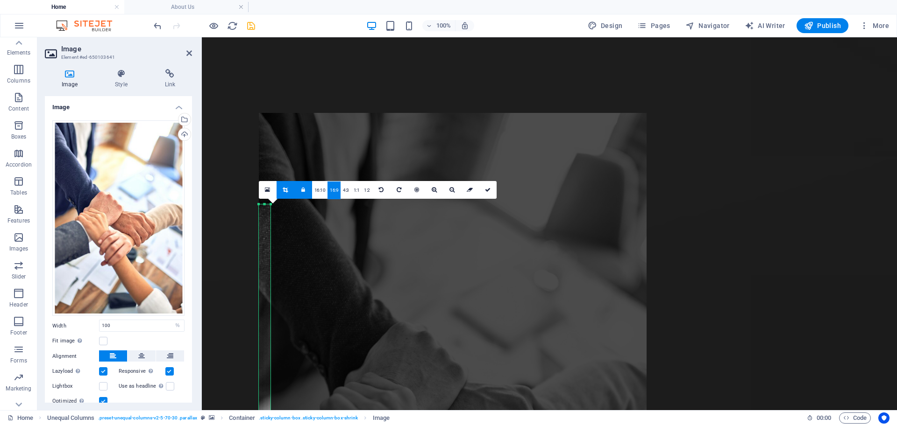
click at [306, 195] on link at bounding box center [303, 190] width 18 height 18
click at [286, 194] on link at bounding box center [285, 190] width 18 height 18
type input "25"
select select "px"
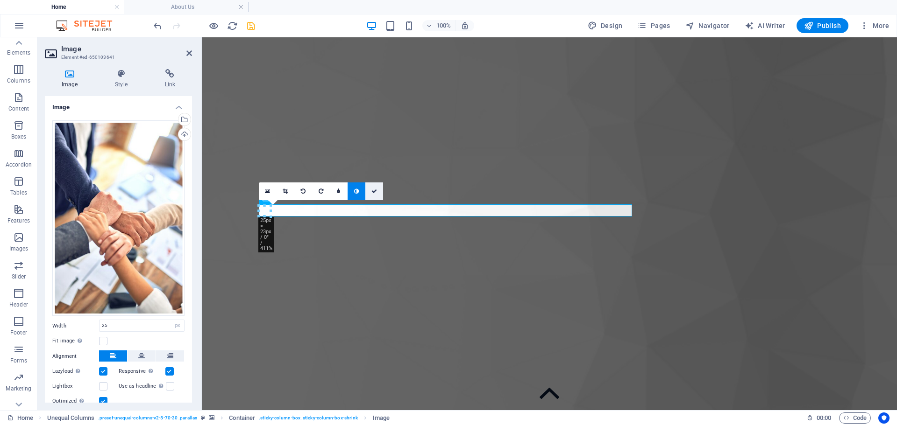
click at [374, 194] on icon at bounding box center [374, 192] width 6 height 6
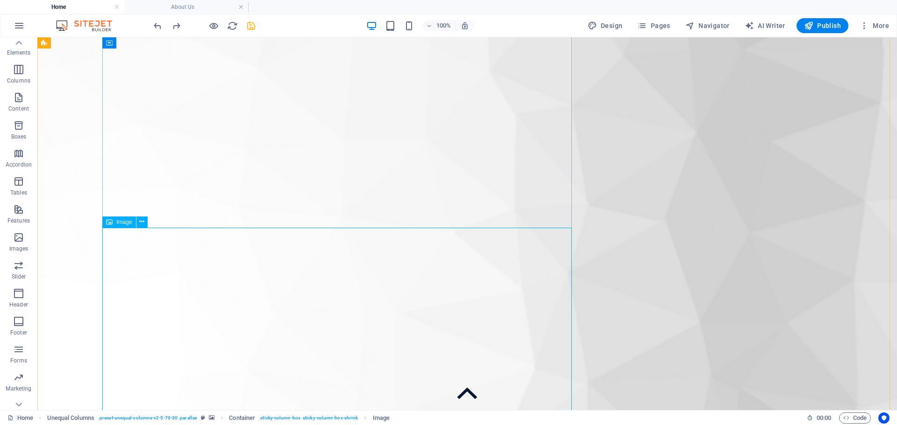
select select "%"
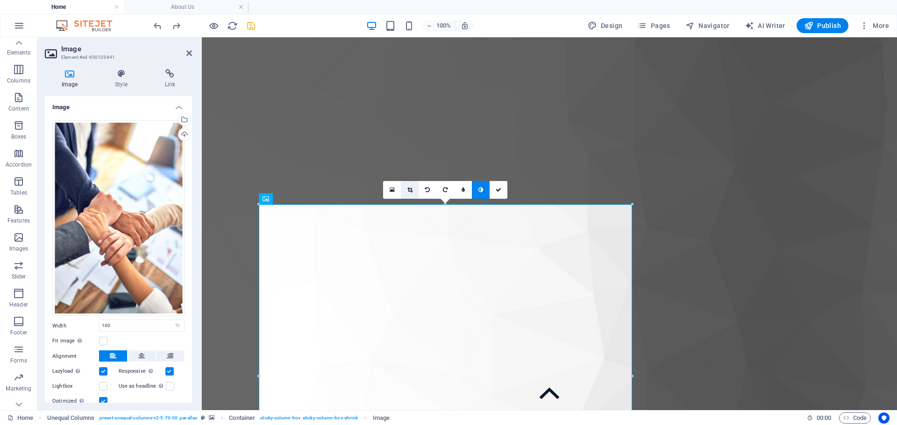
click at [402, 191] on link at bounding box center [410, 190] width 18 height 18
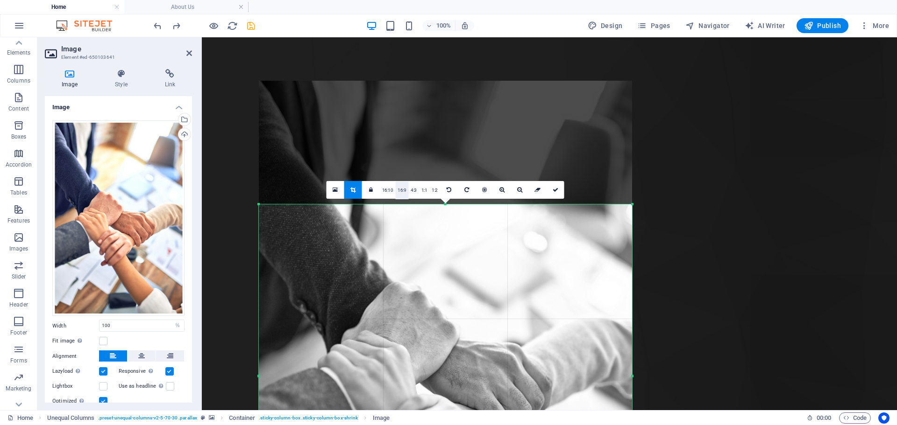
click at [400, 193] on link "16:9" at bounding box center [401, 191] width 13 height 18
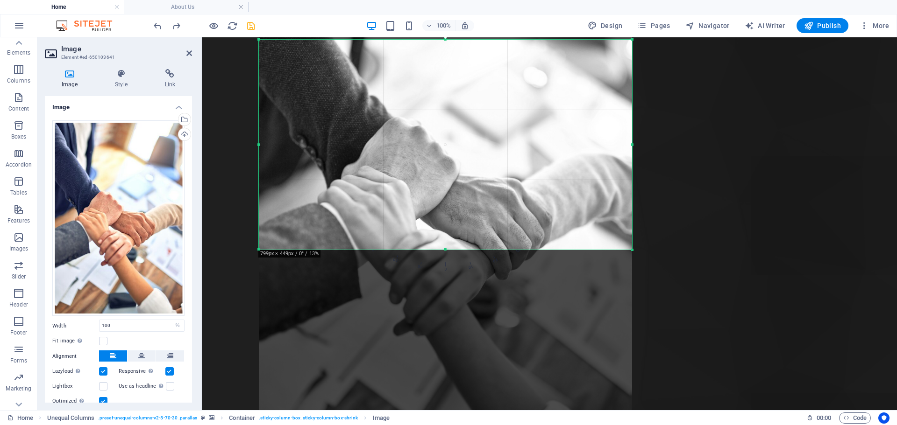
scroll to position [903, 0]
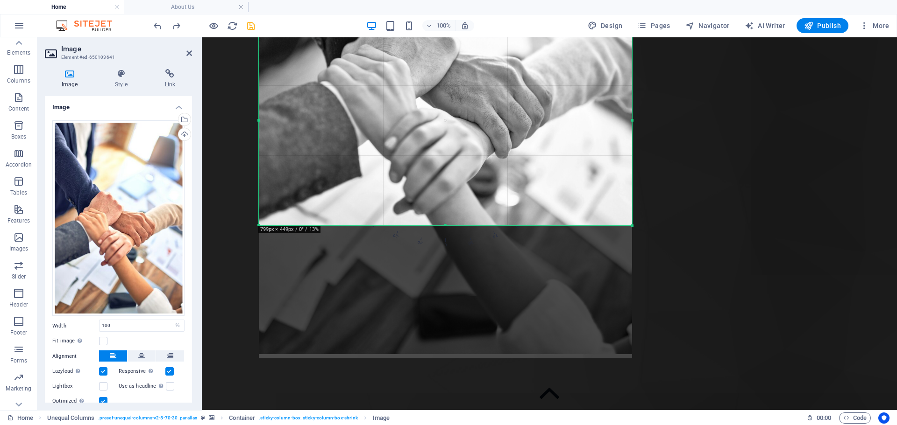
drag, startPoint x: 512, startPoint y: 139, endPoint x: 512, endPoint y: 42, distance: 97.1
click at [512, 42] on div at bounding box center [445, 75] width 373 height 560
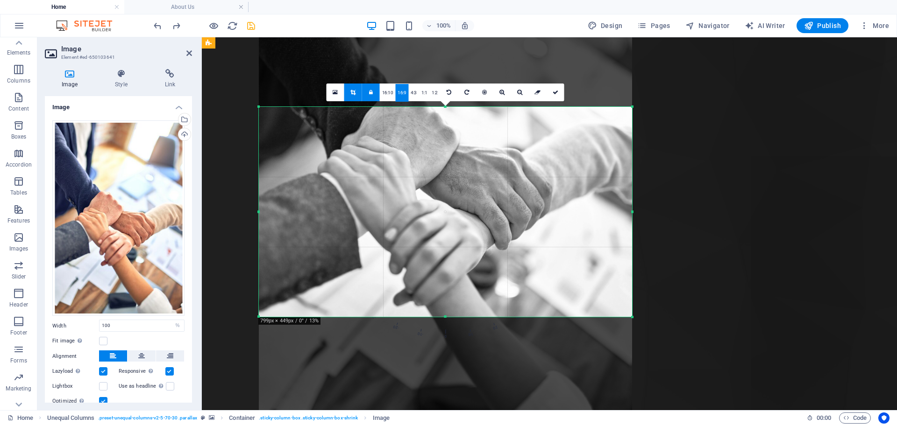
scroll to position [809, 0]
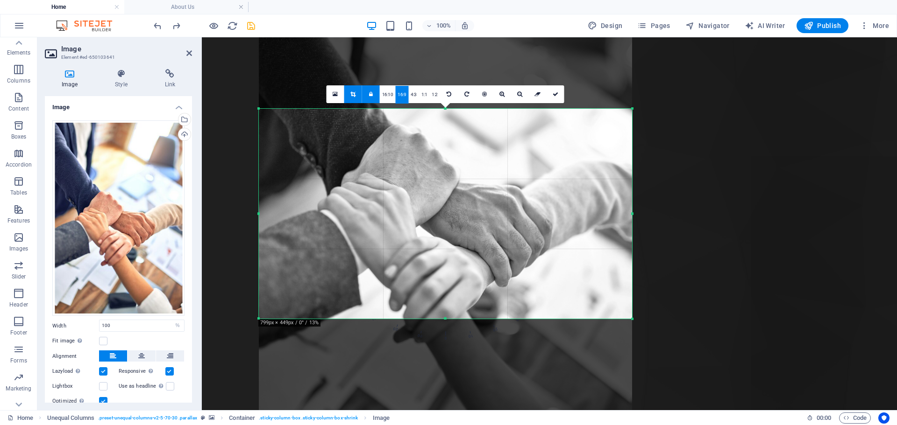
drag, startPoint x: 433, startPoint y: 258, endPoint x: 432, endPoint y: 302, distance: 44.4
click at [432, 302] on div at bounding box center [445, 203] width 373 height 560
click at [558, 89] on link at bounding box center [555, 94] width 18 height 18
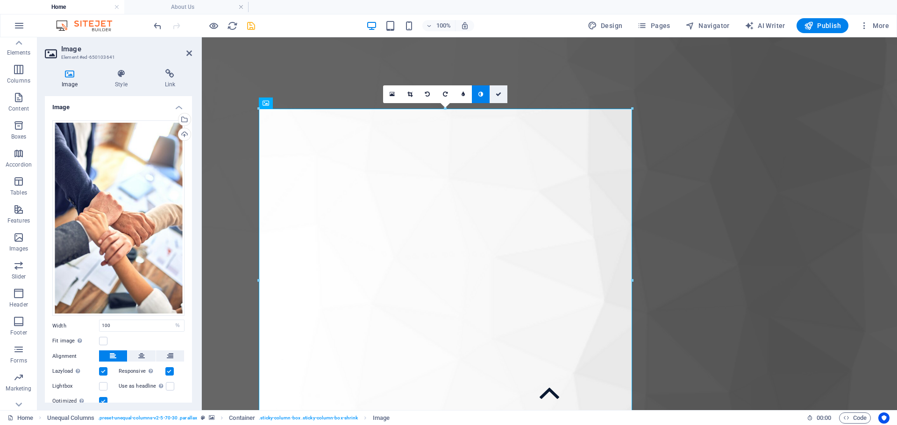
click at [504, 95] on link at bounding box center [498, 94] width 18 height 18
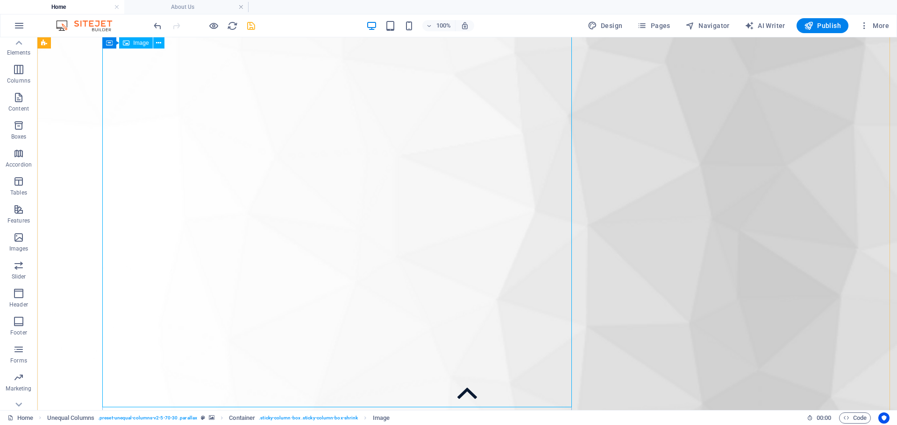
scroll to position [949, 0]
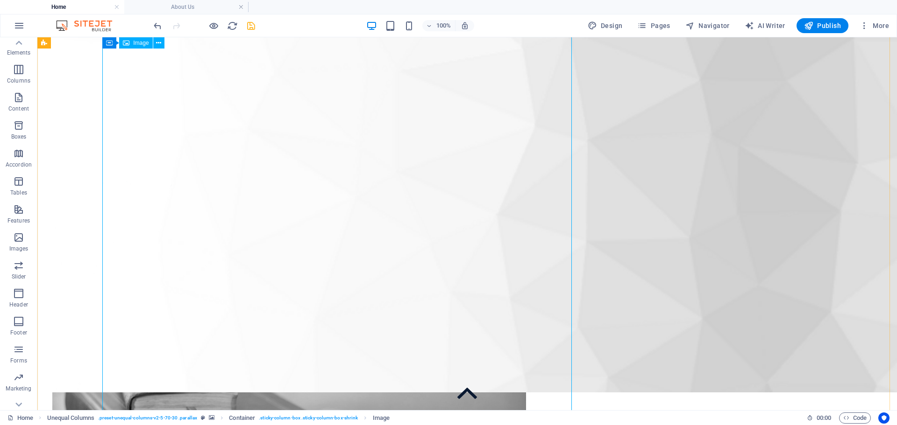
select select "%"
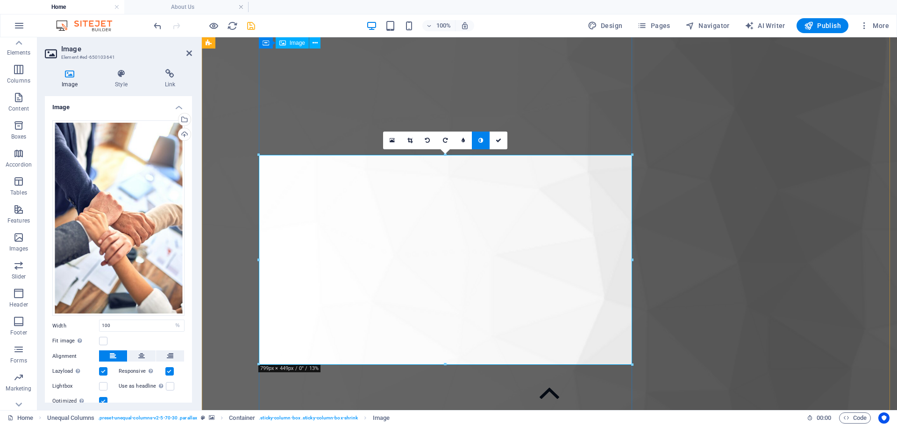
scroll to position [763, 0]
click at [188, 50] on icon at bounding box center [189, 52] width 6 height 7
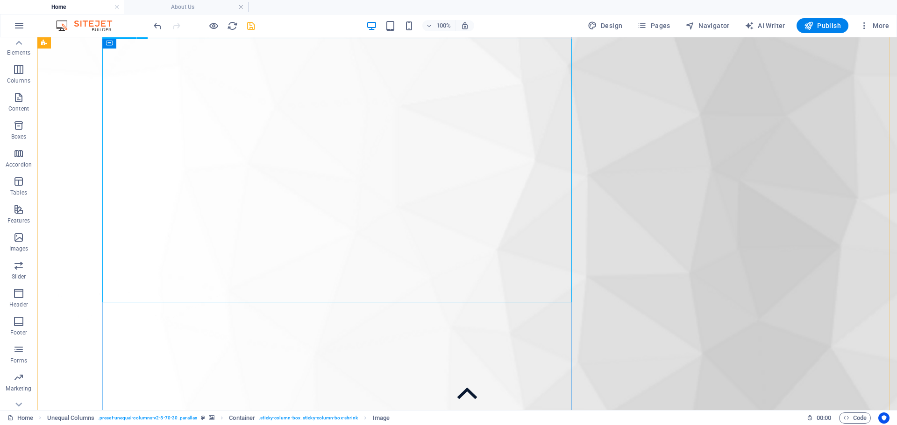
scroll to position [856, 0]
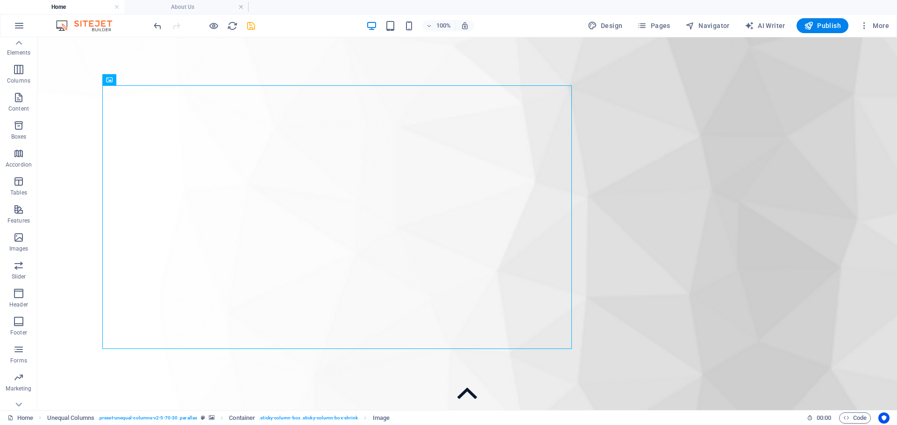
click at [854, 303] on figure at bounding box center [466, 76] width 859 height 746
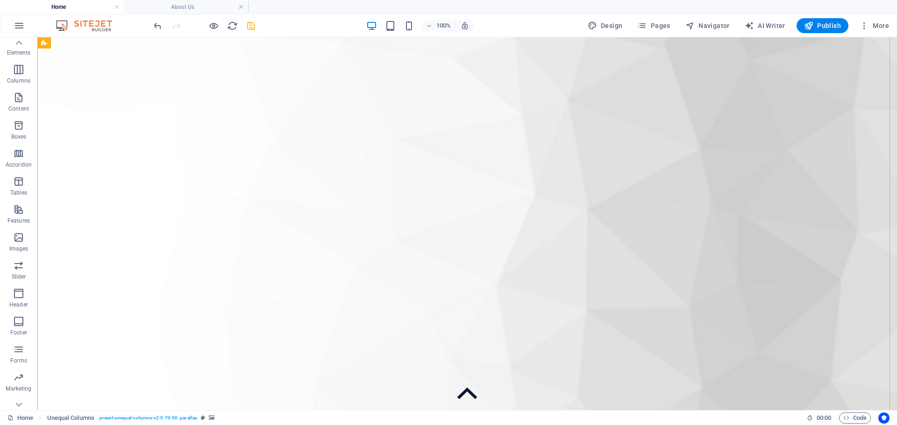
scroll to position [809, 0]
click at [258, 31] on div "100% Design Pages Navigator AI Writer Publish More" at bounding box center [522, 25] width 741 height 15
click at [255, 30] on icon "save" at bounding box center [251, 26] width 11 height 11
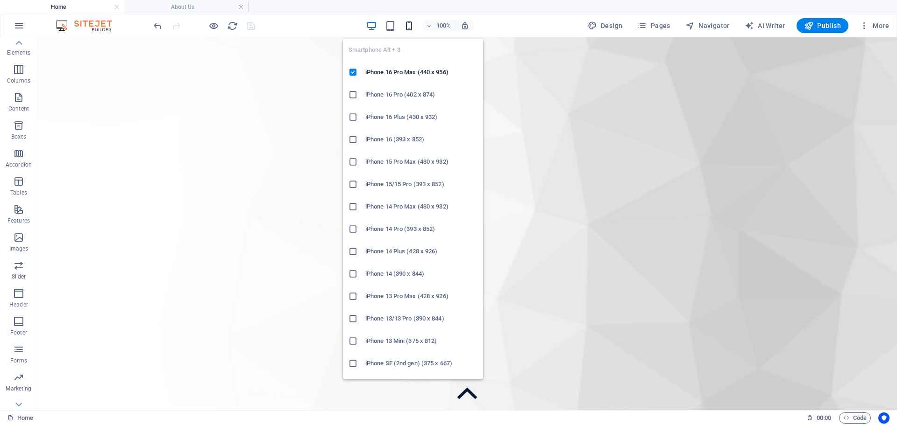
click at [409, 28] on icon "button" at bounding box center [408, 26] width 11 height 11
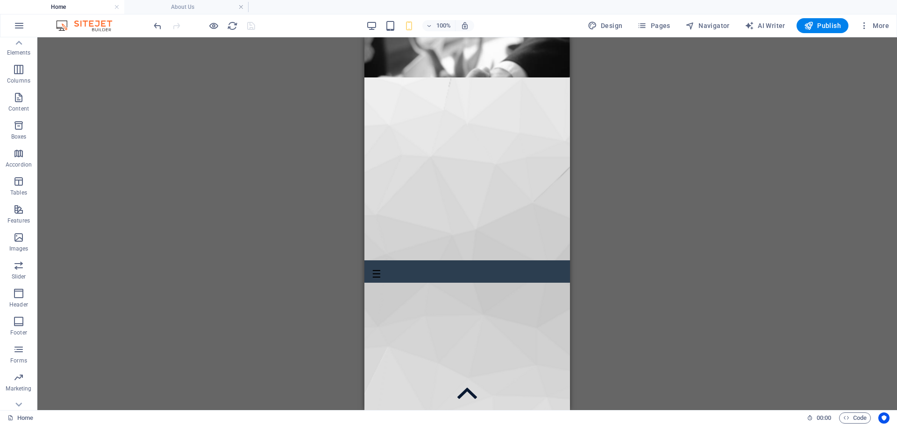
scroll to position [0, 0]
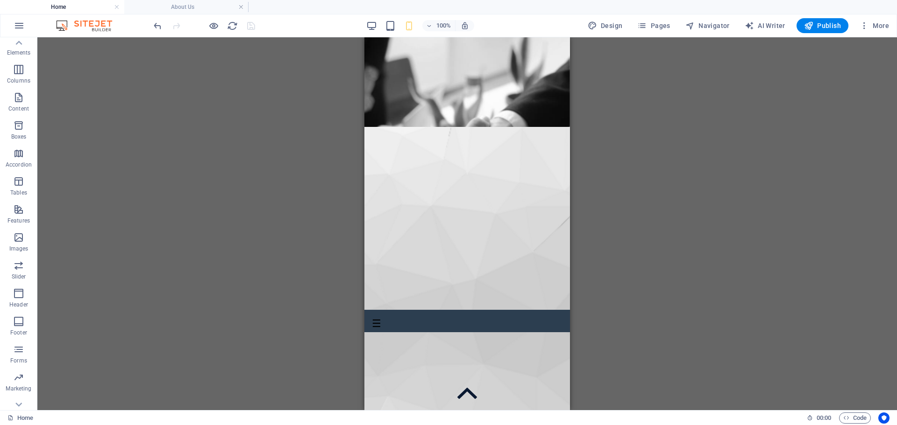
drag, startPoint x: 569, startPoint y: 194, endPoint x: 935, endPoint y: 96, distance: 379.1
click at [373, 276] on div "P era L awyers | (03) 9939 3556 ☰ PL | Home Property Law ⌵ Property & Conveyanc…" at bounding box center [466, 304] width 205 height 56
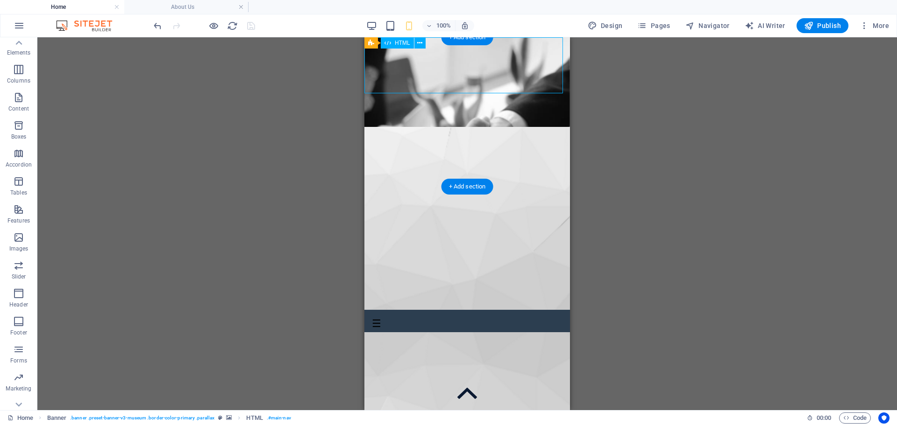
click at [368, 276] on div "P era L awyers | (03) 9939 3556 ☰ PL | Home Property Law ⌵ Property & Conveyanc…" at bounding box center [466, 304] width 205 height 56
click at [375, 276] on div "P era L awyers | (03) 9939 3556 ☰ PL | Home Property Law ⌵ Property & Conveyanc…" at bounding box center [466, 304] width 205 height 56
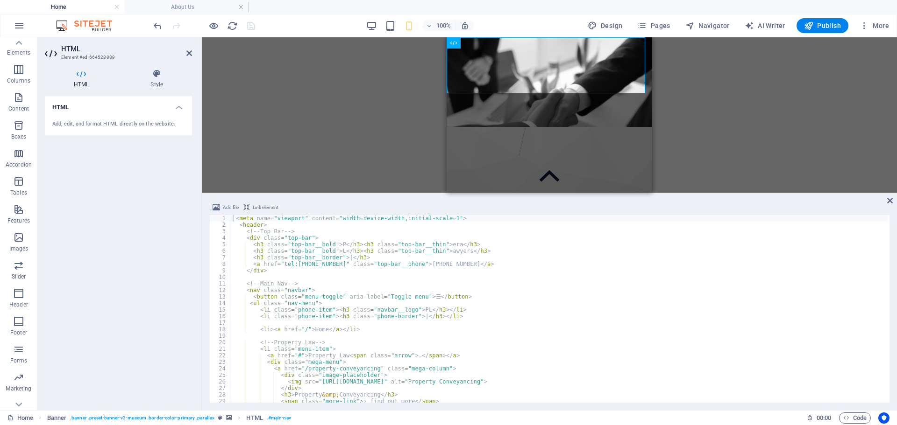
click at [894, 199] on div "Add file Link element <meta name="viewport" content="width=device-width,initial…" at bounding box center [549, 303] width 695 height 216
click at [882, 201] on div "Add file Link element <meta name="viewport" content="width=device-width,initial…" at bounding box center [549, 303] width 695 height 216
click at [890, 201] on icon at bounding box center [890, 200] width 6 height 7
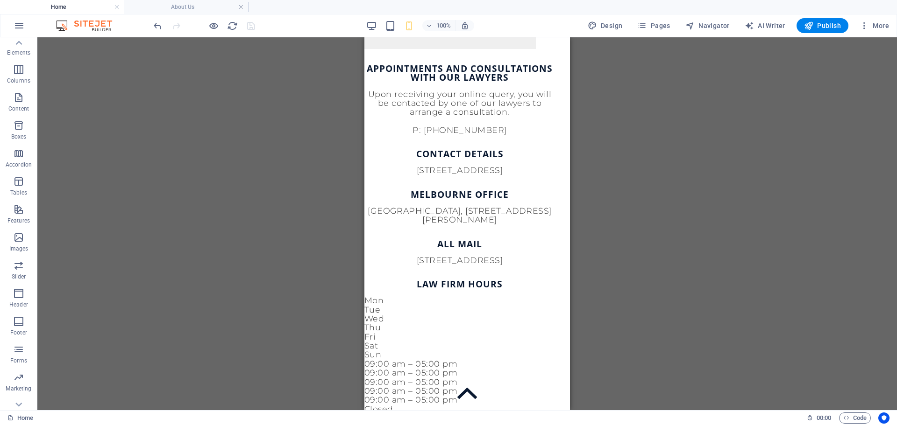
scroll to position [2116, 0]
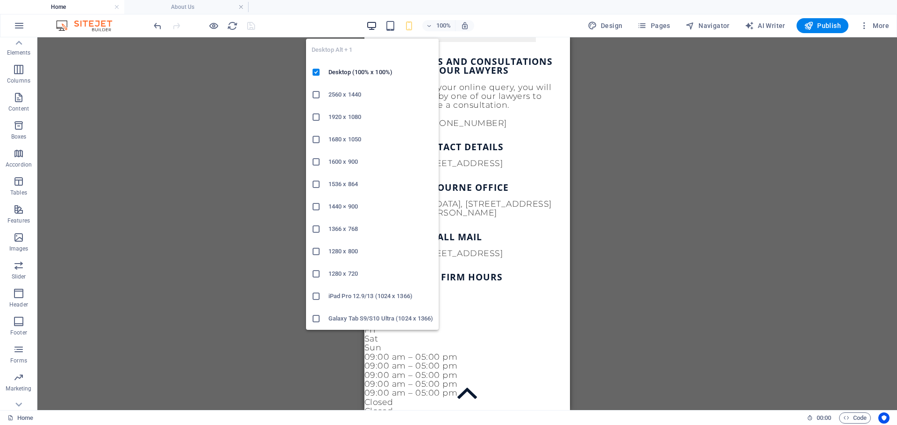
click at [371, 27] on icon "button" at bounding box center [371, 26] width 11 height 11
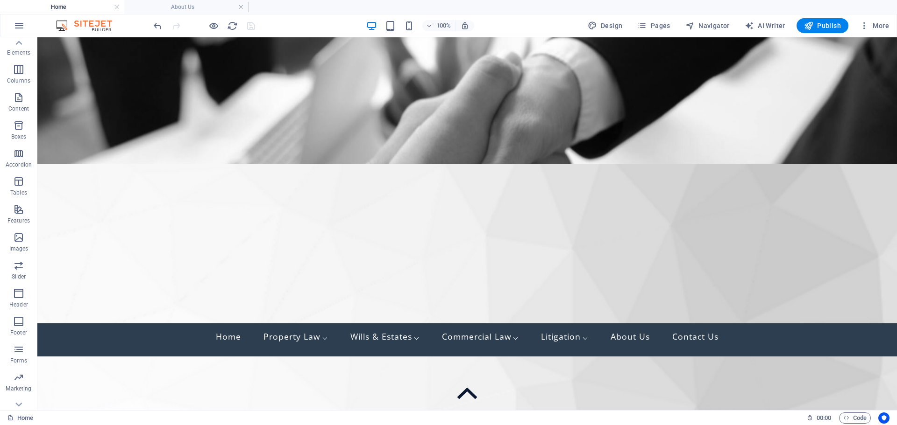
scroll to position [0, 0]
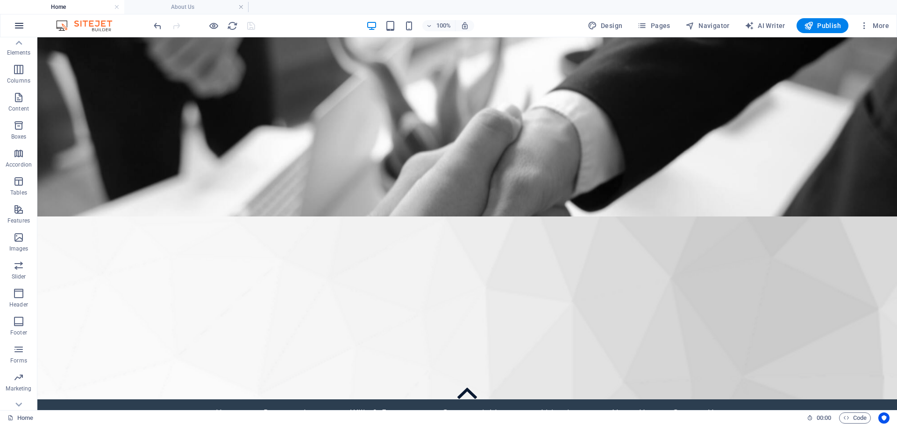
click at [18, 26] on icon "button" at bounding box center [19, 25] width 11 height 11
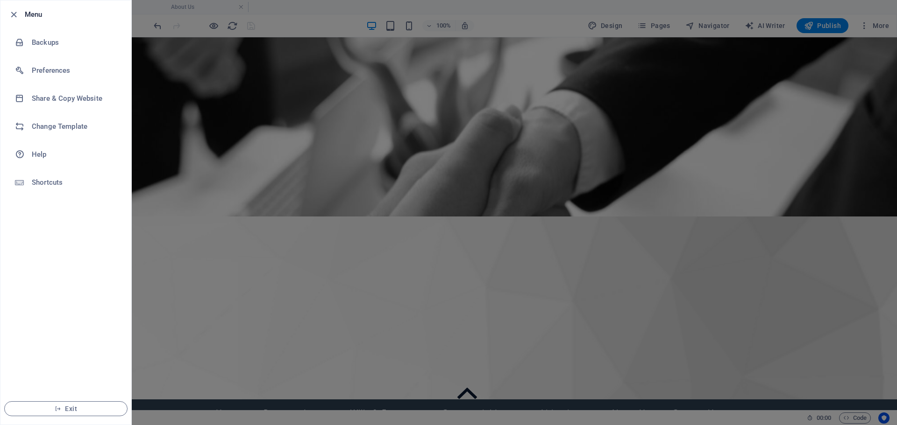
click at [871, 97] on div at bounding box center [448, 212] width 897 height 425
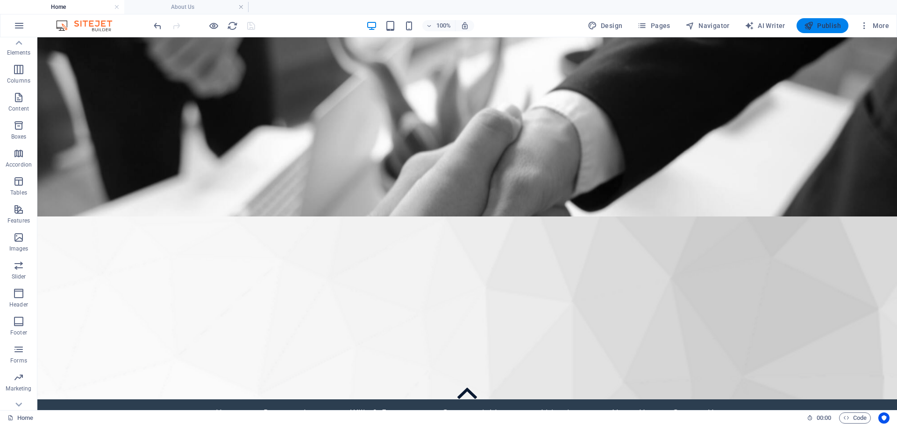
click at [830, 23] on span "Publish" at bounding box center [822, 25] width 37 height 9
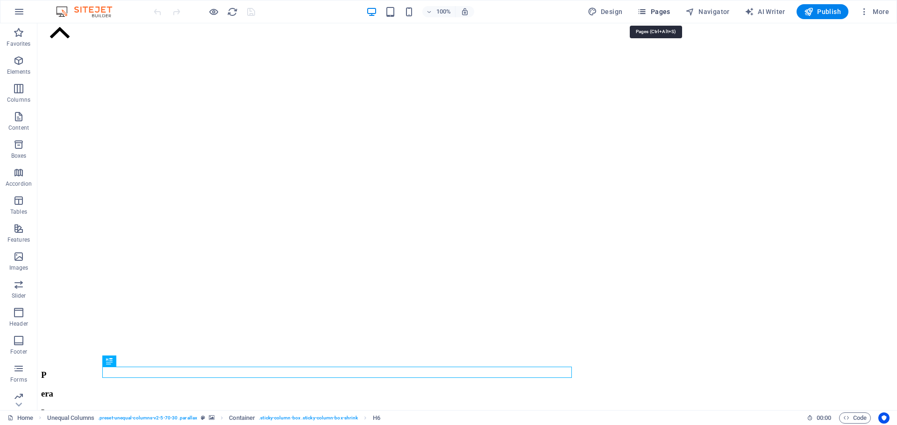
click at [639, 14] on icon "button" at bounding box center [641, 11] width 9 height 9
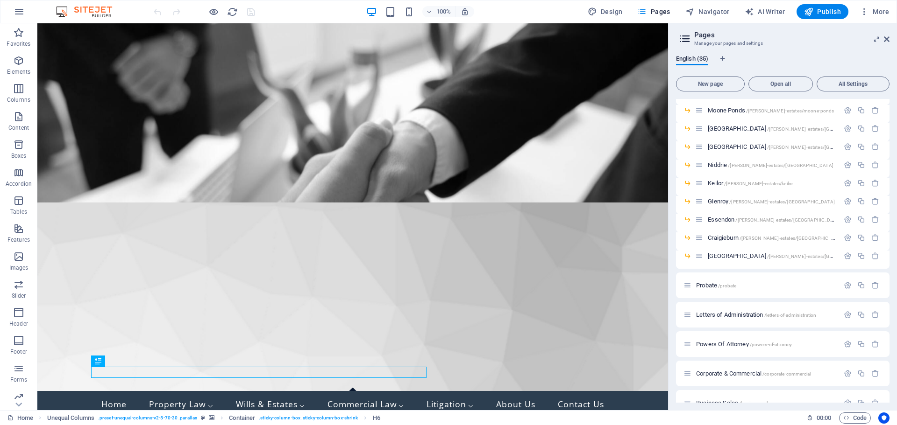
scroll to position [327, 0]
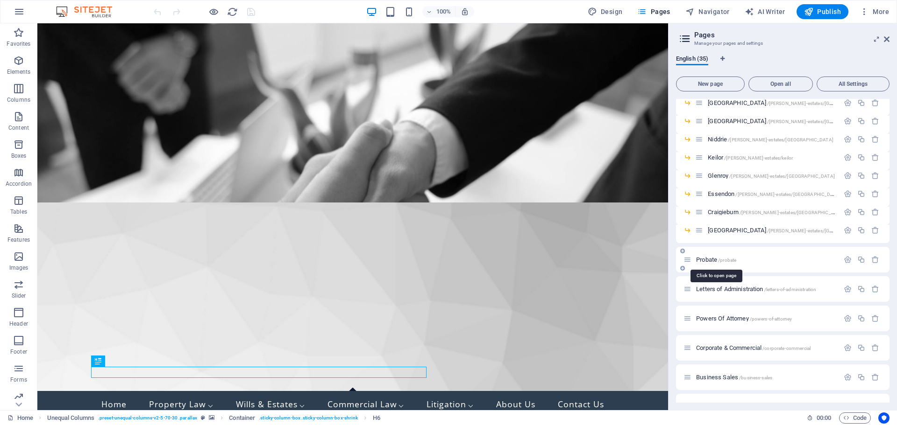
click at [712, 259] on span "Probate /probate" at bounding box center [716, 259] width 40 height 7
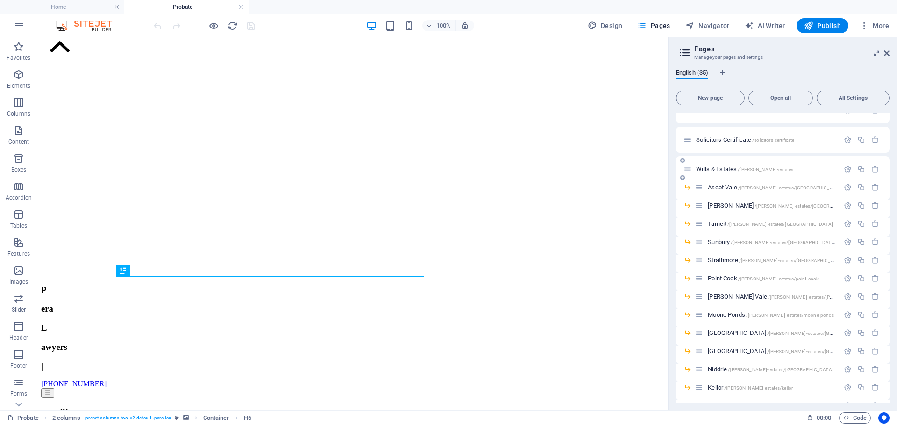
scroll to position [93, 0]
click at [858, 206] on icon "button" at bounding box center [861, 205] width 8 height 8
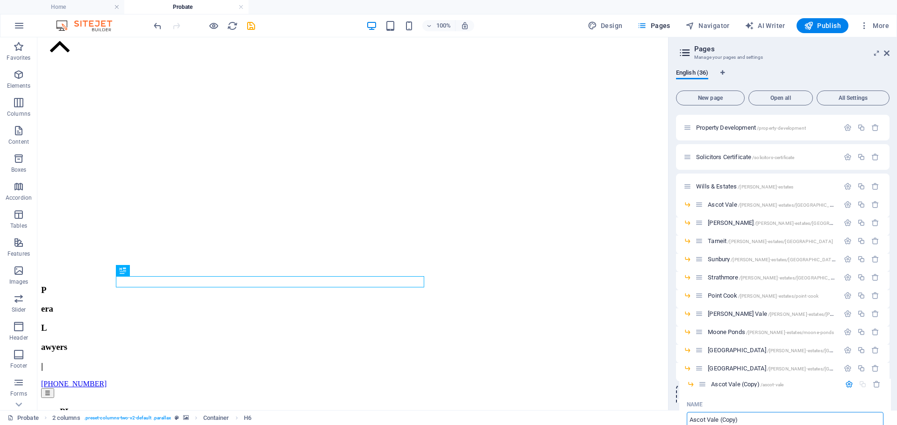
drag, startPoint x: 699, startPoint y: 225, endPoint x: 704, endPoint y: 389, distance: 164.0
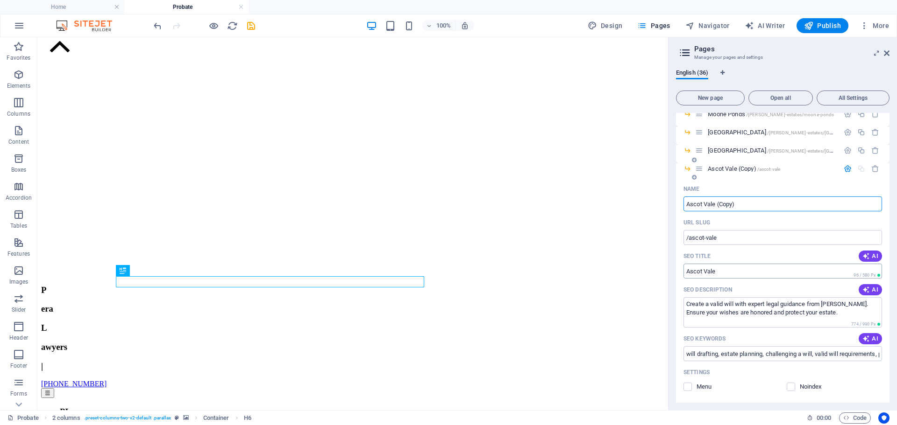
scroll to position [327, 0]
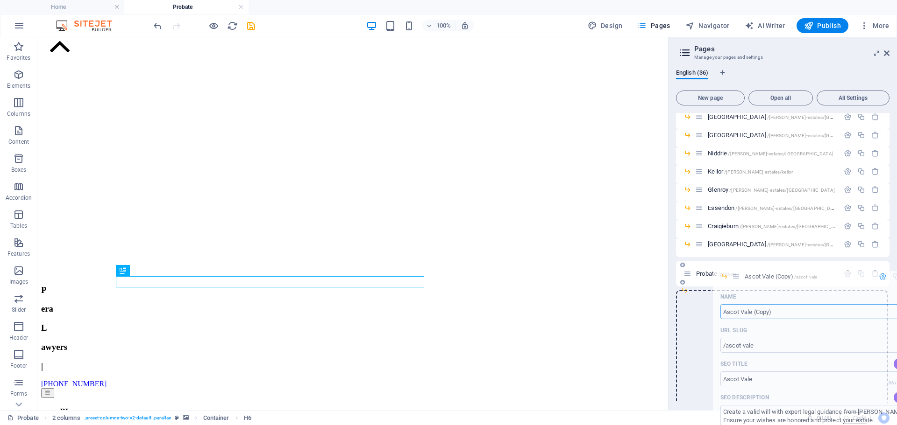
drag, startPoint x: 700, startPoint y: 152, endPoint x: 737, endPoint y: 283, distance: 135.8
click at [737, 283] on div "Home / Property & Conveyancing /property-conveyancing Buying Property /property…" at bounding box center [782, 198] width 213 height 824
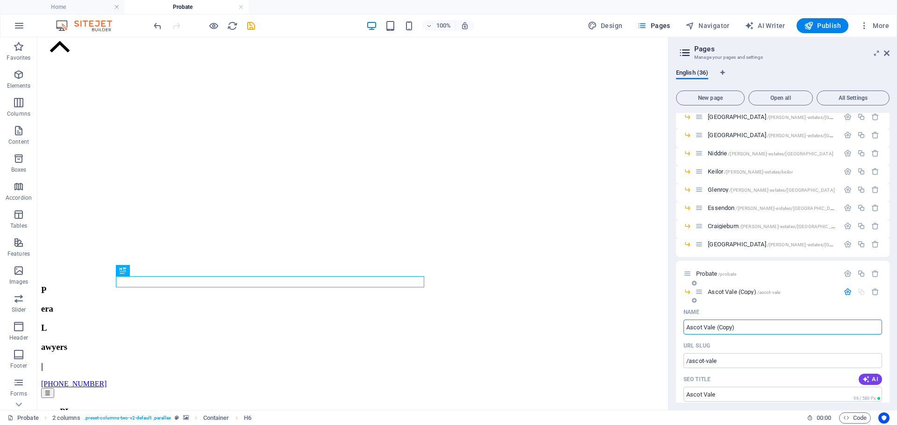
click at [740, 291] on span "Ascot Vale (Copy) /ascot-vale" at bounding box center [743, 292] width 72 height 7
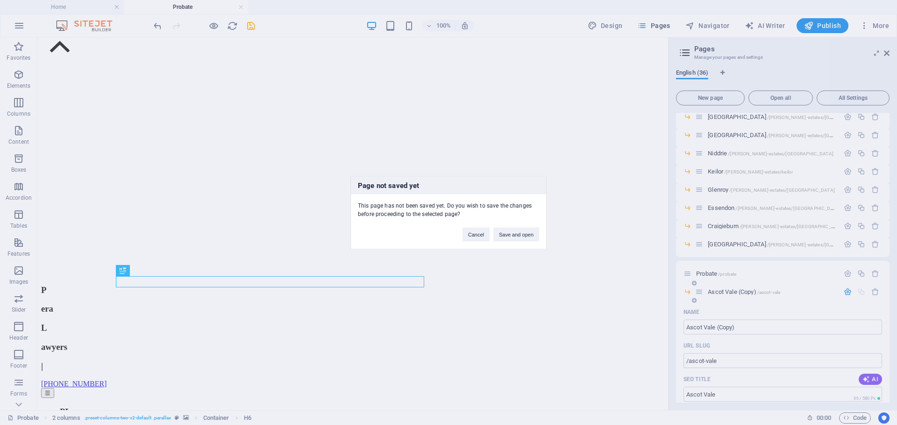
click at [740, 291] on div "Page not saved yet This page has not been saved yet. Do you wish to save the ch…" at bounding box center [448, 212] width 897 height 425
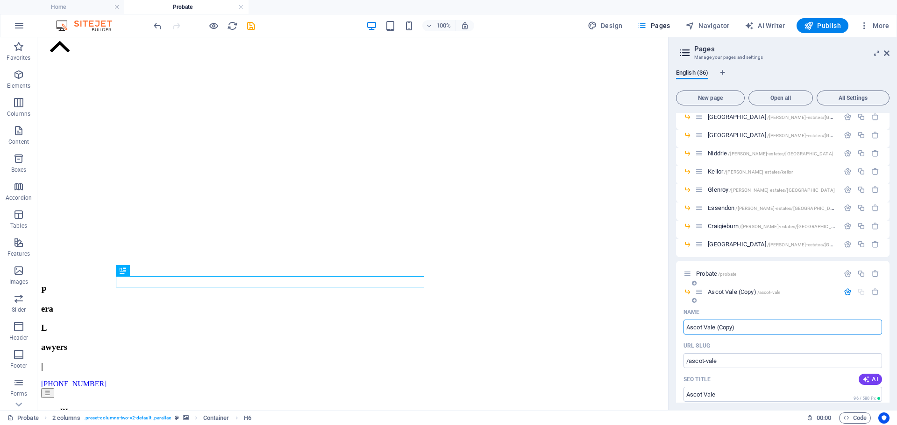
click at [756, 327] on input "Ascot Vale (Copy)" at bounding box center [782, 327] width 198 height 15
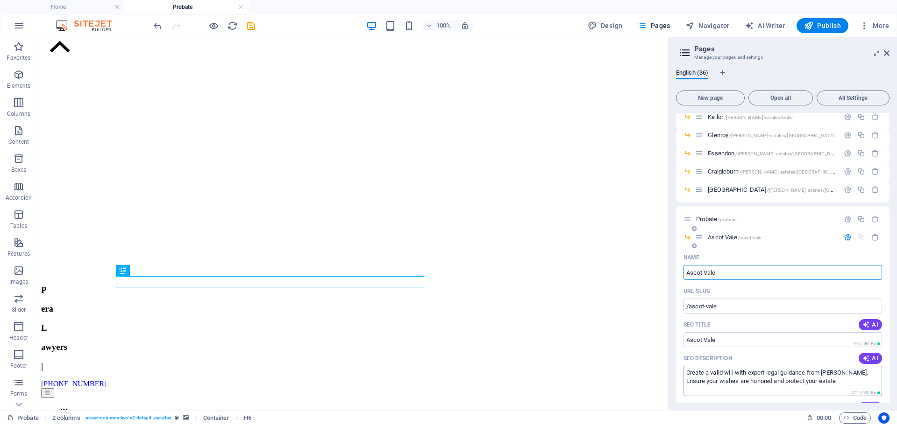
scroll to position [420, 0]
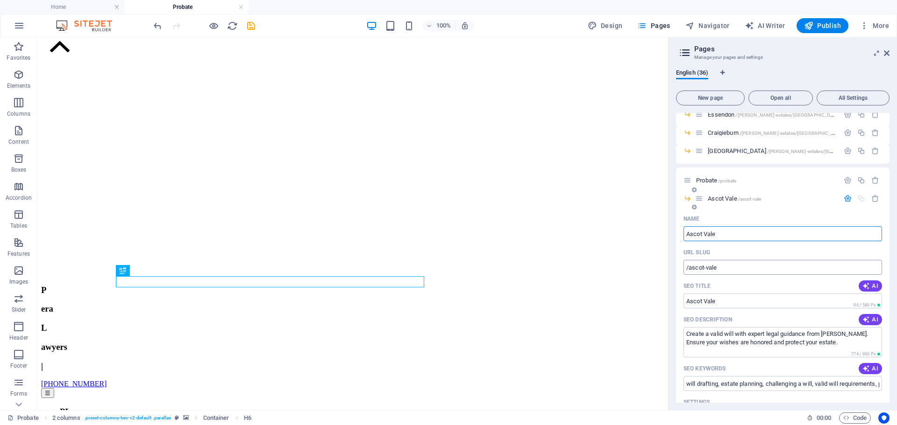
type input "Ascot Vale"
click at [689, 264] on input "/ascot-vale" at bounding box center [782, 267] width 198 height 15
type input "/probate/ascot-vale"
click at [724, 301] on input "Ascot Vale" at bounding box center [782, 301] width 198 height 15
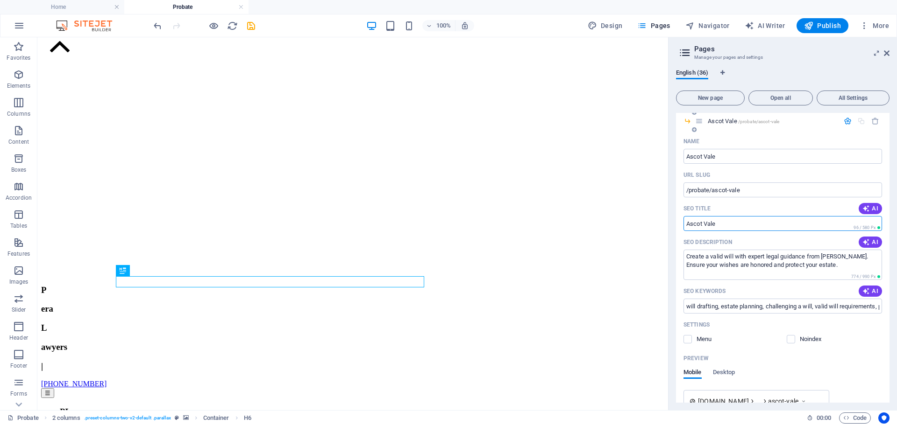
scroll to position [514, 0]
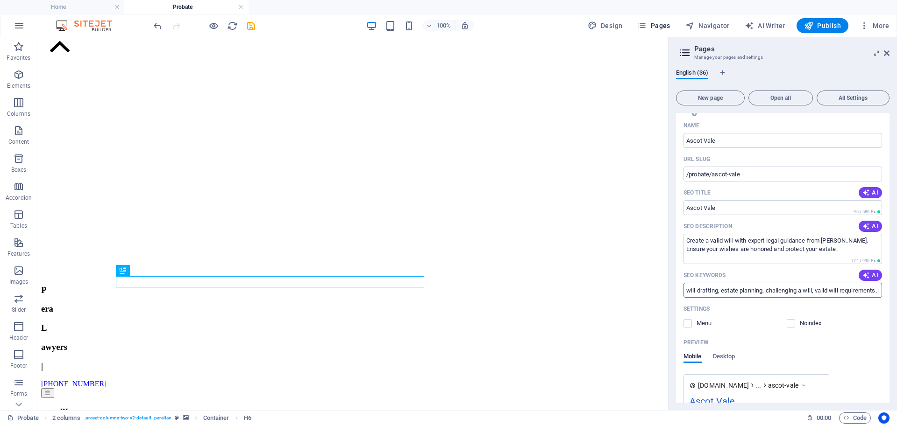
drag, startPoint x: 713, startPoint y: 290, endPoint x: 736, endPoint y: 290, distance: 23.3
click at [736, 290] on input "will drafting, estate planning, challenging a will, valid will requirements, pr…" at bounding box center [782, 290] width 198 height 15
click at [734, 294] on input "will drafting, estate planning, challenging a will, valid will requirements, pr…" at bounding box center [782, 290] width 198 height 15
click at [708, 294] on input "will drafting, estate planning, challenging a will, valid will requirements, pr…" at bounding box center [782, 290] width 198 height 15
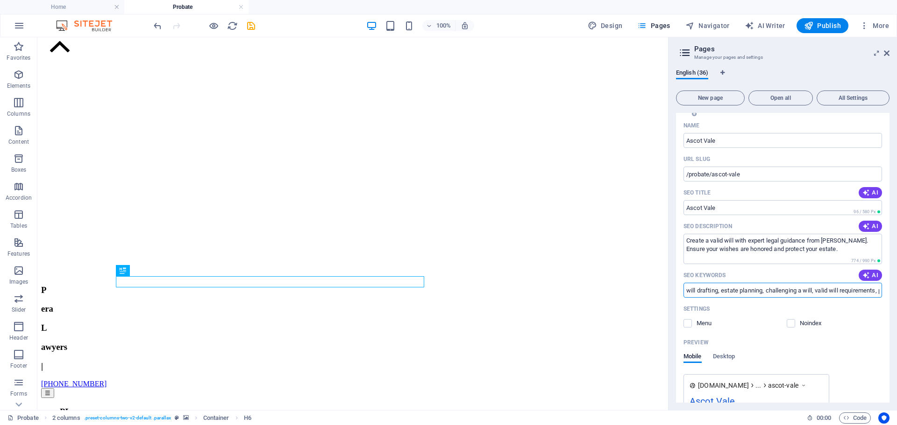
click at [708, 294] on input "will drafting, estate planning, challenging a will, valid will requirements, pr…" at bounding box center [782, 290] width 198 height 15
click at [723, 290] on input "will drafting, estate planning, challenging a will, valid will requirements, pr…" at bounding box center [782, 290] width 198 height 15
drag, startPoint x: 781, startPoint y: 288, endPoint x: 888, endPoint y: 297, distance: 106.9
click at [888, 297] on div "Home / Property & Conveyancing /property-conveyancing Buying Property /property…" at bounding box center [782, 258] width 213 height 290
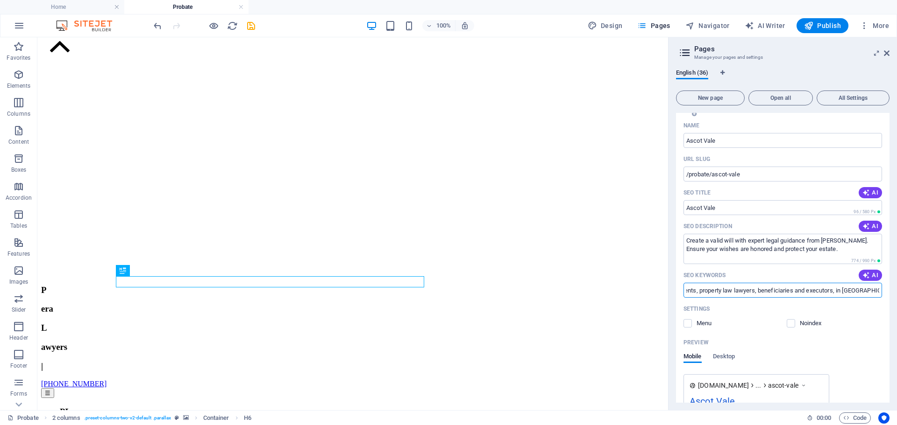
click at [796, 296] on input "will drafting, estate planning, challenging a will, valid will requirements, pr…" at bounding box center [782, 290] width 198 height 15
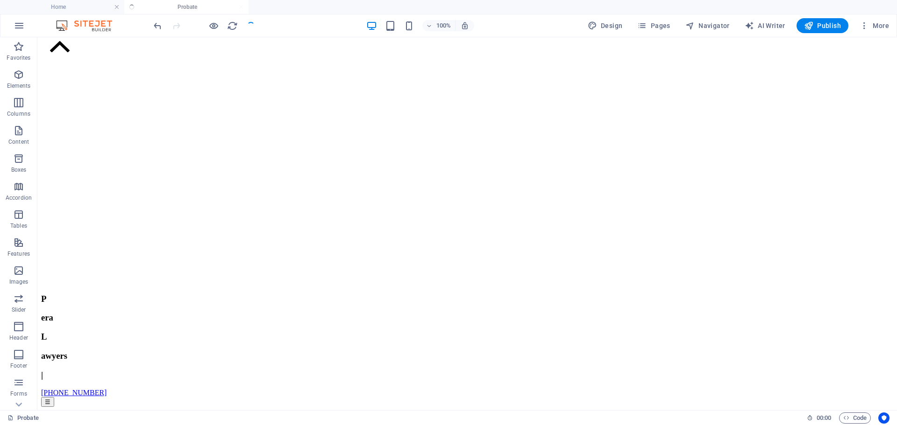
scroll to position [140, 0]
click at [671, 24] on button "Pages" at bounding box center [653, 25] width 40 height 15
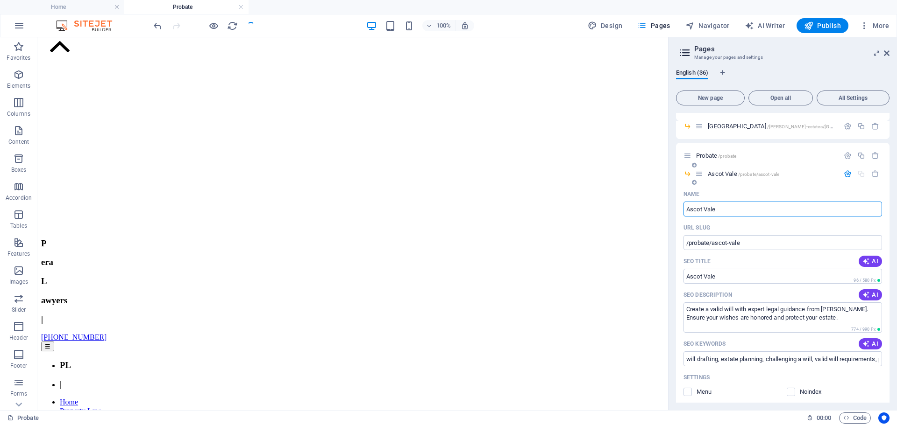
scroll to position [490, 0]
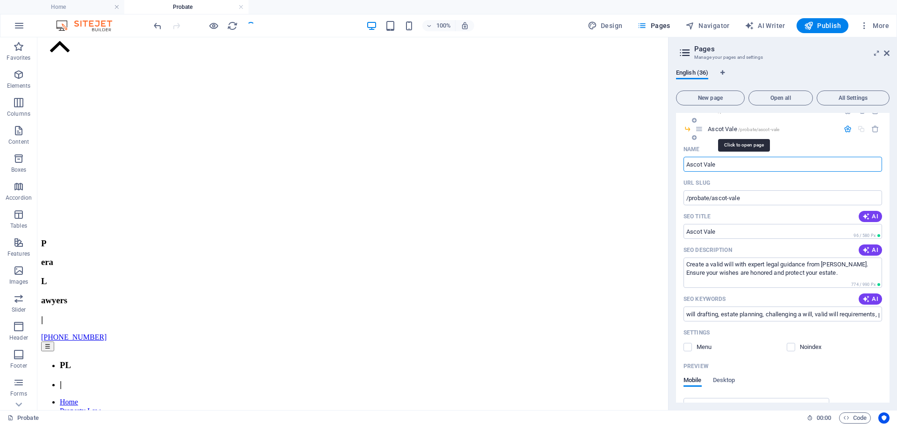
click at [724, 130] on span "Ascot Vale /probate/ascot-vale" at bounding box center [742, 129] width 71 height 7
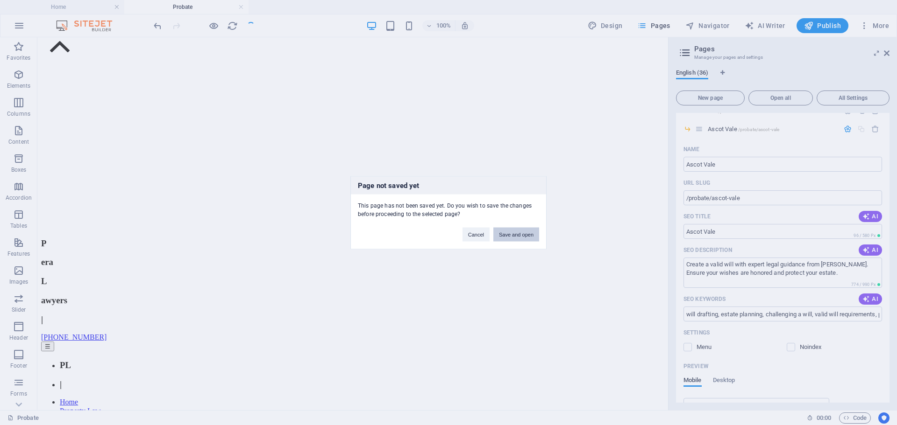
click at [505, 233] on button "Save and open" at bounding box center [516, 234] width 46 height 14
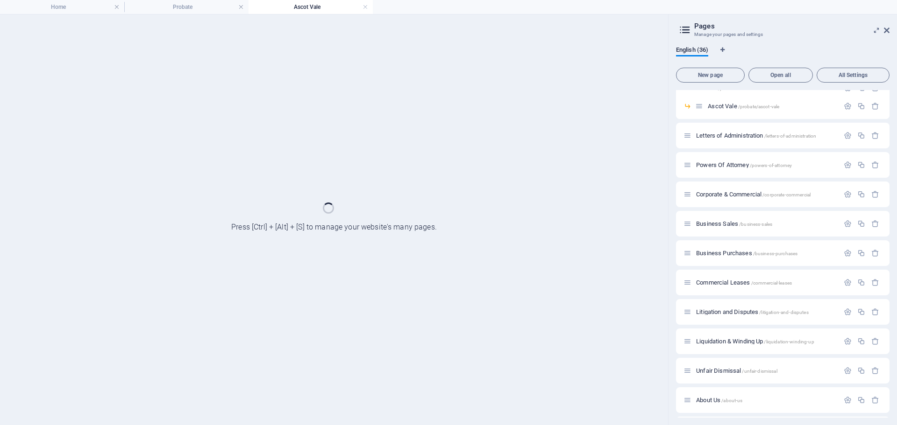
scroll to position [443, 0]
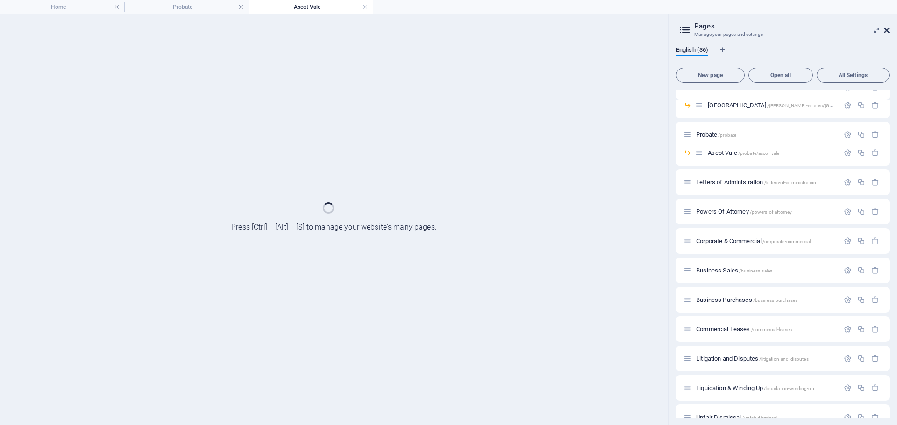
click at [887, 32] on icon at bounding box center [886, 30] width 6 height 7
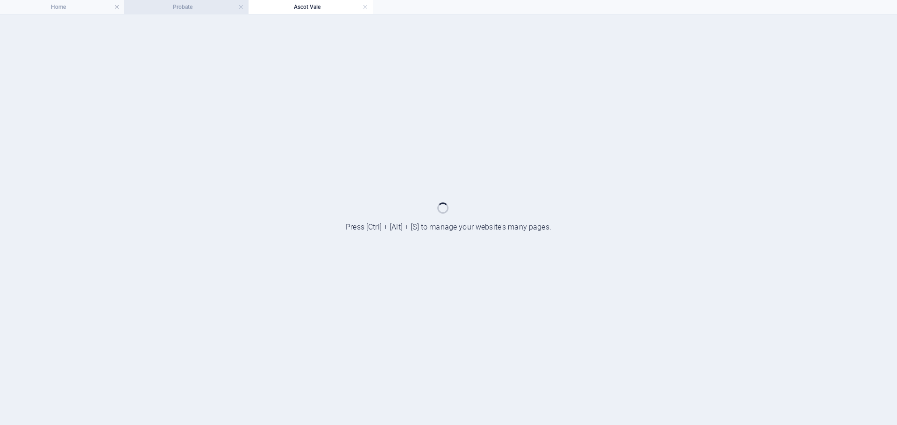
click at [178, 2] on h4 "Probate" at bounding box center [186, 7] width 124 height 10
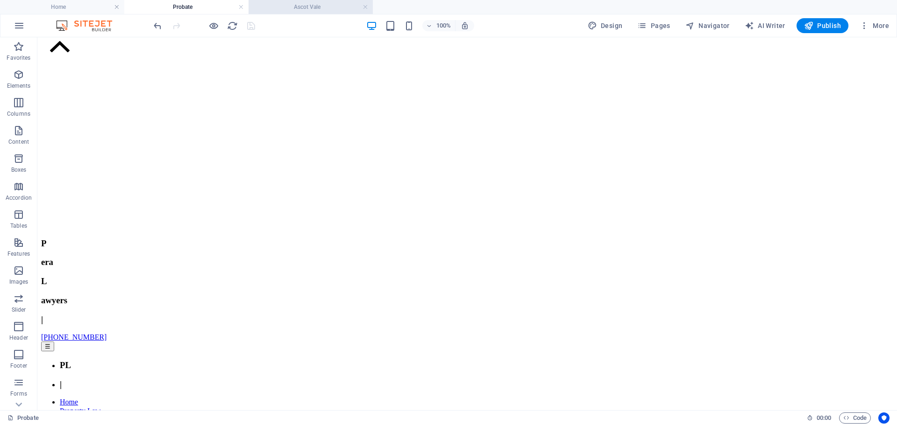
click at [312, 10] on h4 "Ascot Vale" at bounding box center [310, 7] width 124 height 10
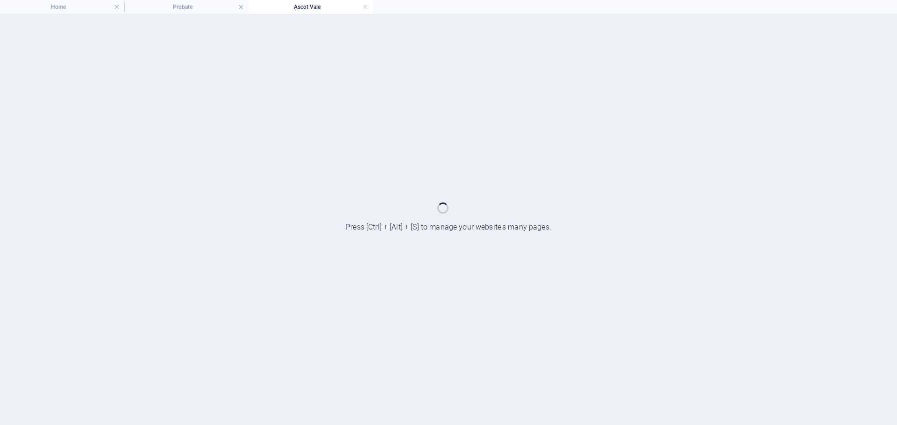
scroll to position [0, 0]
click at [202, 6] on h4 "Probate" at bounding box center [186, 7] width 124 height 10
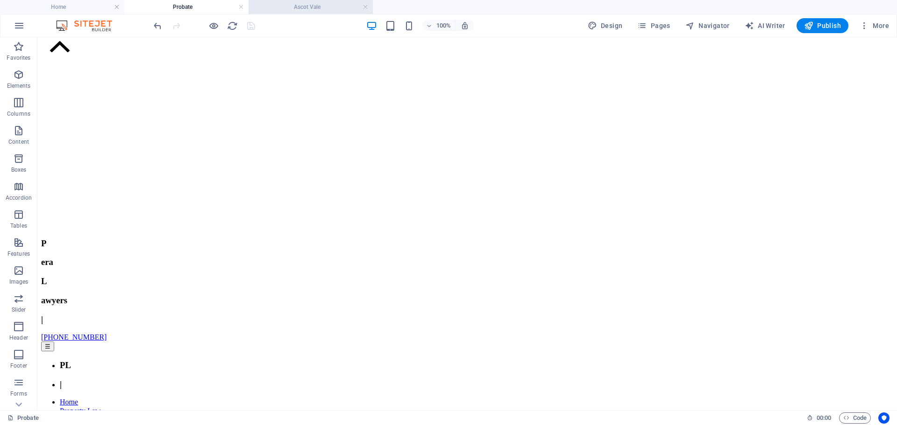
click at [308, 9] on h4 "Ascot Vale" at bounding box center [310, 7] width 124 height 10
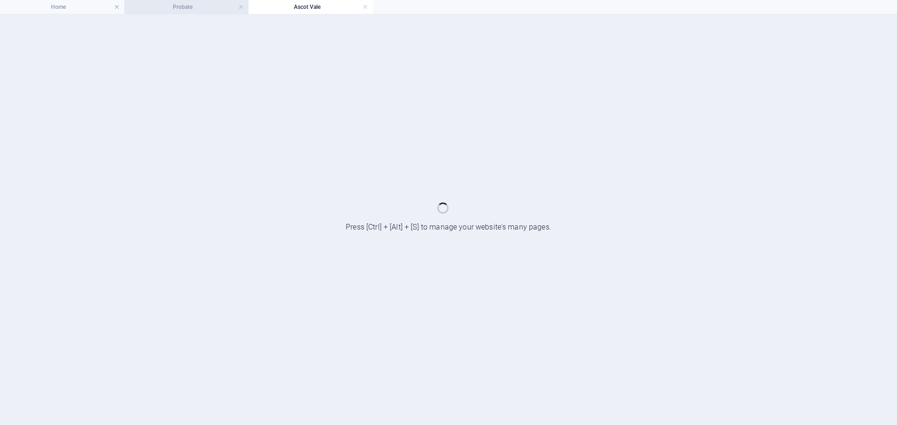
click at [193, 10] on h4 "Probate" at bounding box center [186, 7] width 124 height 10
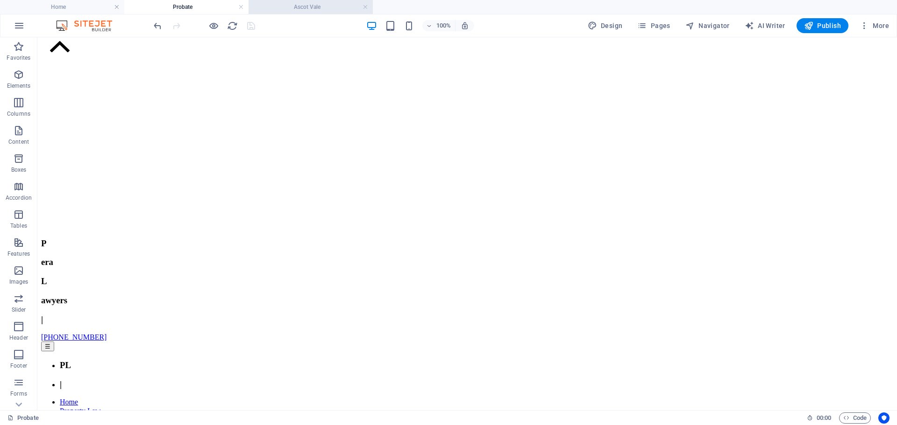
click at [302, 8] on h4 "Ascot Vale" at bounding box center [310, 7] width 124 height 10
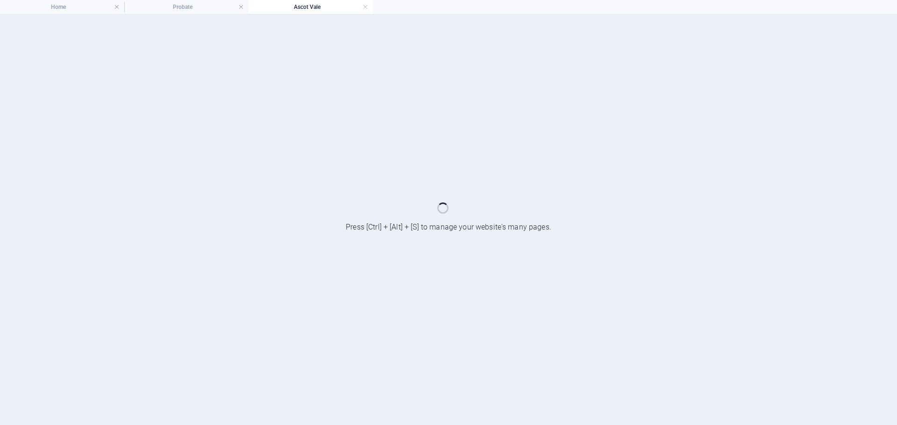
scroll to position [0, 0]
click at [200, 7] on h4 "Probate" at bounding box center [186, 7] width 124 height 10
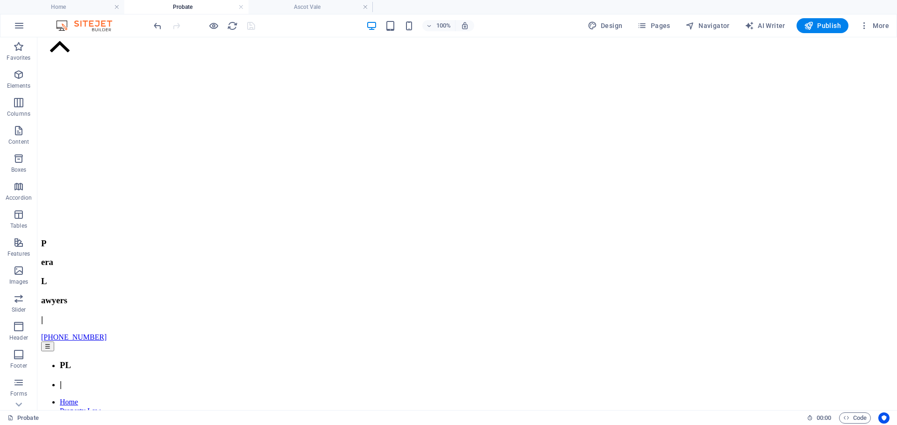
click at [317, 14] on header "100% Design Pages Navigator AI Writer Publish More" at bounding box center [448, 25] width 897 height 23
click at [318, 12] on li "Ascot Vale" at bounding box center [310, 7] width 124 height 14
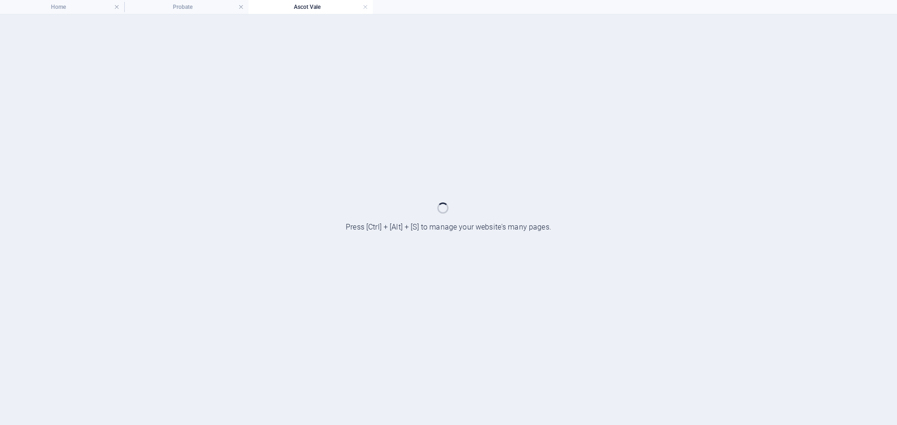
scroll to position [0, 0]
